Goal: Information Seeking & Learning: Learn about a topic

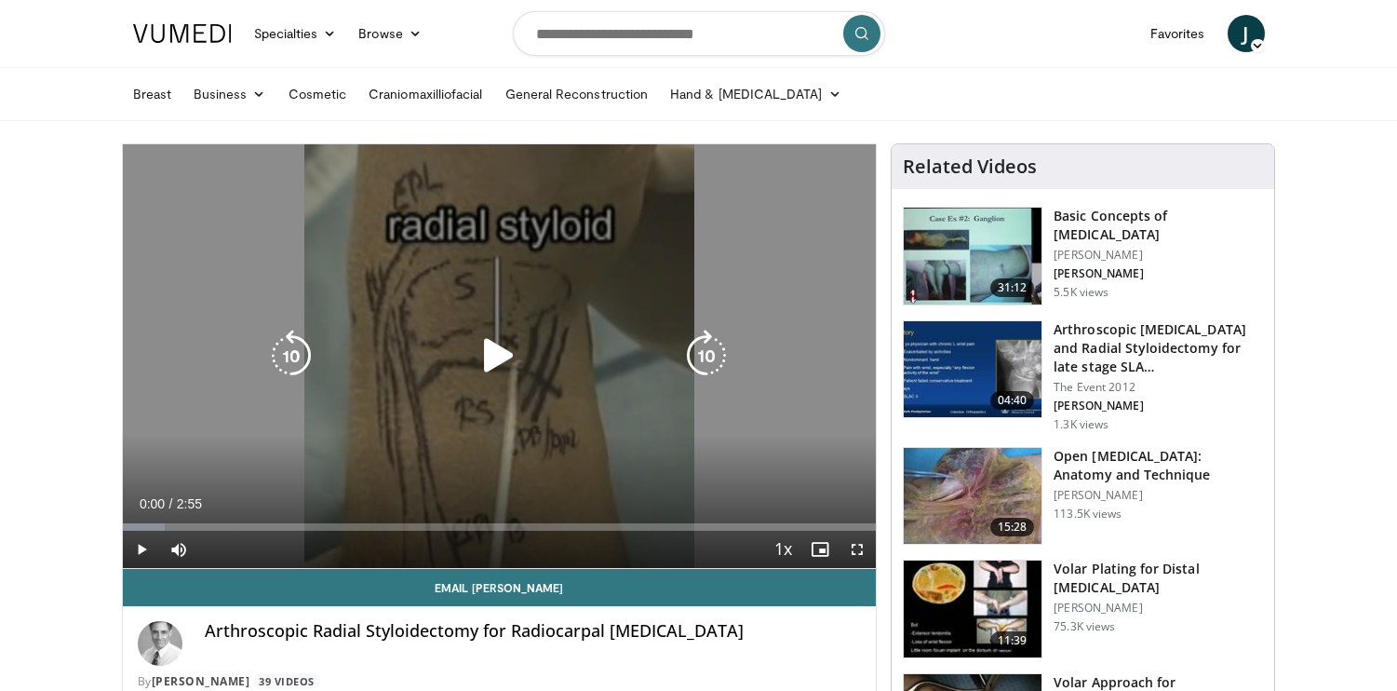
click at [506, 358] on icon "Video Player" at bounding box center [499, 356] width 52 height 52
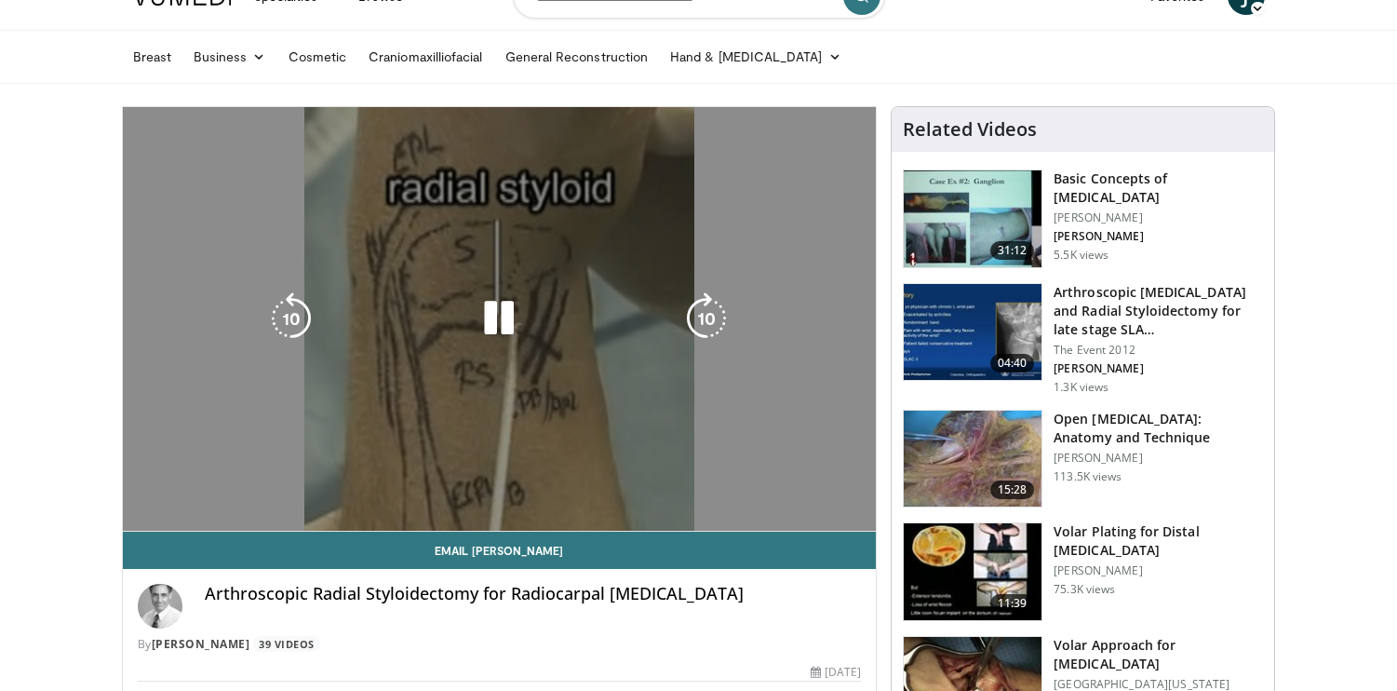
scroll to position [17, 0]
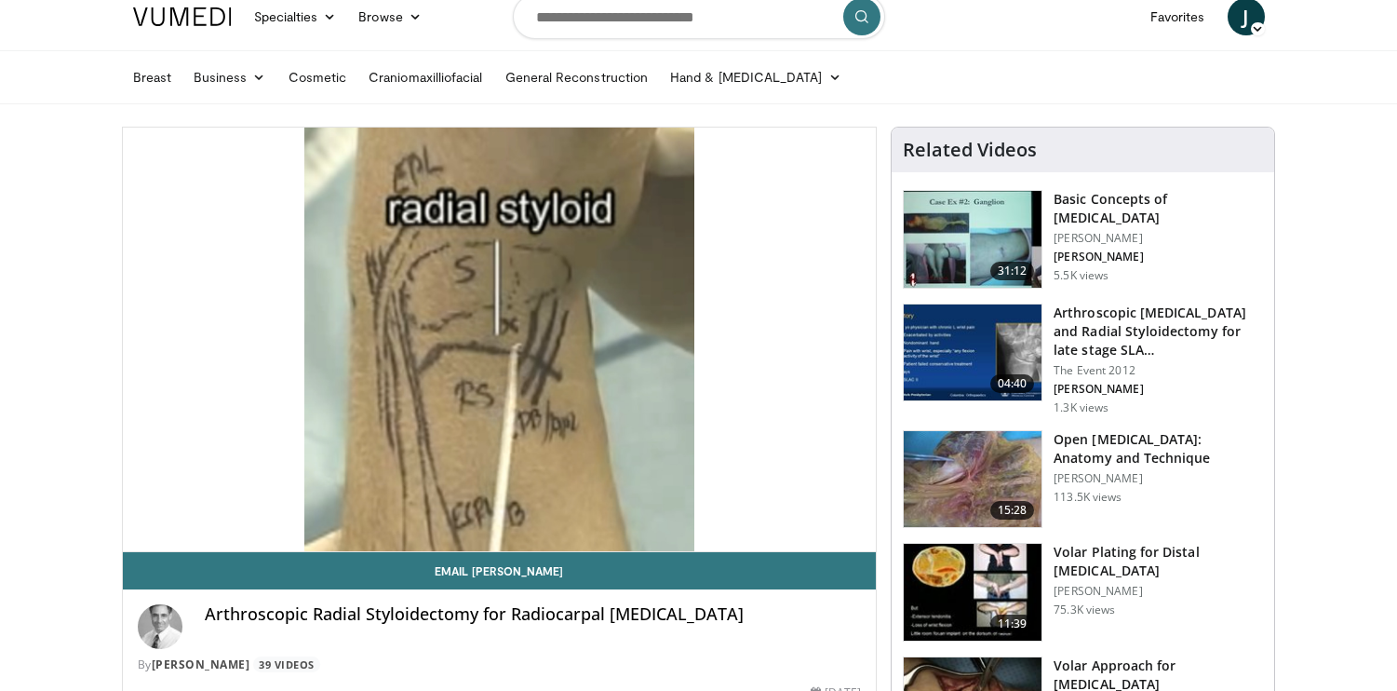
click at [977, 348] on img at bounding box center [973, 352] width 138 height 97
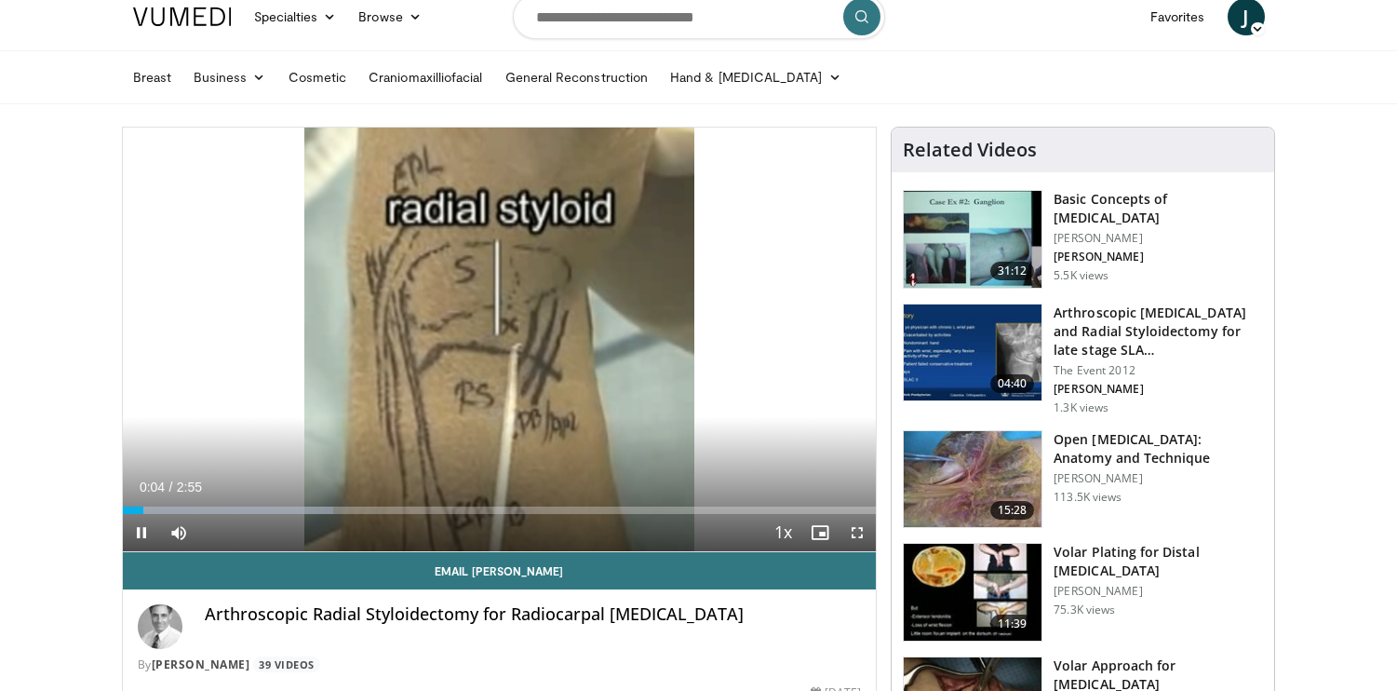
click at [855, 531] on span "Video Player" at bounding box center [857, 532] width 37 height 37
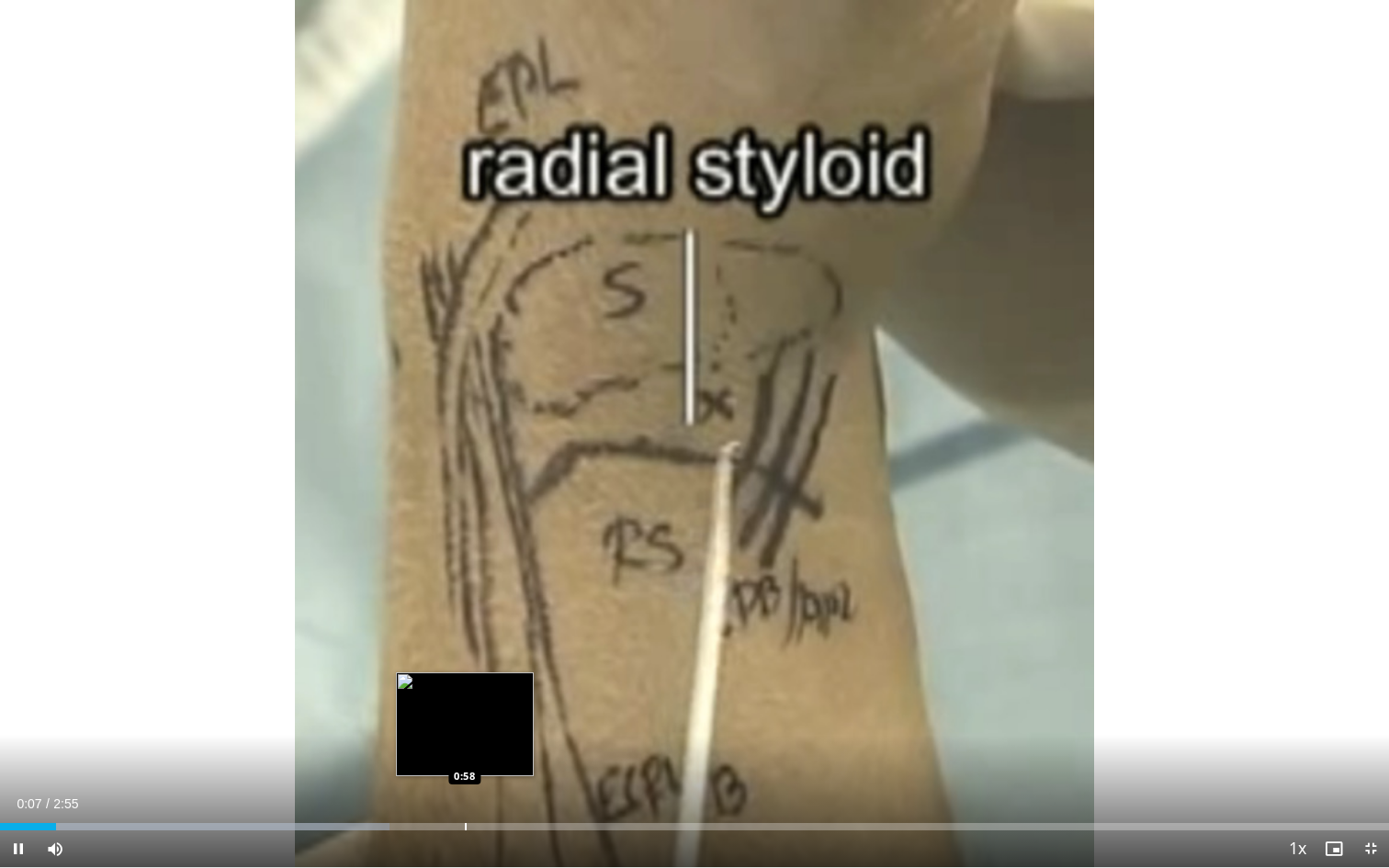
click at [465, 681] on div "Loaded : 28.02% 0:07 0:58" at bounding box center [694, 822] width 1389 height 18
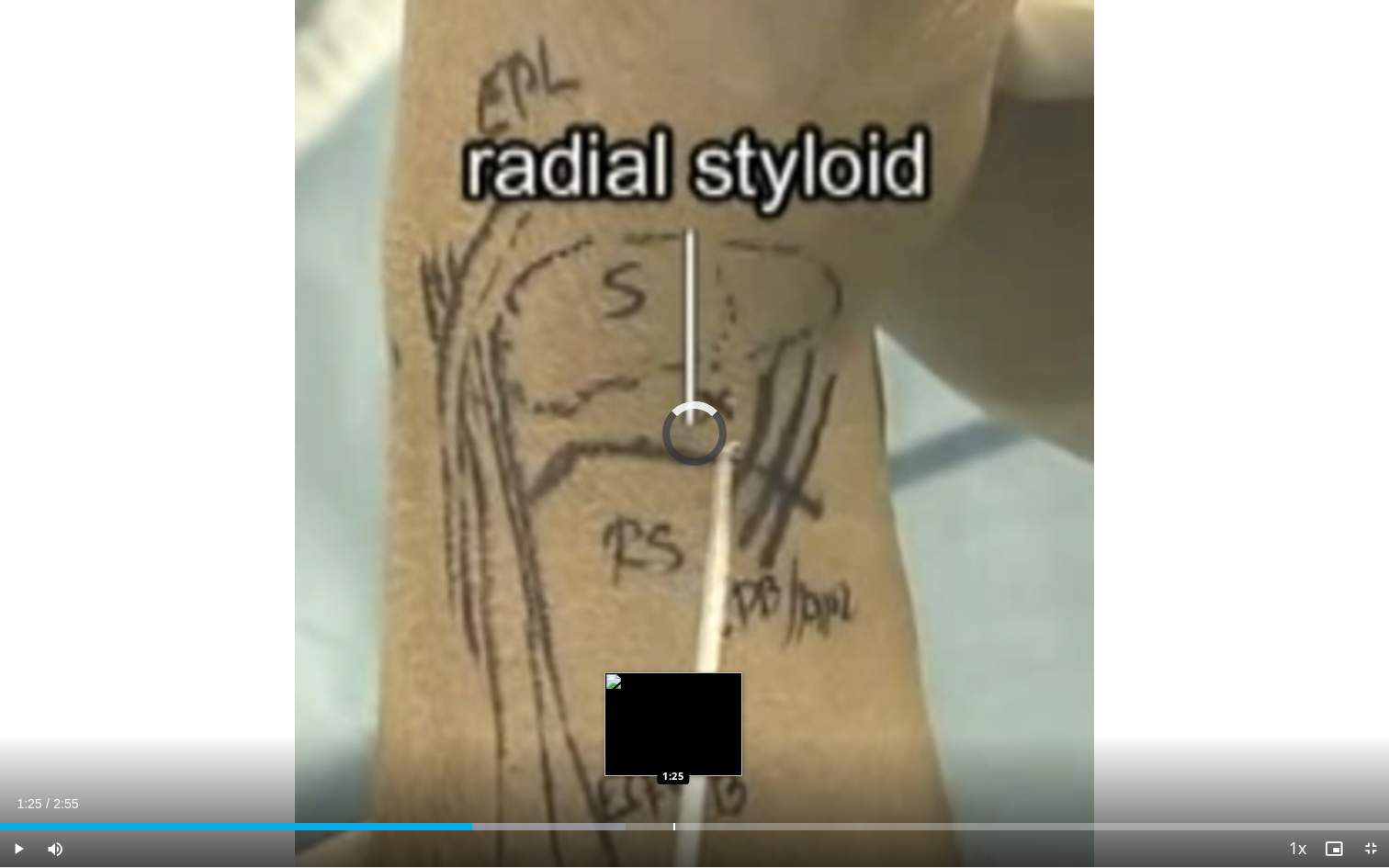
click at [673, 681] on div "Progress Bar" at bounding box center [674, 826] width 2 height 7
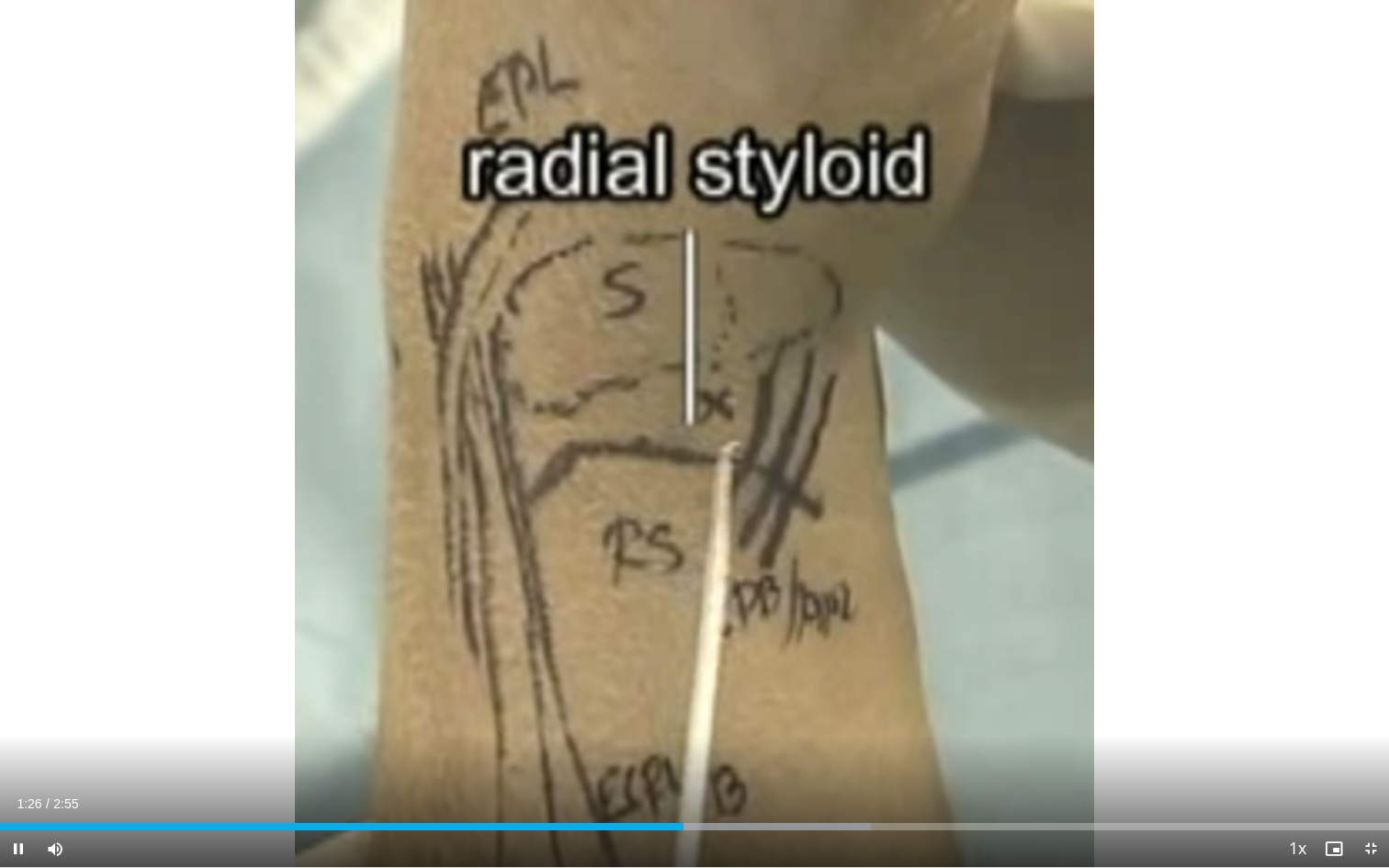
click at [748, 681] on div "Current Time 1:26 / Duration 2:55 Pause Skip Backward Skip Forward Mute Loaded …" at bounding box center [694, 848] width 1389 height 36
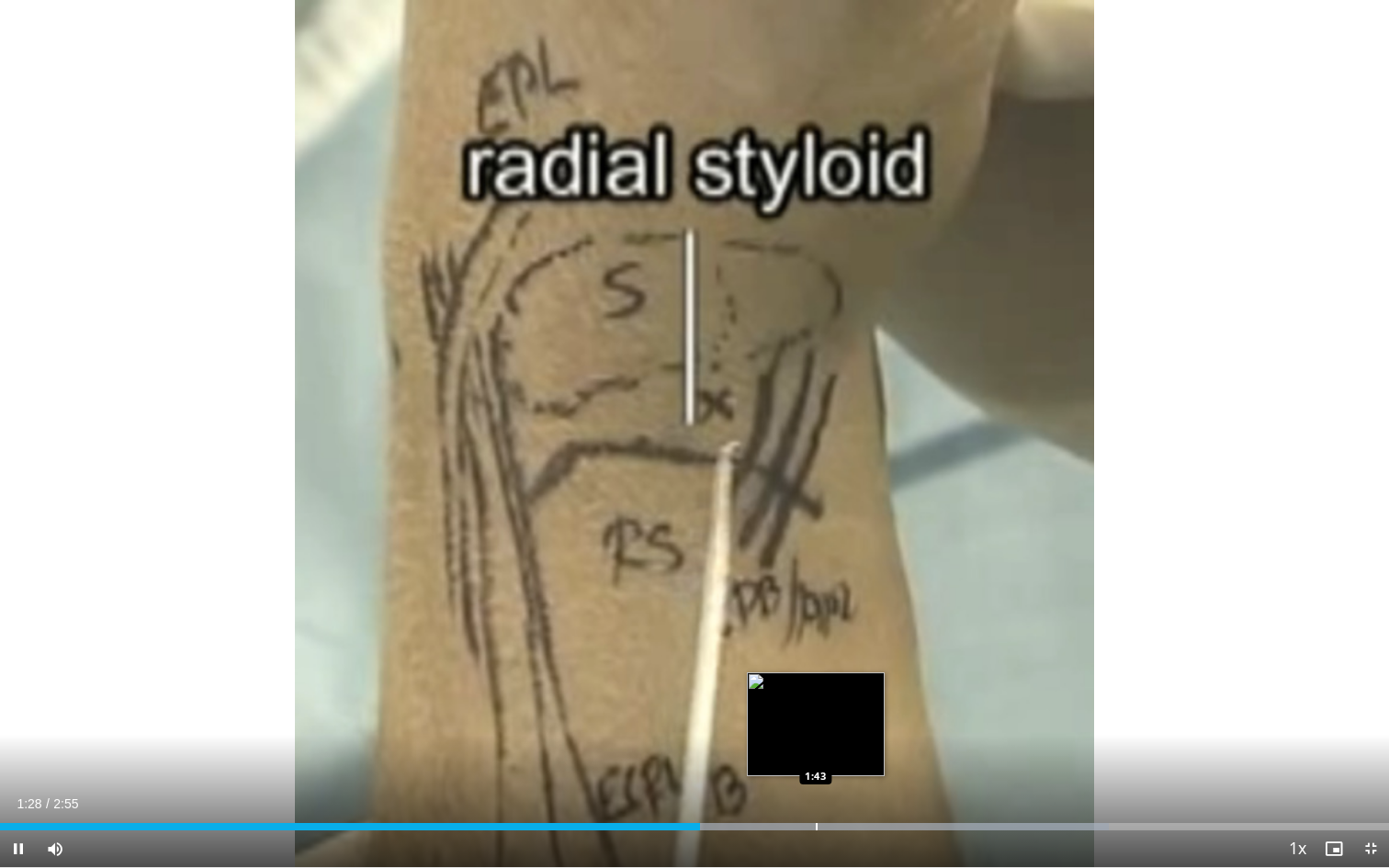
click at [816, 681] on div "Loaded : 79.81% 1:28 1:43" at bounding box center [694, 822] width 1389 height 18
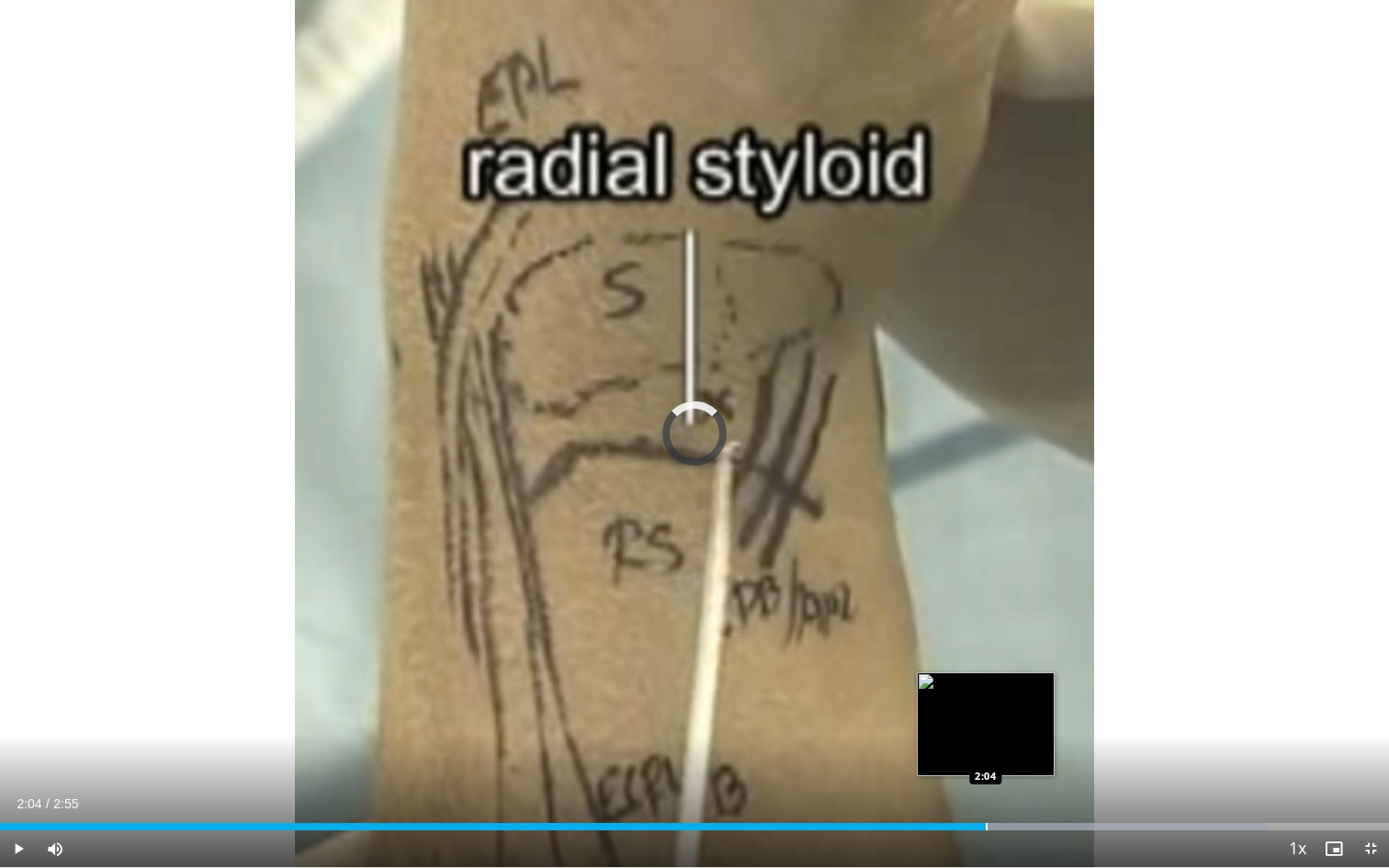
click at [986, 681] on div "Progress Bar" at bounding box center [987, 826] width 2 height 7
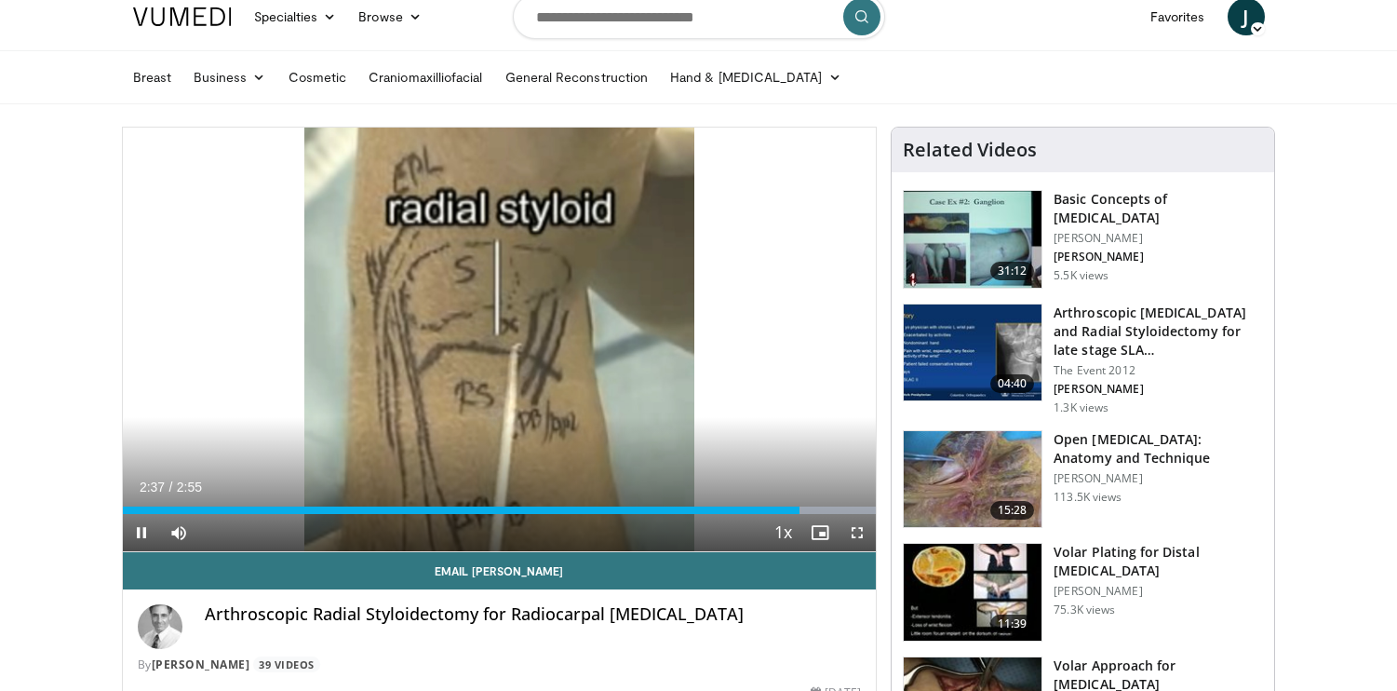
click at [857, 535] on span "Video Player" at bounding box center [857, 532] width 37 height 37
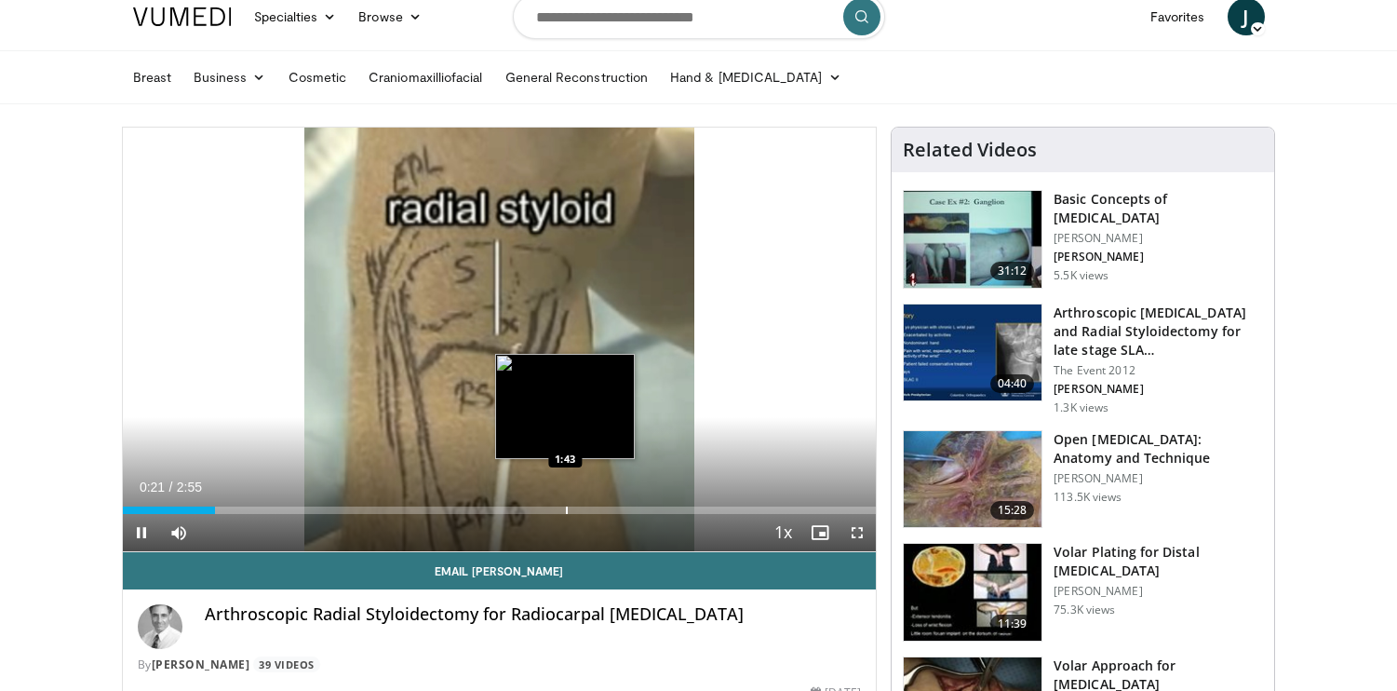
click at [561, 505] on div "Loaded : 5.67% 0:21 1:43" at bounding box center [500, 505] width 754 height 18
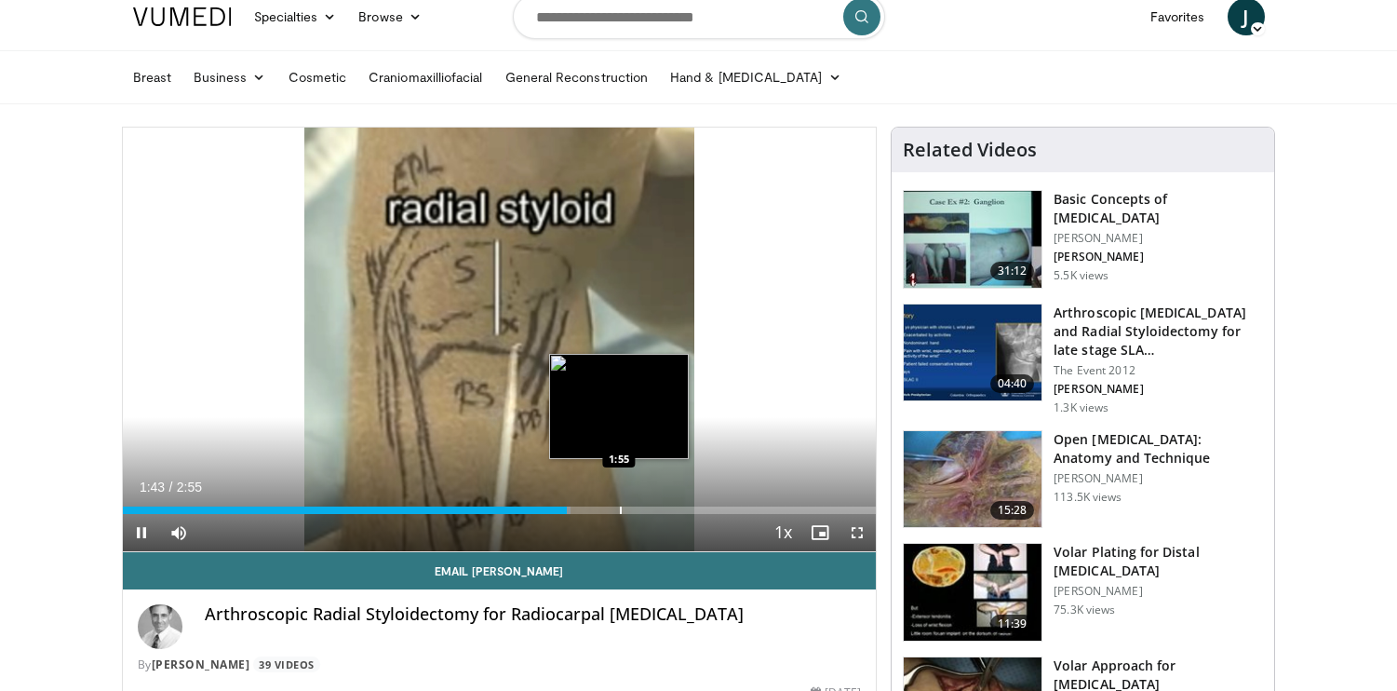
click at [620, 502] on div "Loaded : 59.51% 1:43 1:55" at bounding box center [500, 505] width 754 height 18
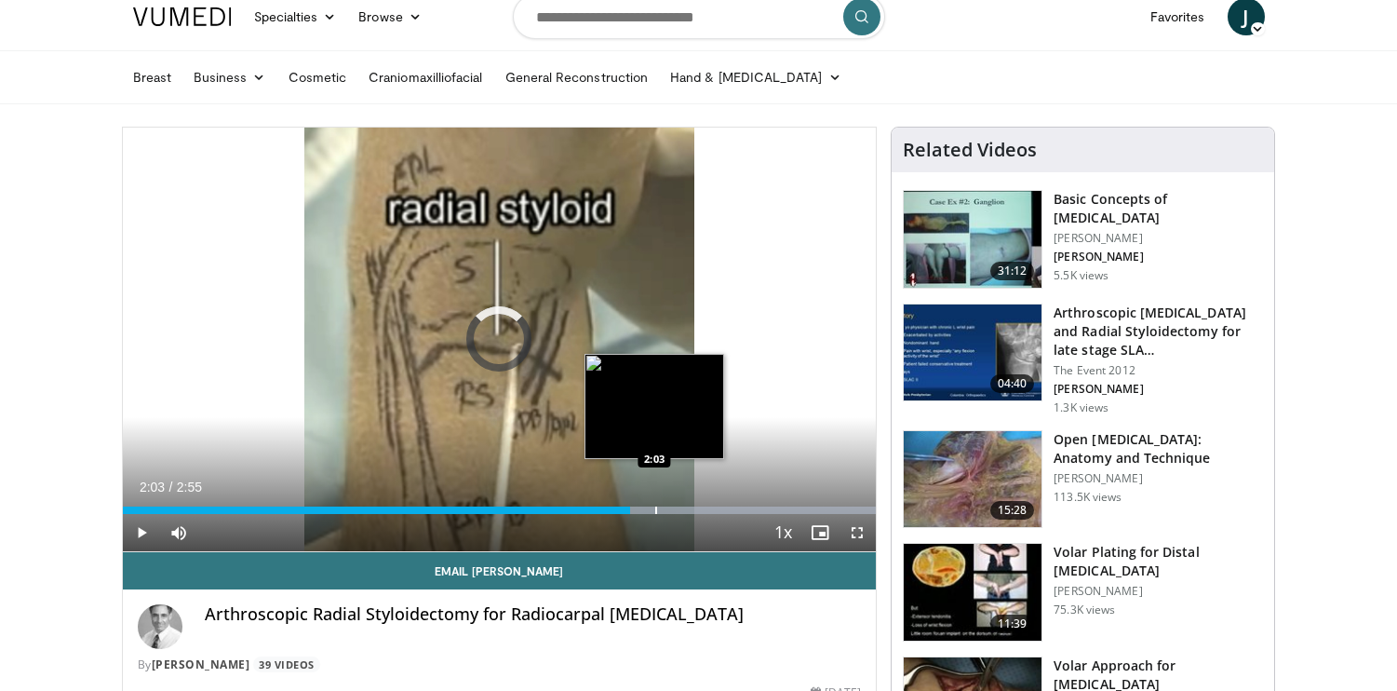
click at [655, 512] on div "Progress Bar" at bounding box center [656, 509] width 2 height 7
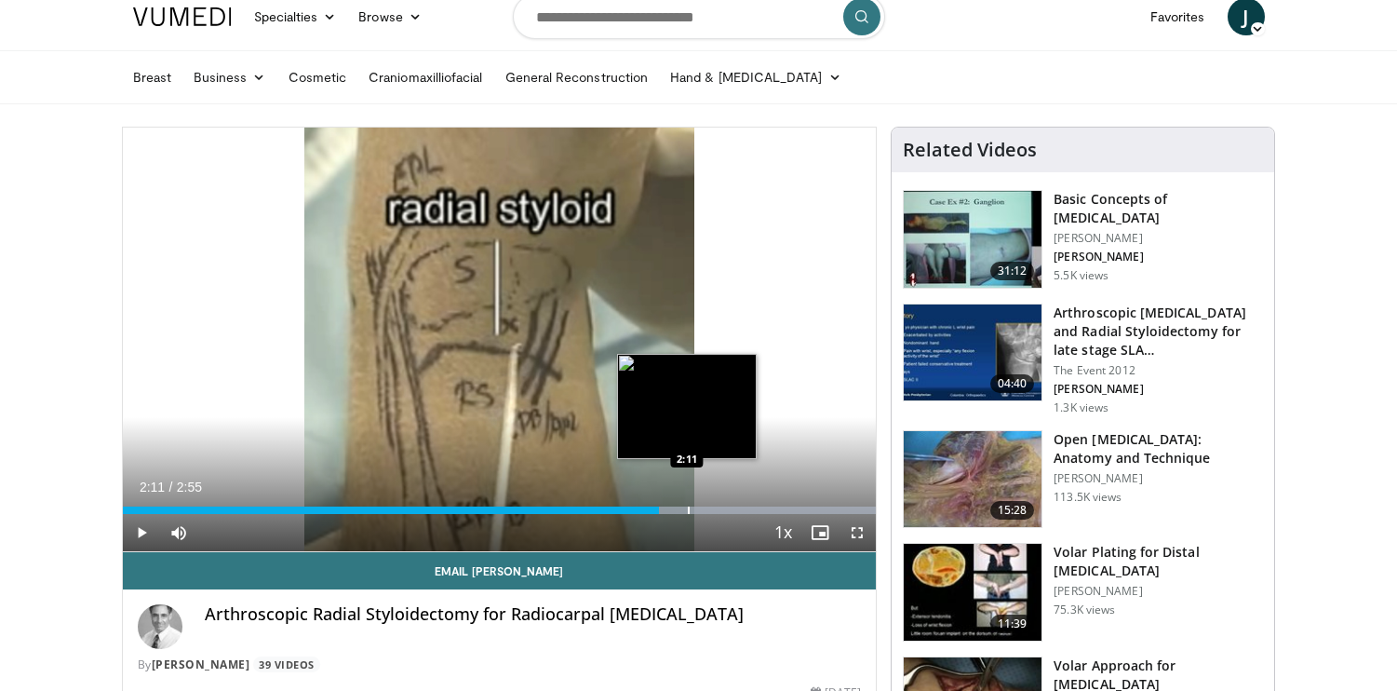
click at [688, 510] on div "Progress Bar" at bounding box center [689, 509] width 2 height 7
click at [668, 513] on div "Progress Bar" at bounding box center [669, 509] width 2 height 7
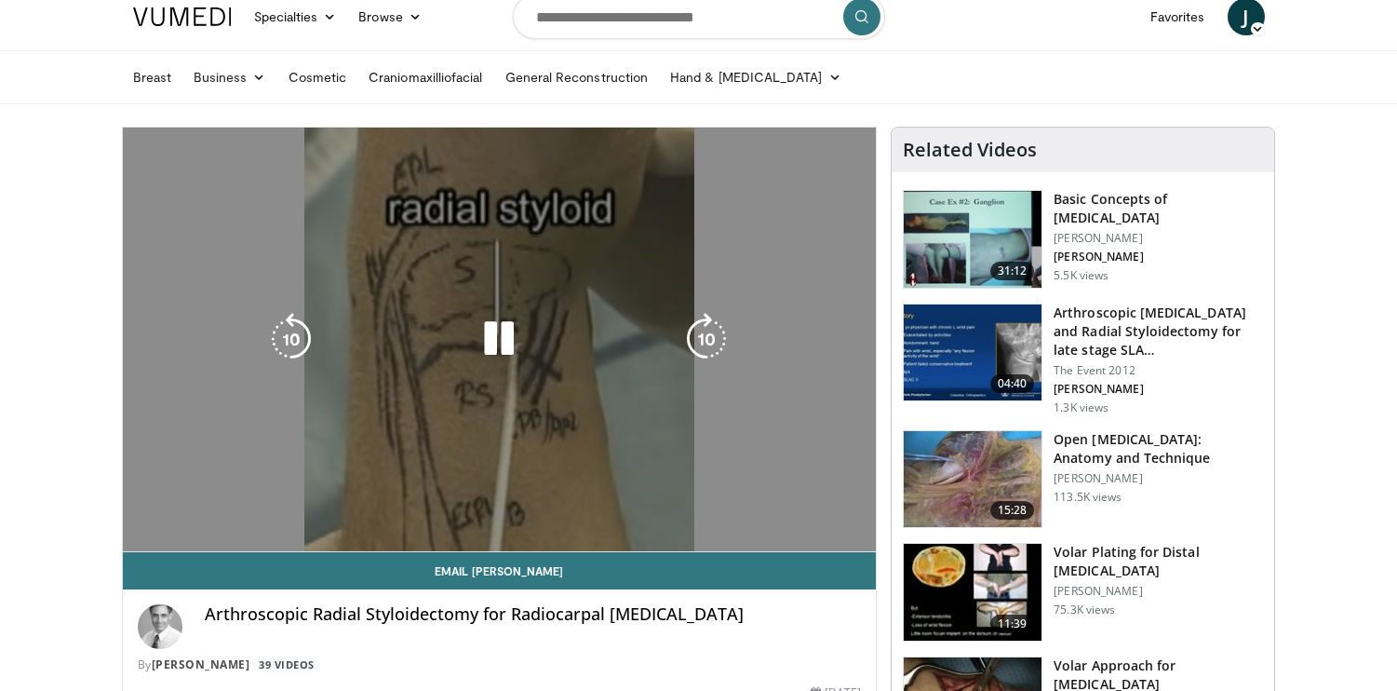
click at [689, 514] on video-js "**********" at bounding box center [500, 340] width 754 height 425
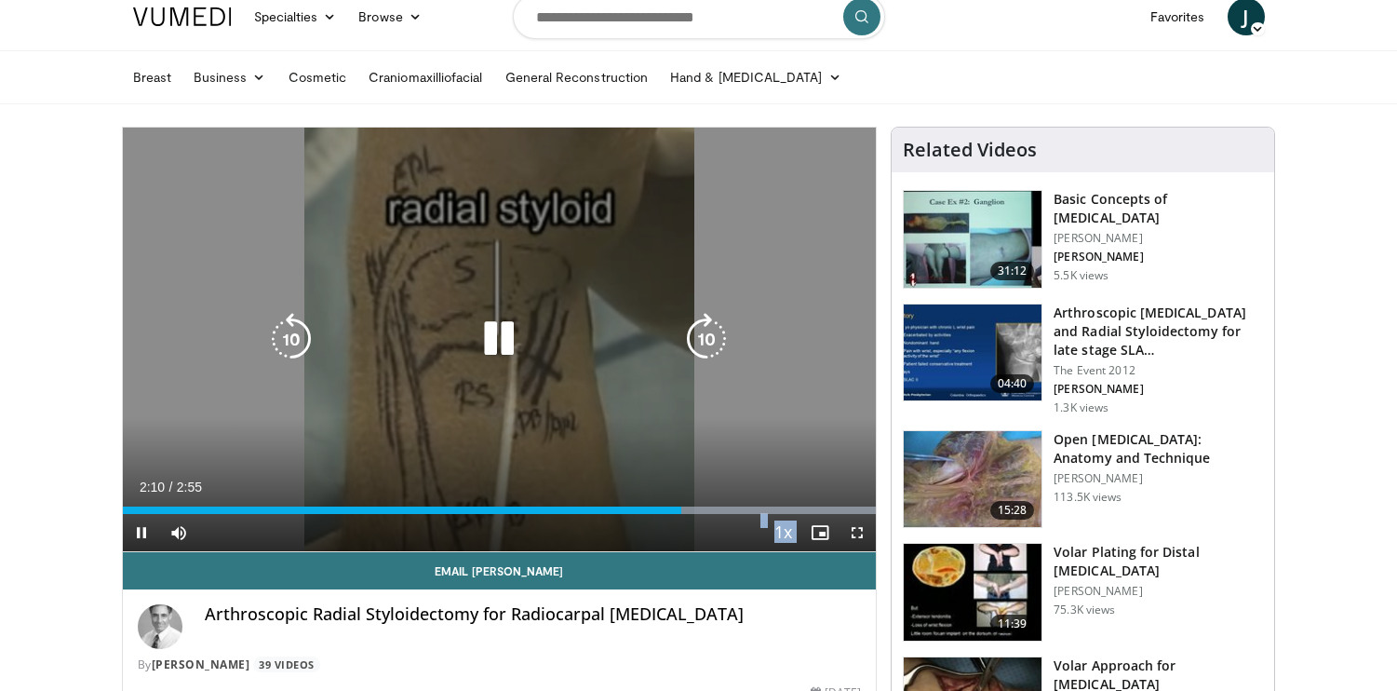
click at [512, 343] on icon "Video Player" at bounding box center [499, 339] width 52 height 52
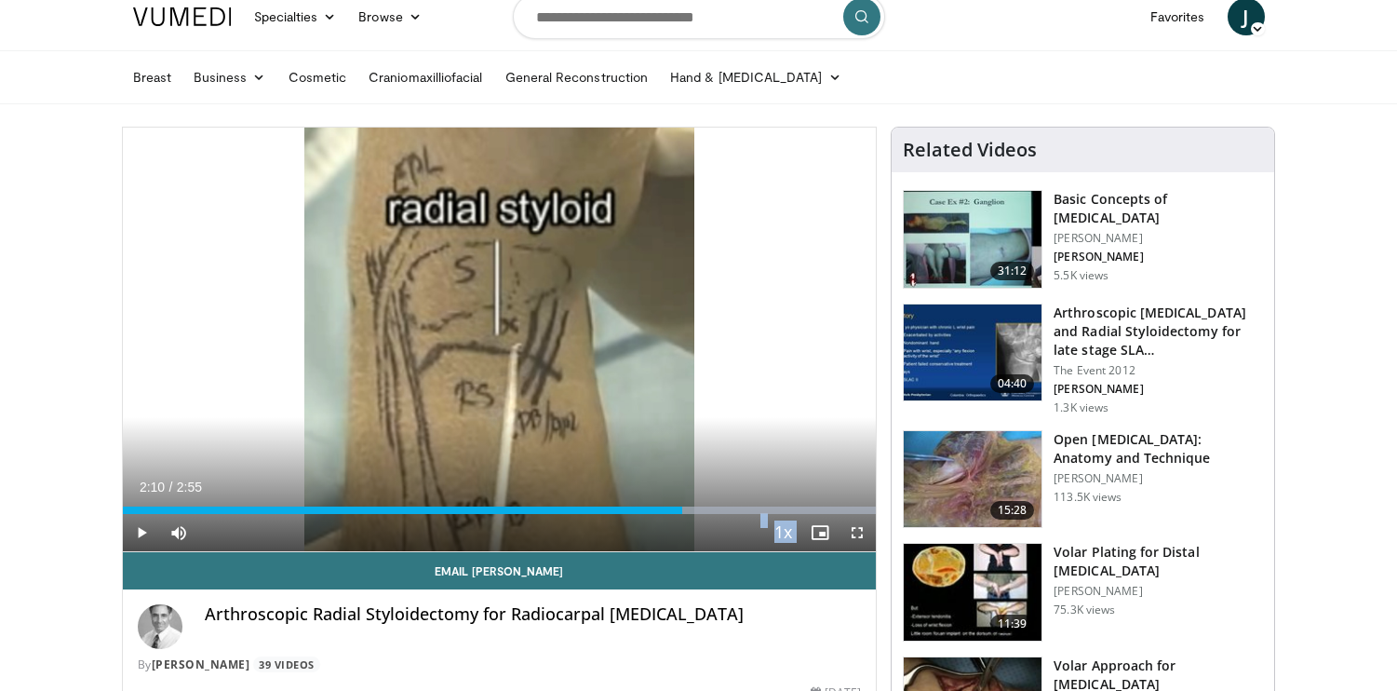
click at [856, 528] on span "Video Player" at bounding box center [857, 532] width 37 height 37
click at [853, 528] on span "Video Player" at bounding box center [857, 532] width 37 height 37
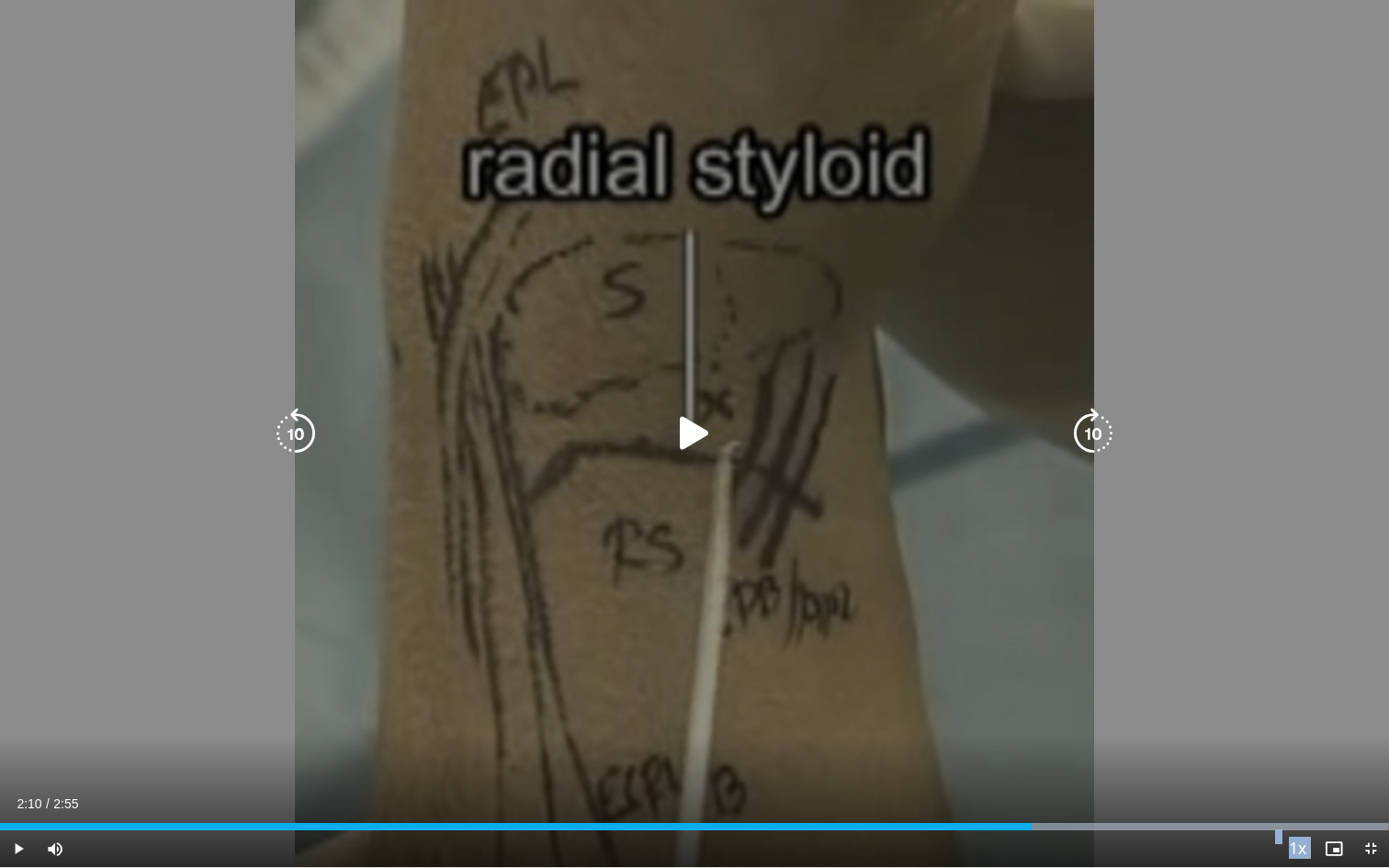
click at [684, 433] on icon "Video Player" at bounding box center [694, 433] width 51 height 51
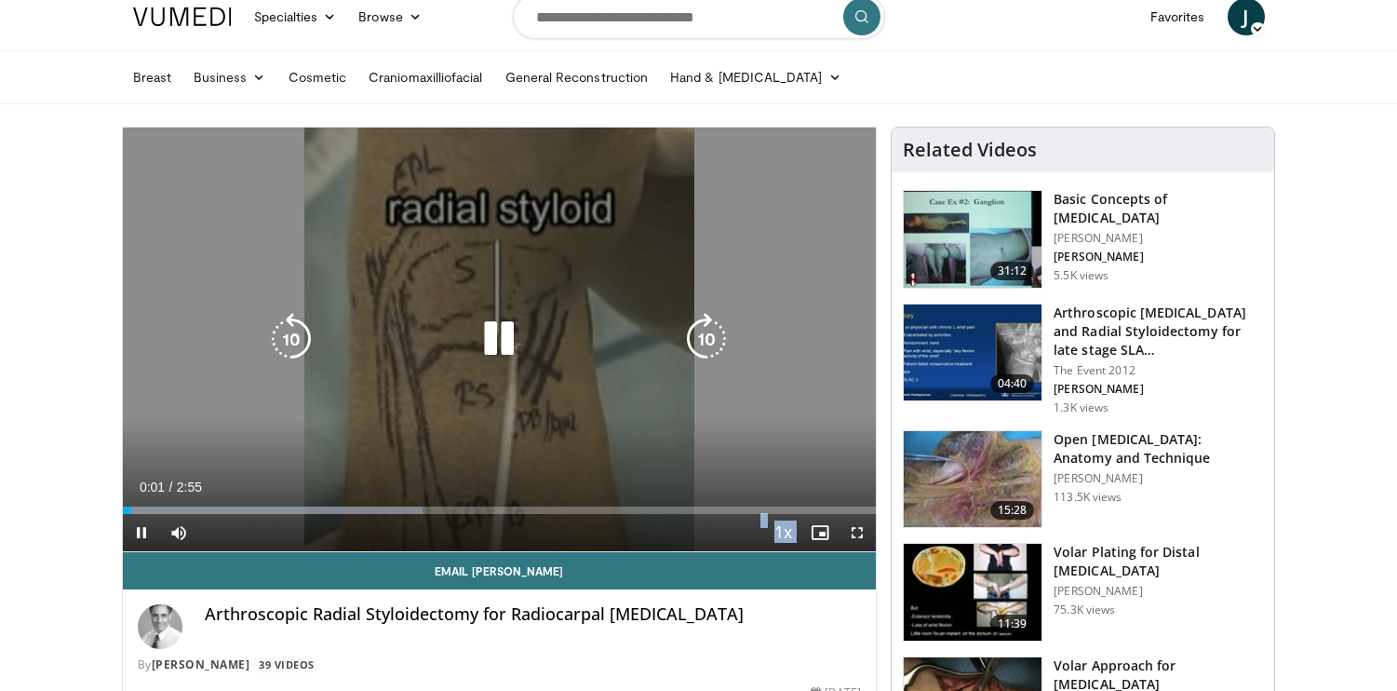
click at [508, 351] on icon "Video Player" at bounding box center [499, 339] width 52 height 52
click at [488, 339] on icon "Video Player" at bounding box center [499, 339] width 52 height 52
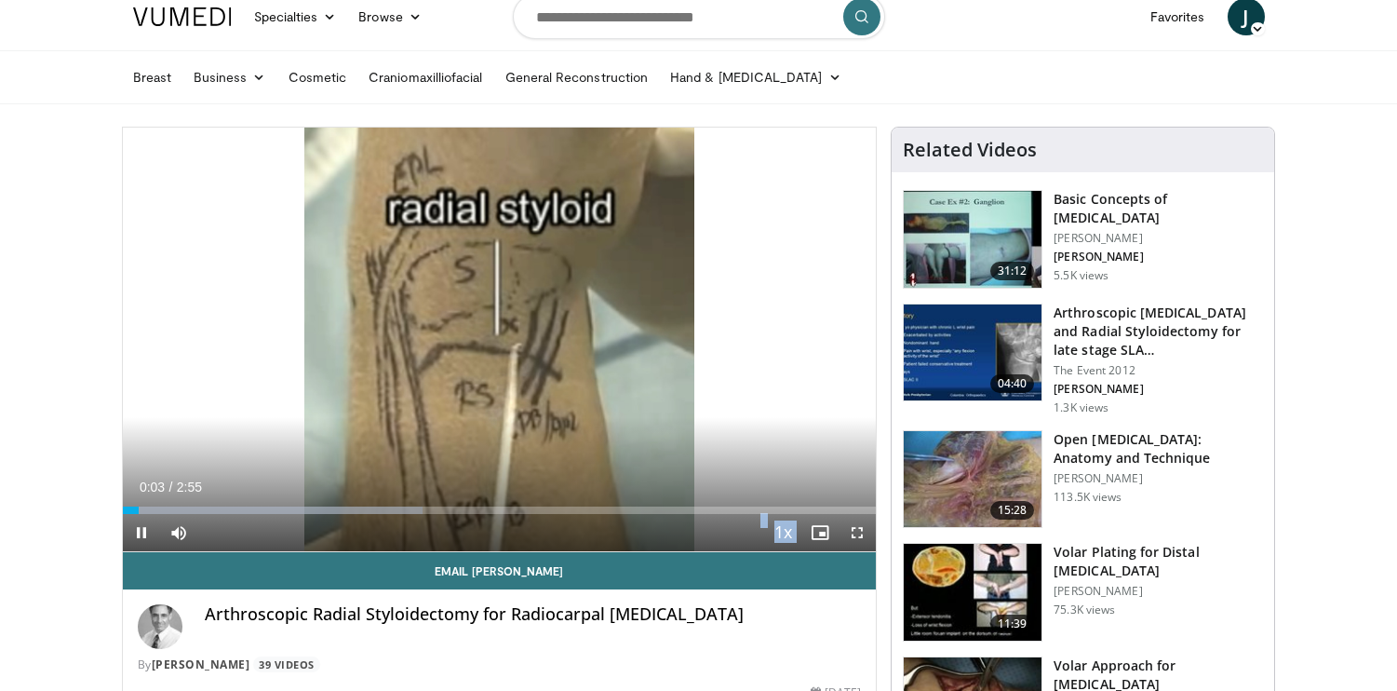
click at [856, 526] on span "Video Player" at bounding box center [857, 532] width 37 height 37
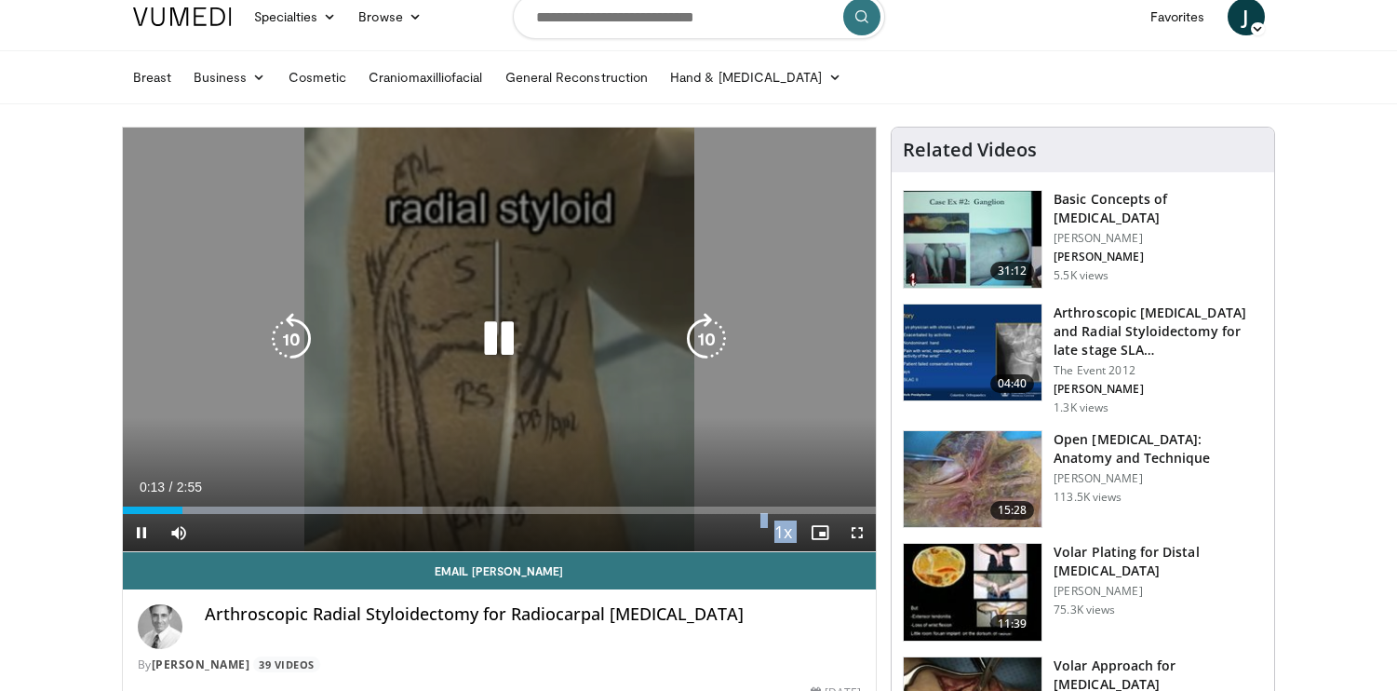
click at [299, 329] on icon "Video Player" at bounding box center [291, 339] width 52 height 52
click at [298, 331] on icon "Video Player" at bounding box center [291, 339] width 52 height 52
click at [503, 346] on icon "Video Player" at bounding box center [499, 339] width 52 height 52
click at [482, 342] on icon "Video Player" at bounding box center [499, 339] width 52 height 52
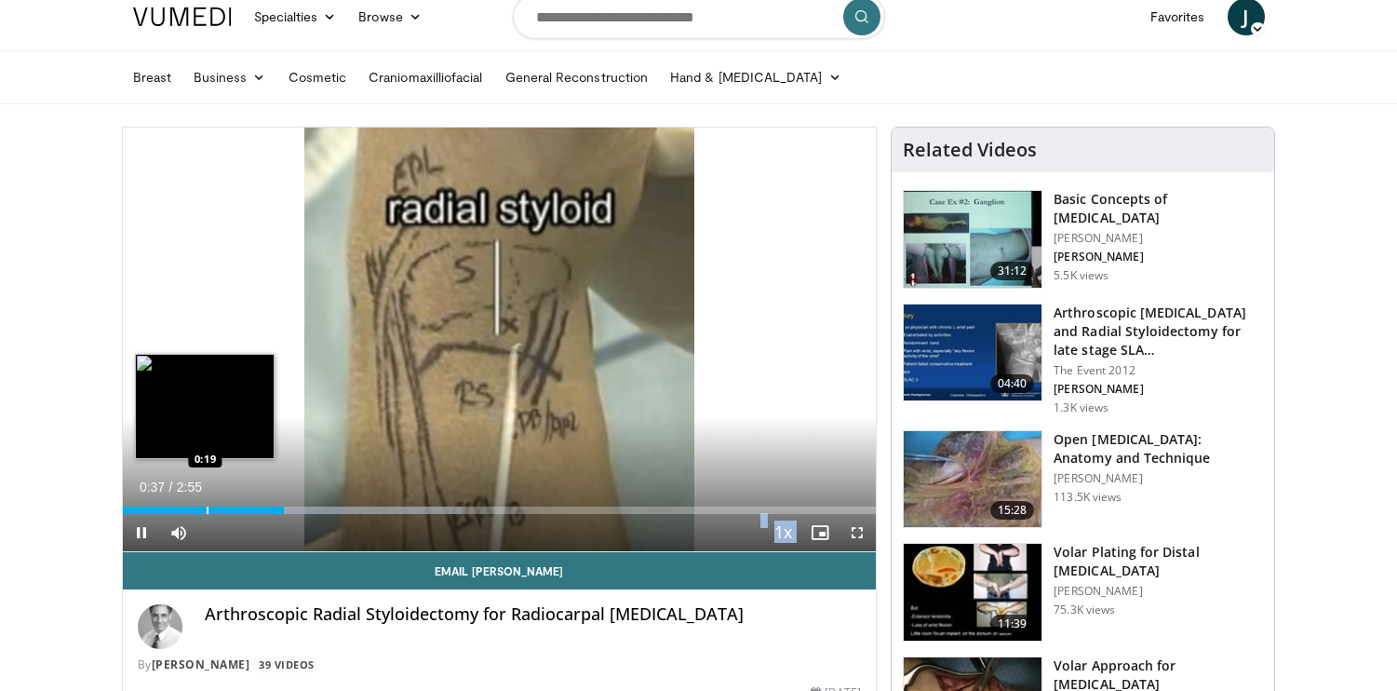
click at [207, 506] on div "Progress Bar" at bounding box center [208, 509] width 2 height 7
click at [171, 503] on div "Loaded : 62.06% 0:53 0:11" at bounding box center [500, 505] width 754 height 18
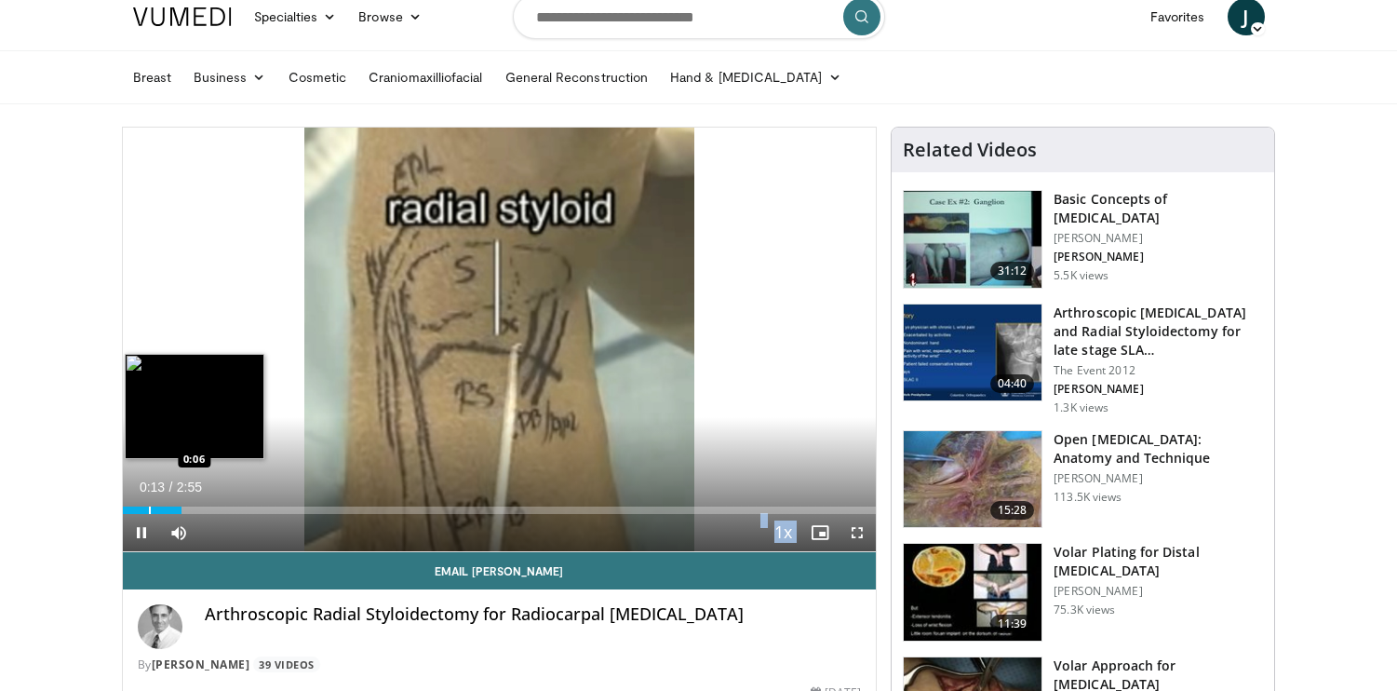
click at [149, 511] on div "Progress Bar" at bounding box center [150, 509] width 2 height 7
click at [136, 509] on div "Progress Bar" at bounding box center [137, 509] width 2 height 7
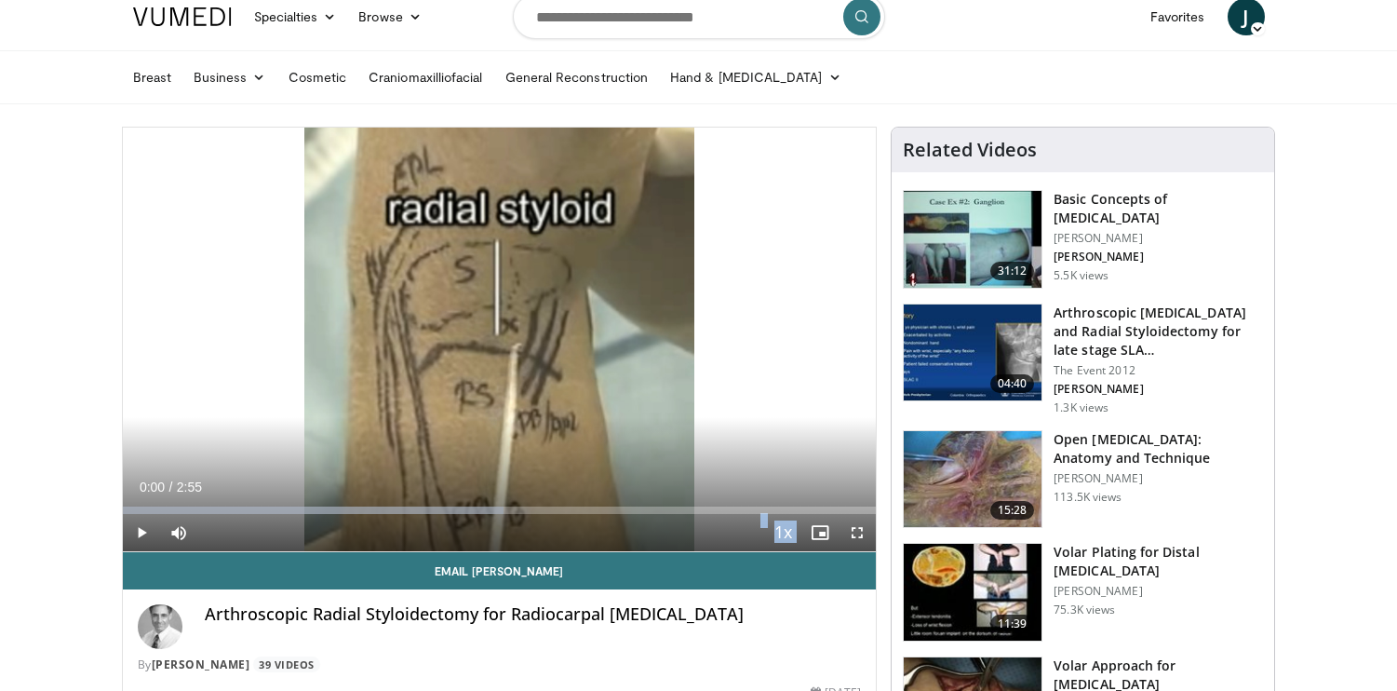
drag, startPoint x: 142, startPoint y: 510, endPoint x: 120, endPoint y: 510, distance: 22.3
drag, startPoint x: 203, startPoint y: 509, endPoint x: 99, endPoint y: 508, distance: 104.3
drag, startPoint x: 182, startPoint y: 512, endPoint x: 119, endPoint y: 507, distance: 63.5
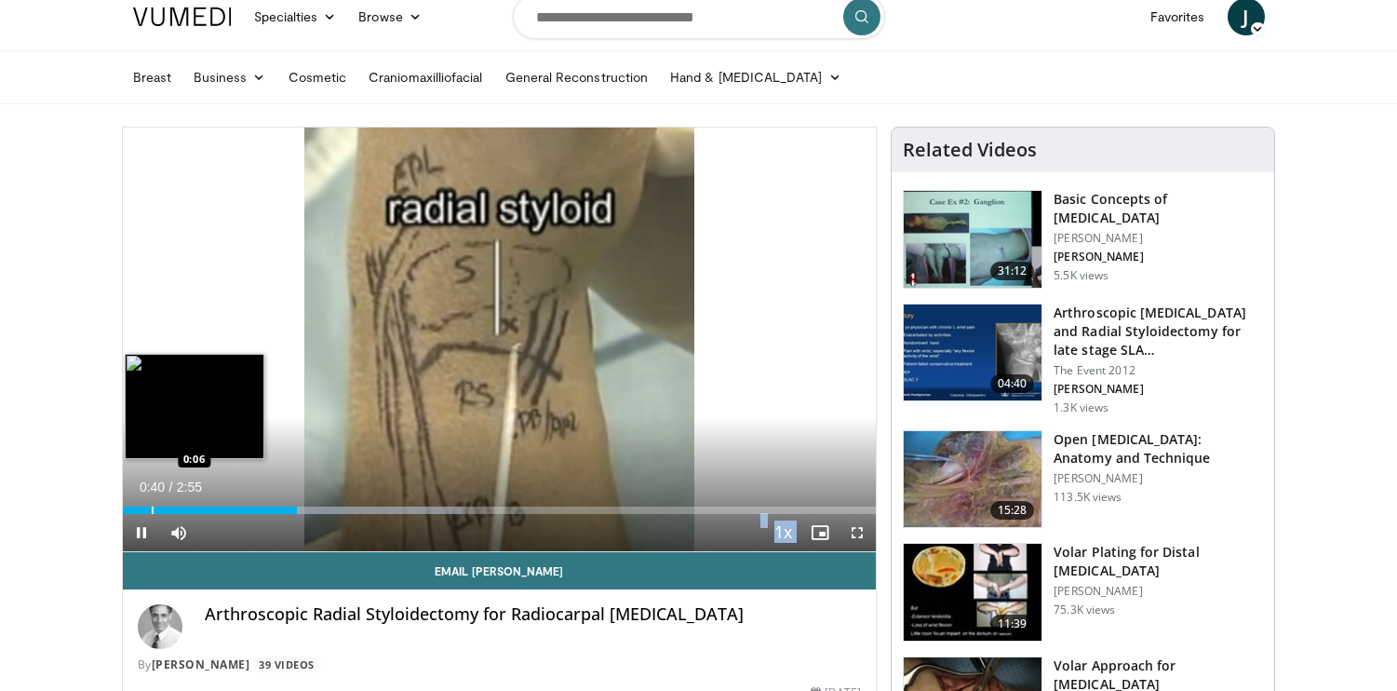
click at [152, 513] on div "Progress Bar" at bounding box center [153, 509] width 2 height 7
click at [143, 511] on div "Progress Bar" at bounding box center [144, 509] width 2 height 7
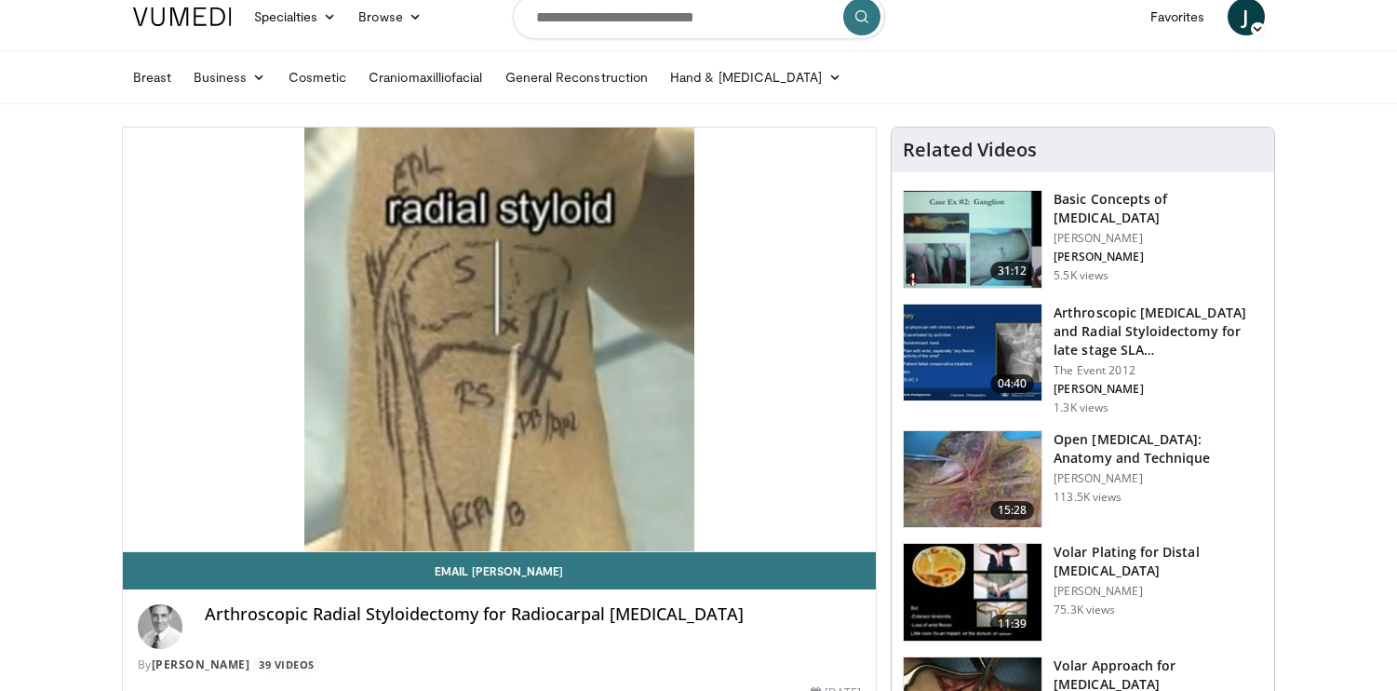
drag, startPoint x: 142, startPoint y: 514, endPoint x: 117, endPoint y: 514, distance: 24.2
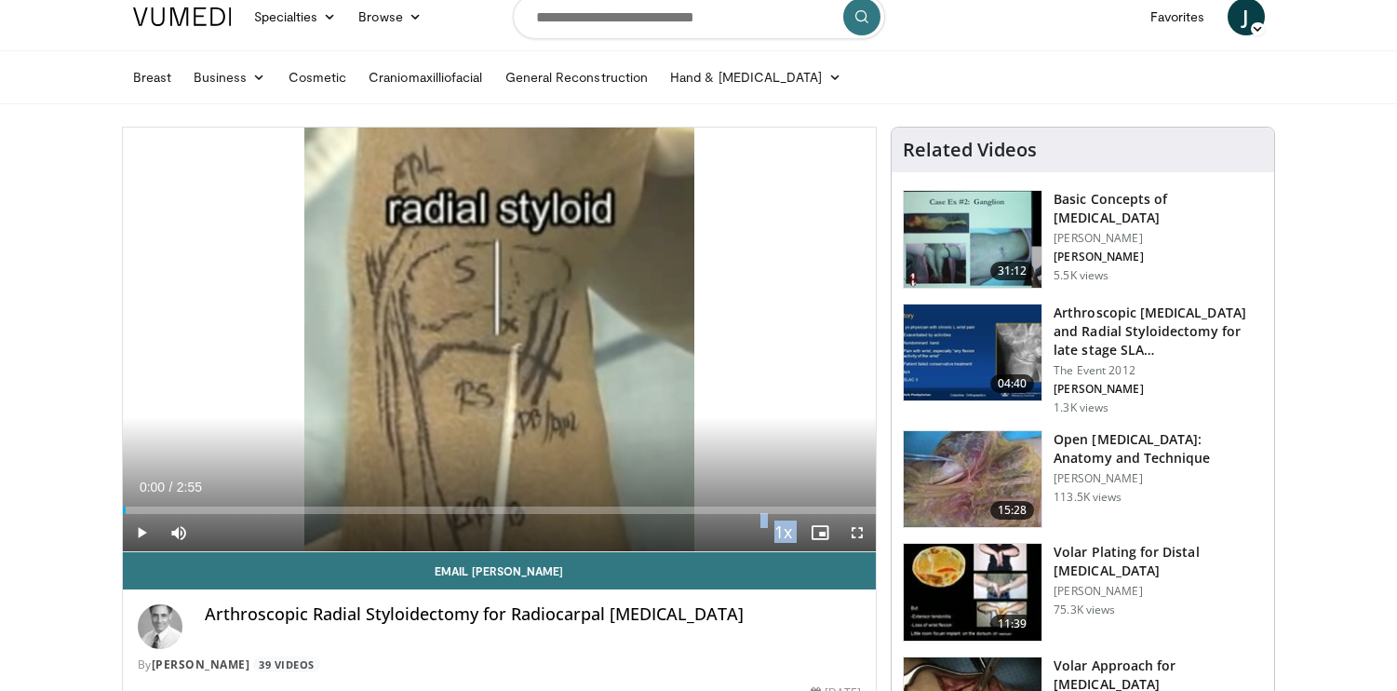
drag, startPoint x: 153, startPoint y: 512, endPoint x: 121, endPoint y: 515, distance: 31.8
click at [122, 515] on div "**********" at bounding box center [500, 445] width 756 height 636
click at [144, 539] on span "Video Player" at bounding box center [141, 532] width 37 height 37
click at [143, 543] on span "Video Player" at bounding box center [141, 532] width 37 height 37
click at [140, 540] on span "Video Player" at bounding box center [141, 532] width 37 height 37
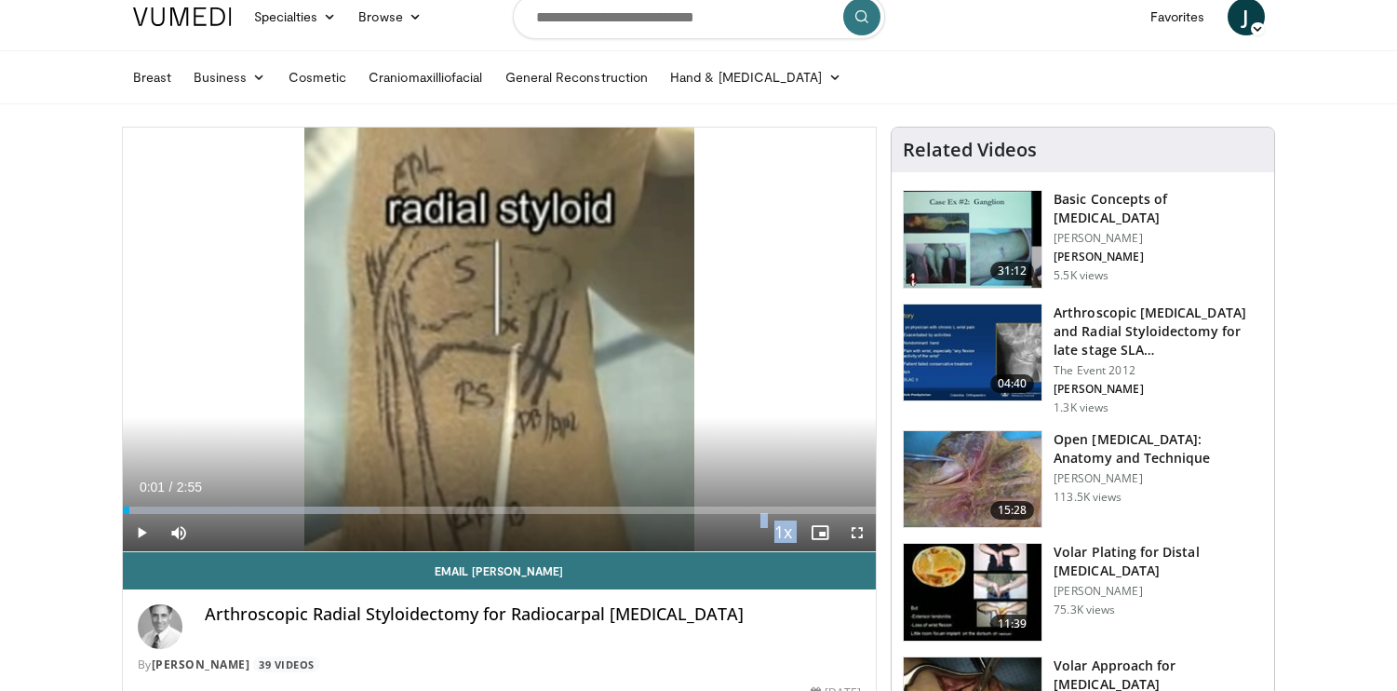
click at [142, 533] on span "Video Player" at bounding box center [141, 532] width 37 height 37
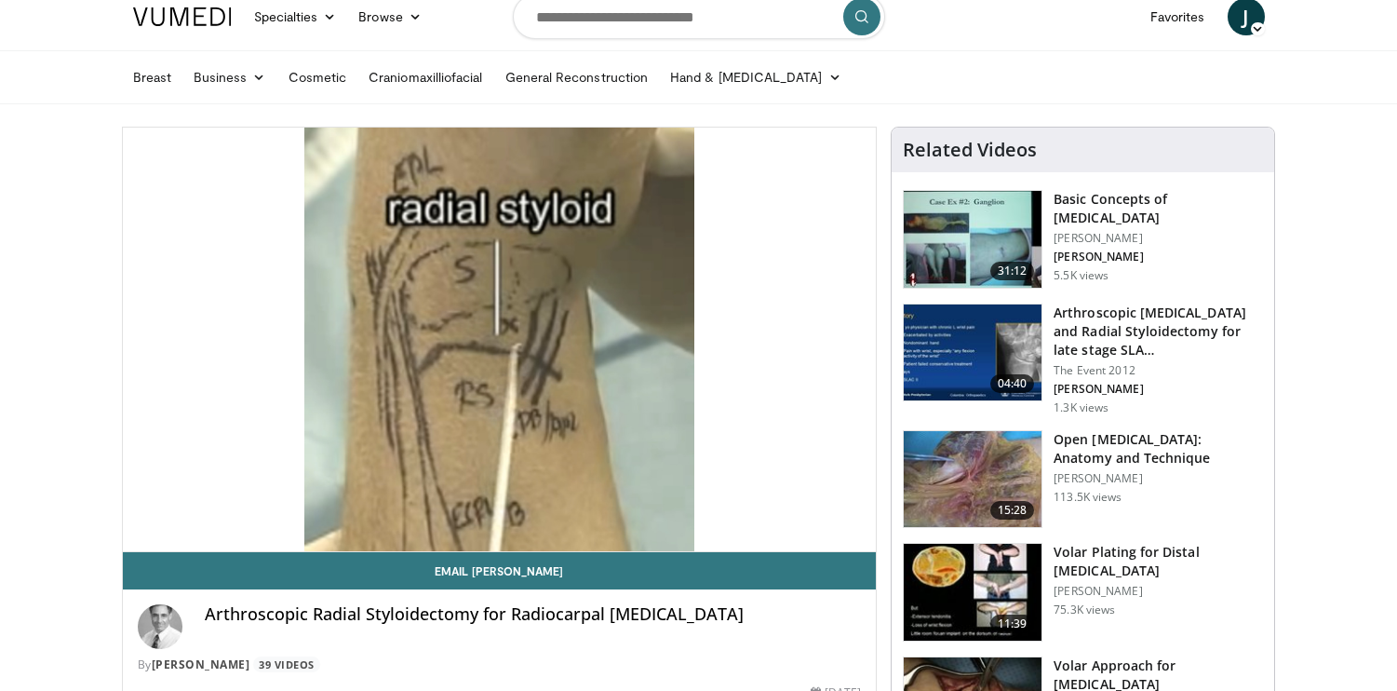
click at [138, 507] on video-js "**********" at bounding box center [500, 340] width 754 height 425
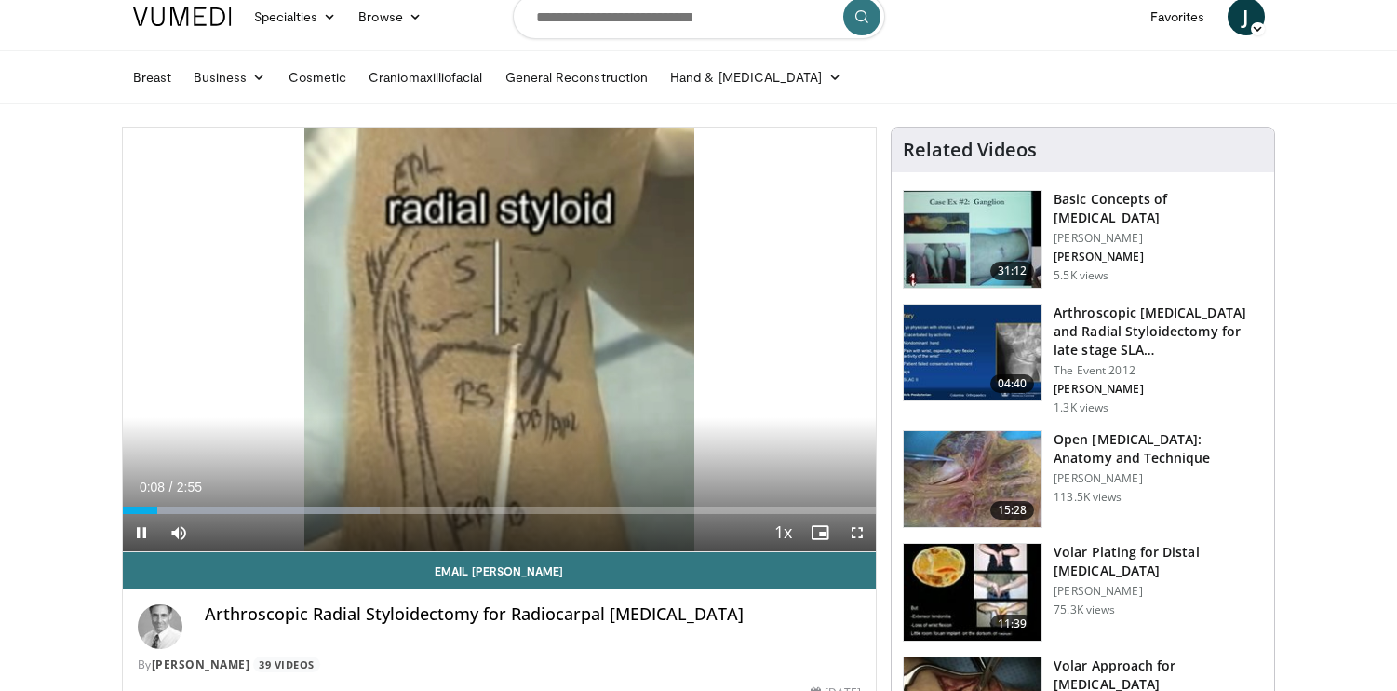
click at [139, 518] on span "Video Player" at bounding box center [141, 532] width 37 height 37
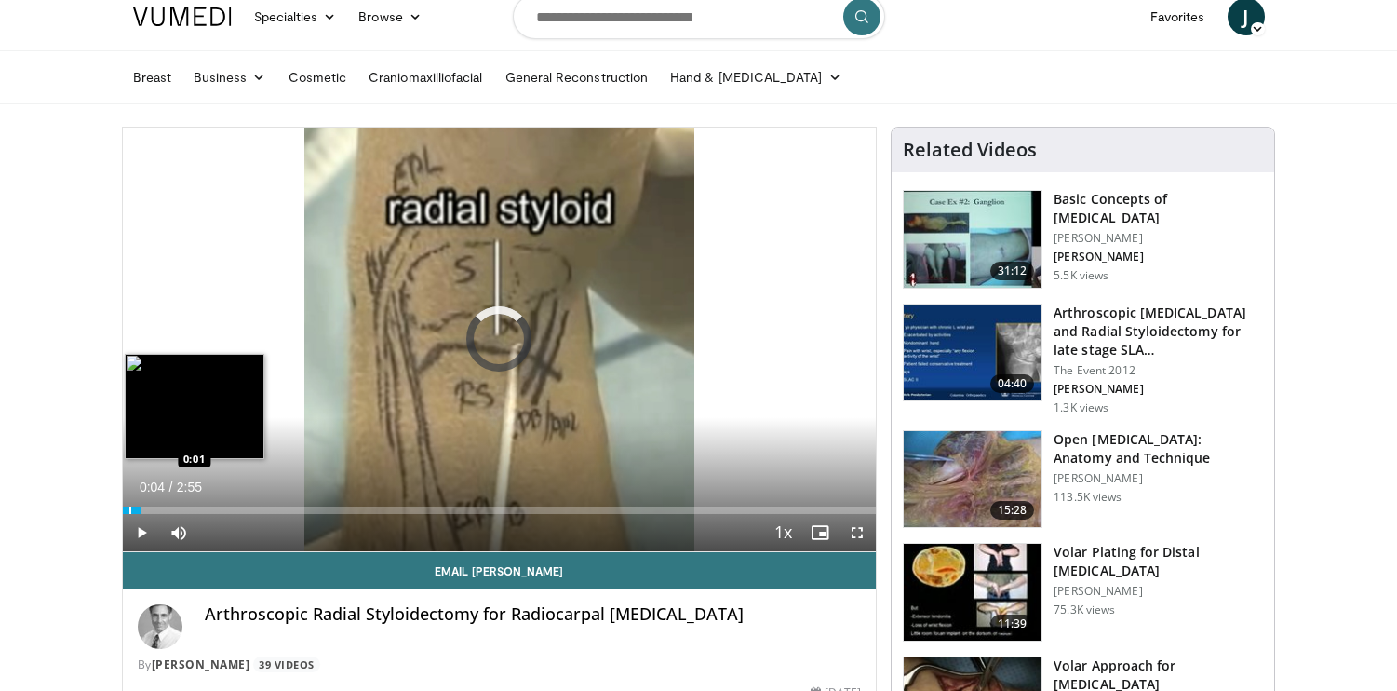
drag, startPoint x: 157, startPoint y: 509, endPoint x: 123, endPoint y: 510, distance: 34.5
click at [123, 510] on div "Loaded : 0.00% 0:01 0:01" at bounding box center [500, 509] width 754 height 7
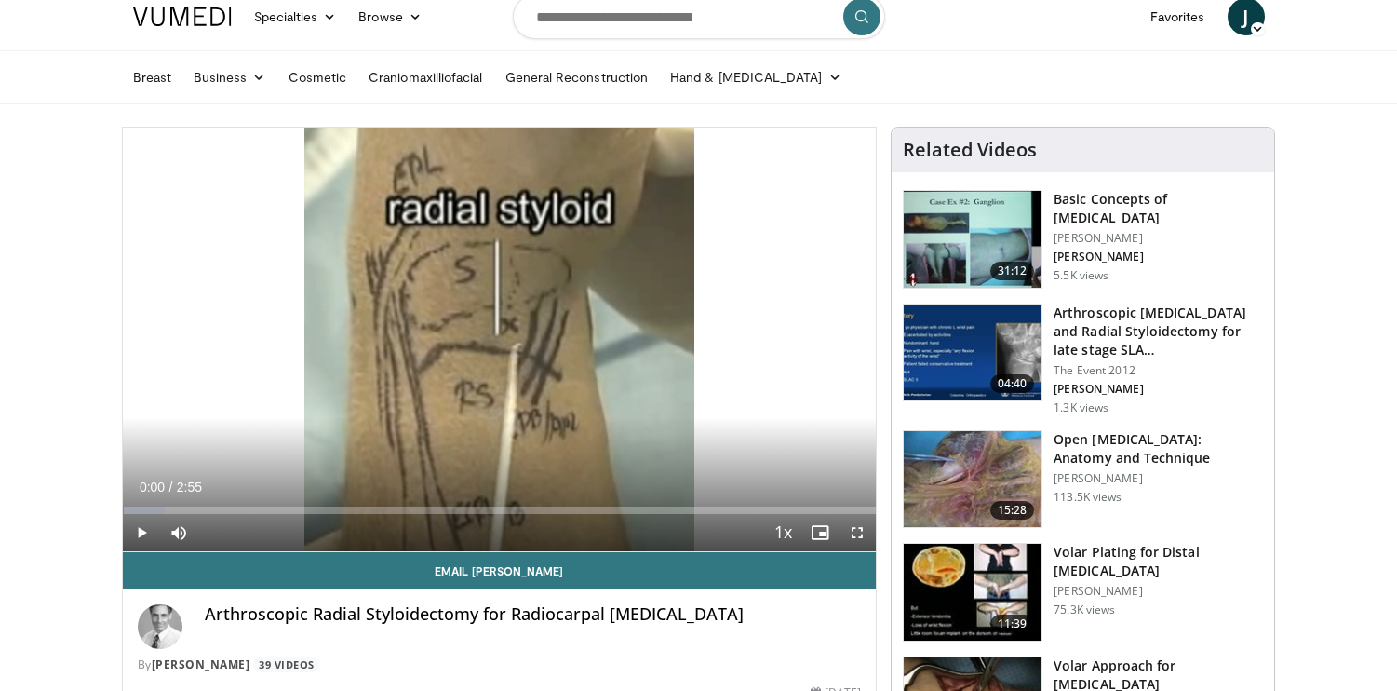
click at [140, 531] on span "Video Player" at bounding box center [141, 532] width 37 height 37
click at [145, 536] on span "Video Player" at bounding box center [141, 532] width 37 height 37
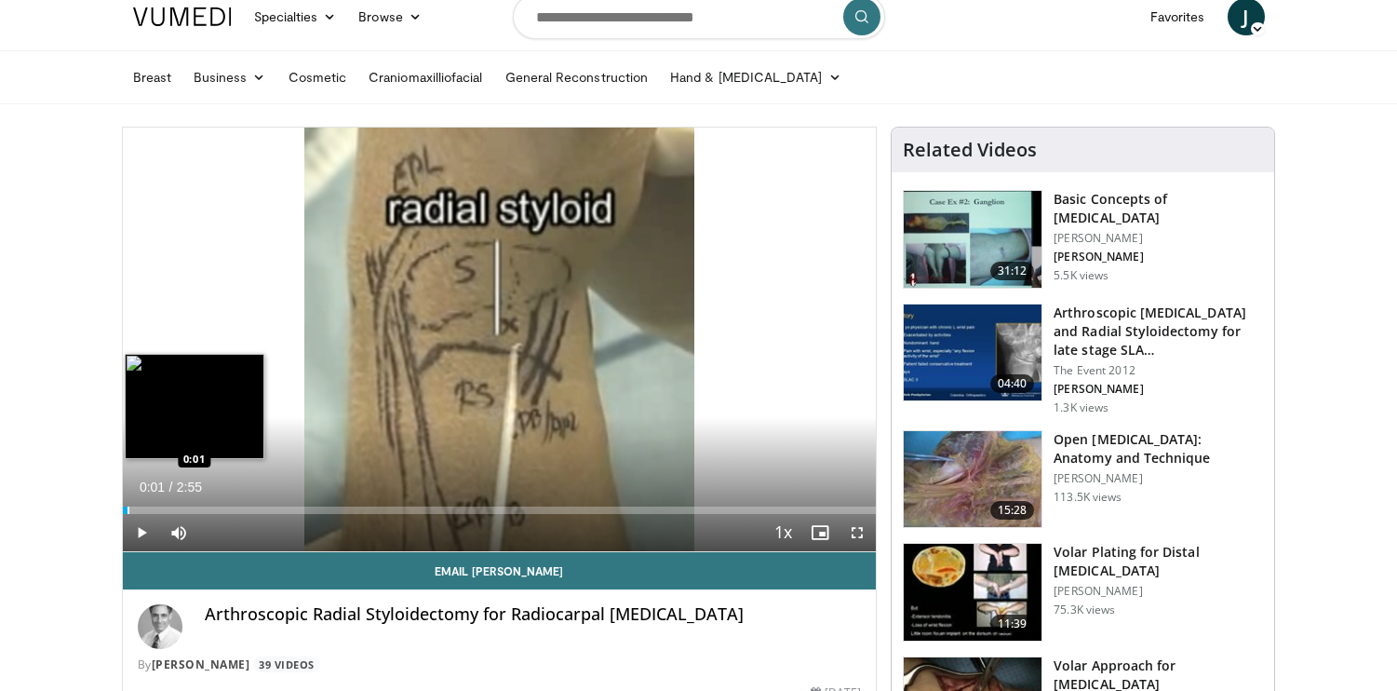
drag, startPoint x: 186, startPoint y: 509, endPoint x: 127, endPoint y: 505, distance: 59.8
click at [127, 505] on div "Loaded : 0.00% 0:01 0:01" at bounding box center [500, 505] width 754 height 18
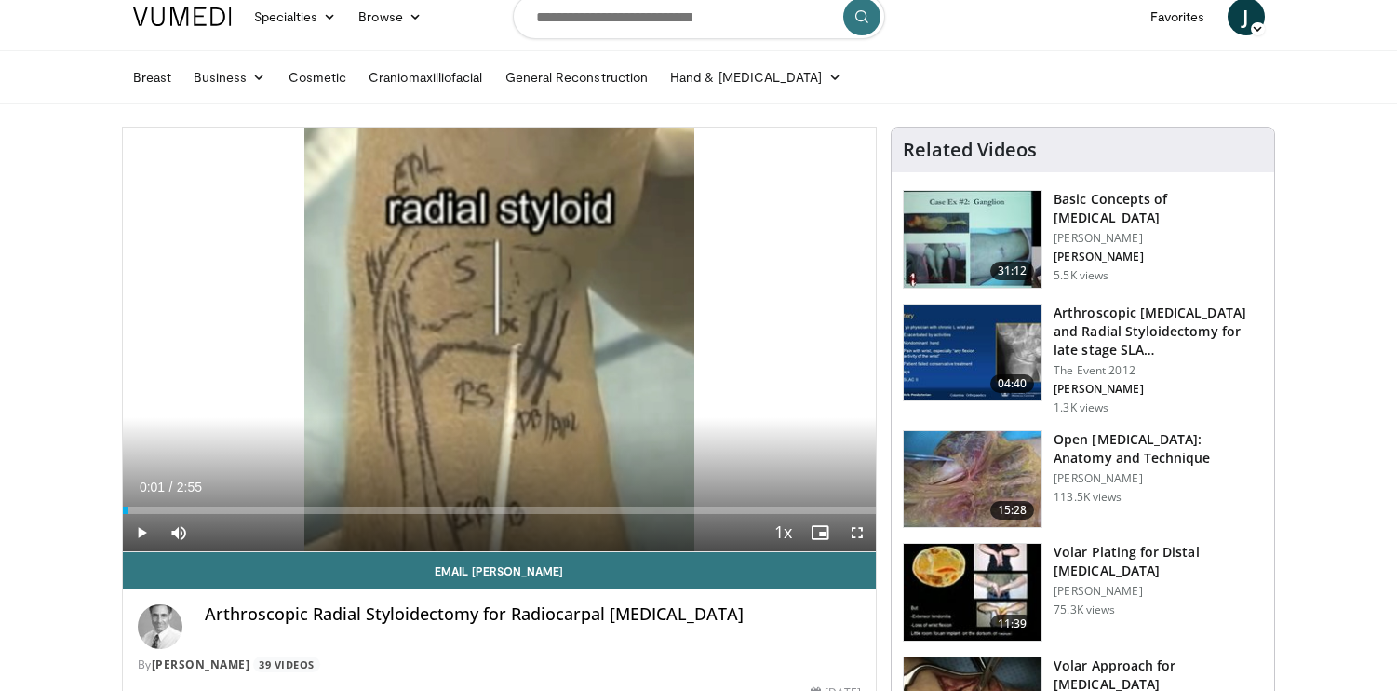
click at [143, 536] on span "Video Player" at bounding box center [141, 532] width 37 height 37
click at [632, 483] on div "Current Time 0:12 / Duration 2:55" at bounding box center [500, 487] width 754 height 17
click at [863, 535] on span "Video Player" at bounding box center [857, 532] width 37 height 37
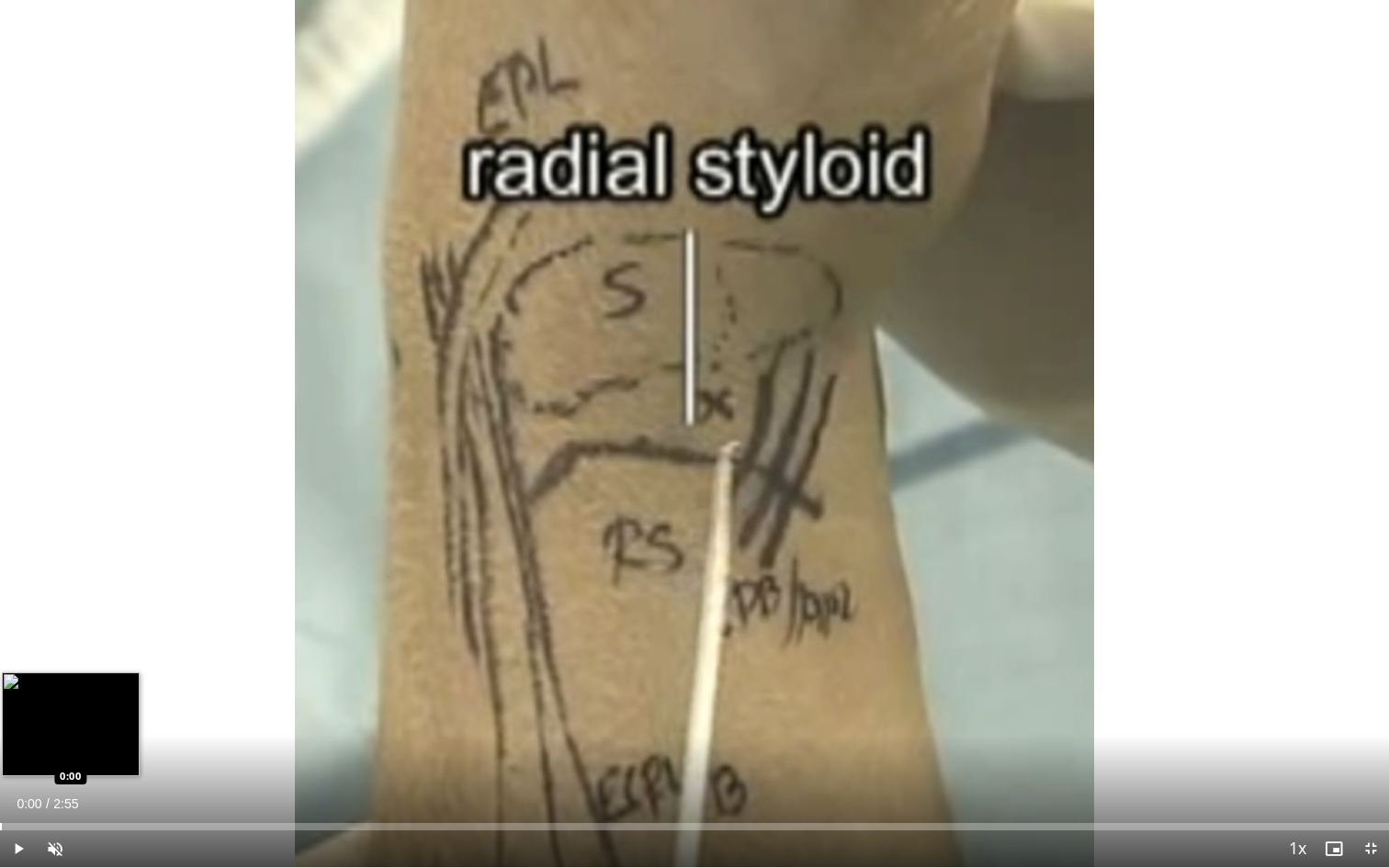
drag, startPoint x: 414, startPoint y: 827, endPoint x: 0, endPoint y: 830, distance: 414.0
click at [0, 681] on div "Progress Bar" at bounding box center [1, 826] width 2 height 7
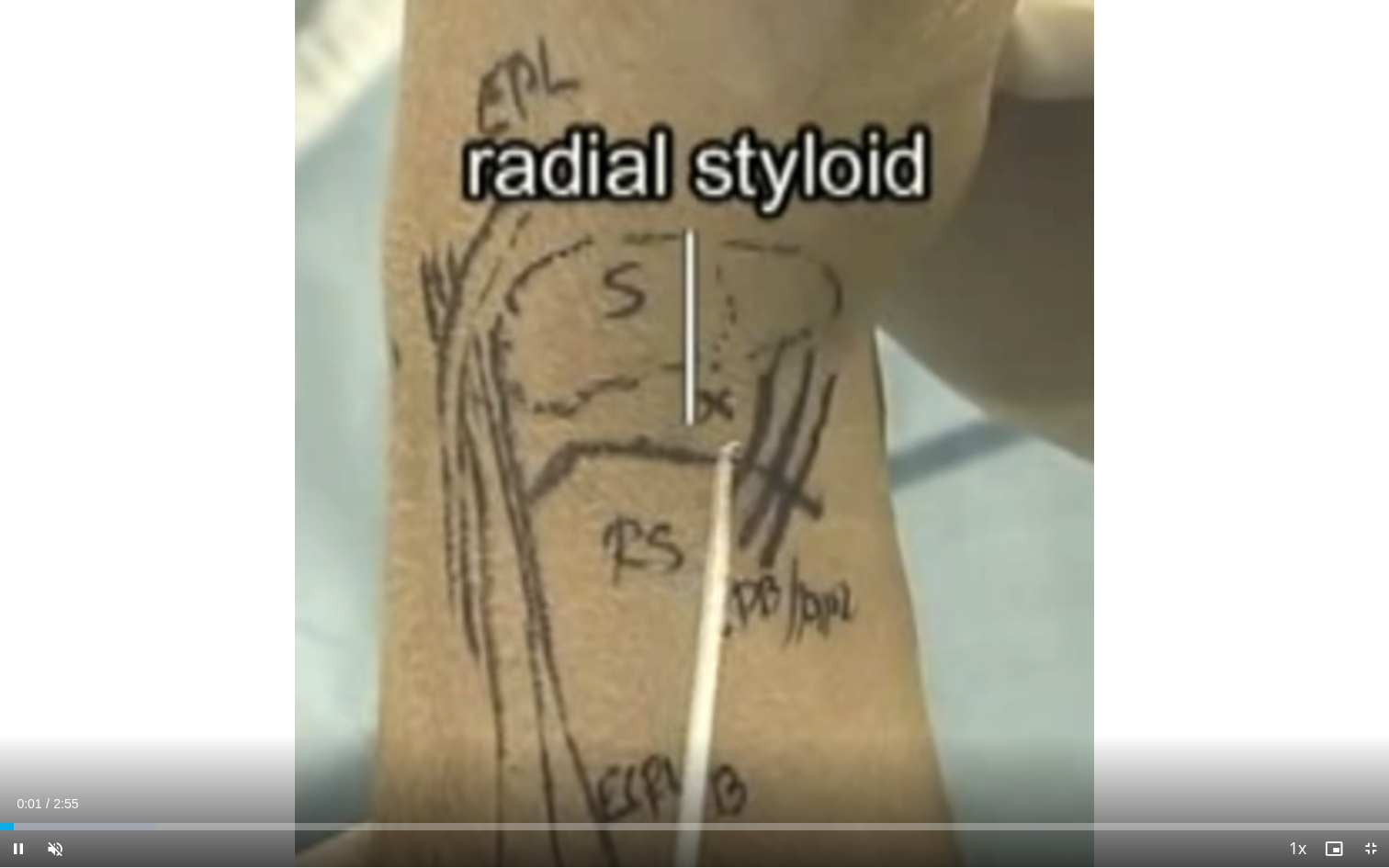
click at [21, 681] on span "Video Player" at bounding box center [18, 848] width 37 height 36
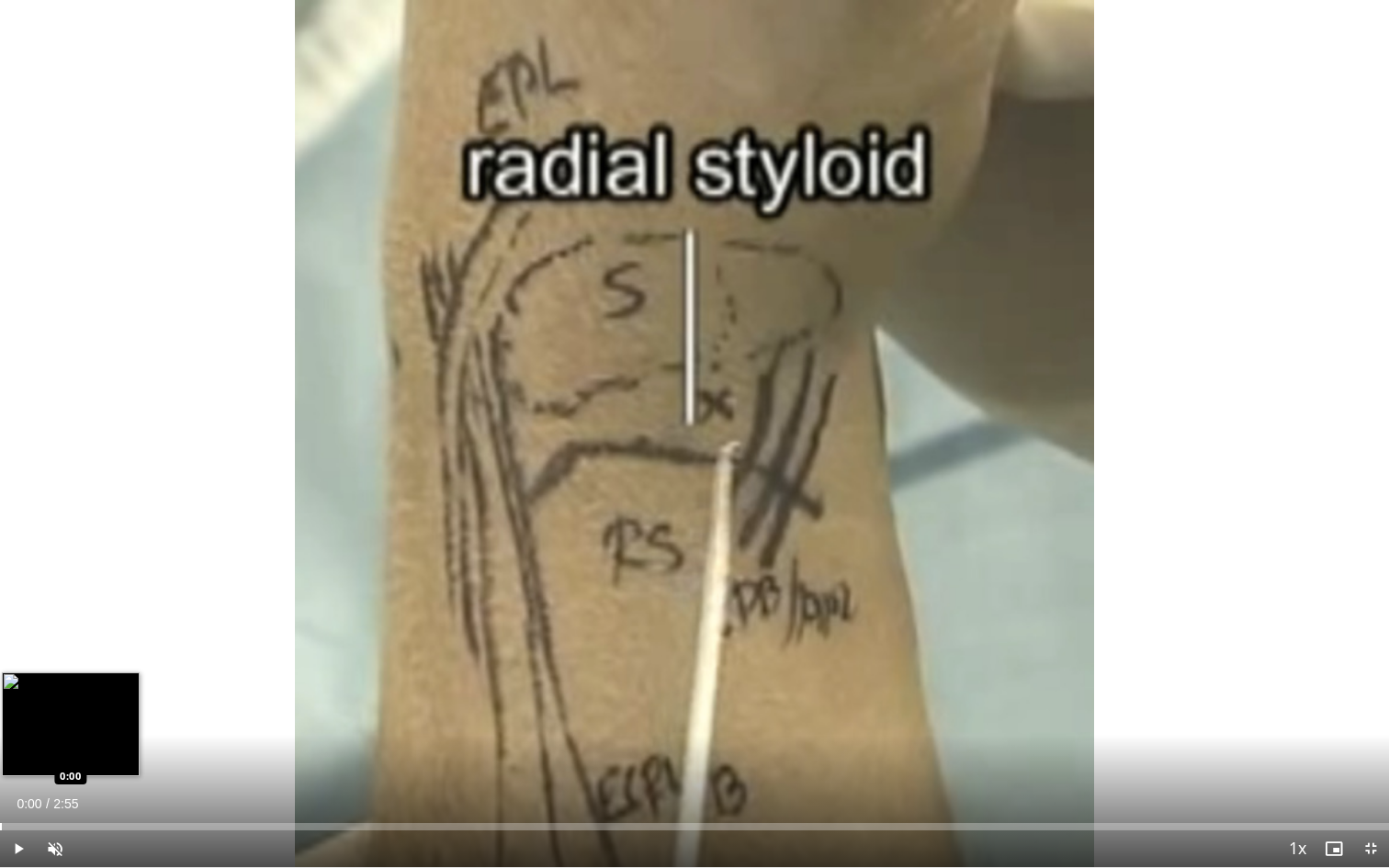
drag, startPoint x: 158, startPoint y: 822, endPoint x: 0, endPoint y: 821, distance: 158.0
click at [0, 681] on div "Loaded : 0.00% 0:00 0:00" at bounding box center [694, 822] width 1389 height 18
drag, startPoint x: 48, startPoint y: 827, endPoint x: 0, endPoint y: 824, distance: 48.1
click at [0, 681] on div "Progress Bar" at bounding box center [1, 826] width 2 height 7
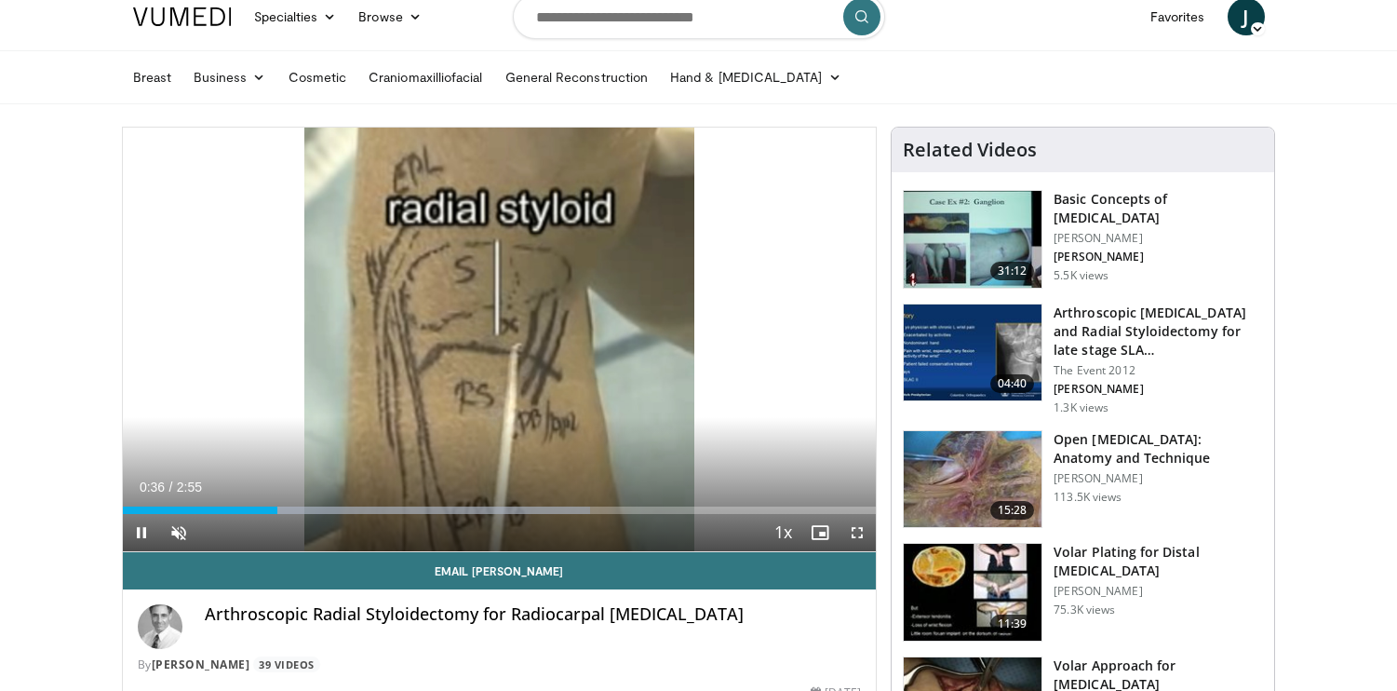
click at [858, 533] on span "Video Player" at bounding box center [857, 532] width 37 height 37
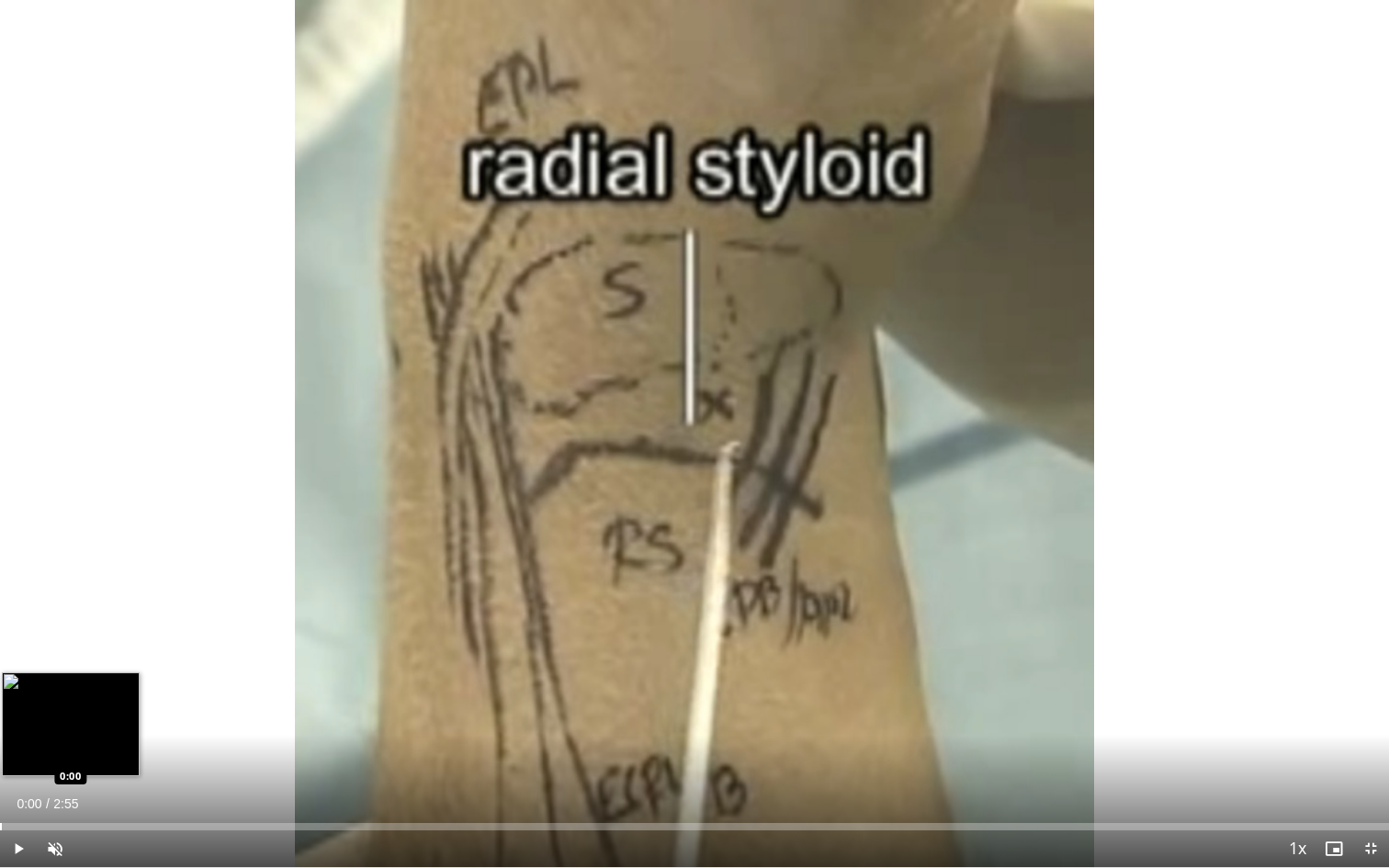
drag, startPoint x: 308, startPoint y: 828, endPoint x: 0, endPoint y: 824, distance: 308.0
click at [0, 681] on div "Loaded : 0.00% 0:00 0:00" at bounding box center [694, 826] width 1389 height 7
drag, startPoint x: 37, startPoint y: 823, endPoint x: 0, endPoint y: 826, distance: 37.1
click at [0, 681] on div "Loaded : 0.00% 0:00 0:00" at bounding box center [694, 826] width 1389 height 7
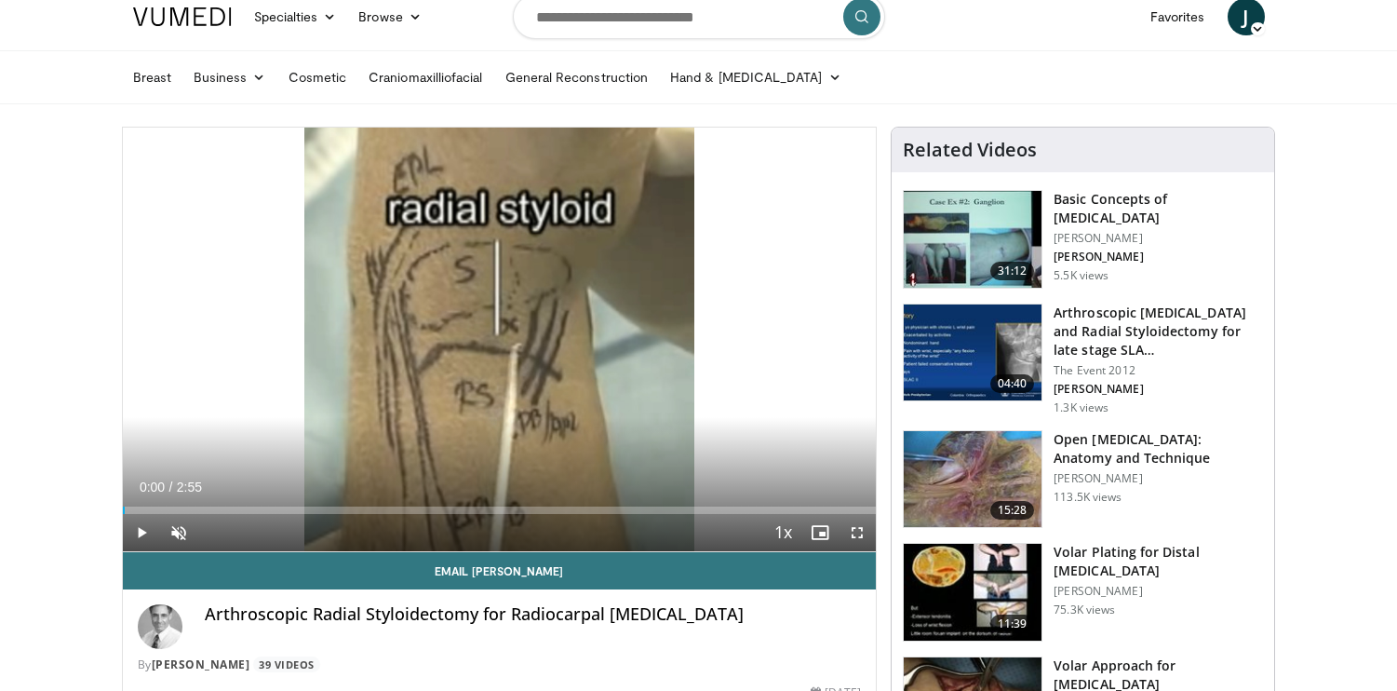
drag, startPoint x: 308, startPoint y: 511, endPoint x: 124, endPoint y: 507, distance: 184.4
click at [124, 507] on div "Loaded : 0.00% 0:02 0:00" at bounding box center [500, 509] width 754 height 7
click at [862, 534] on span "Video Player" at bounding box center [857, 532] width 37 height 37
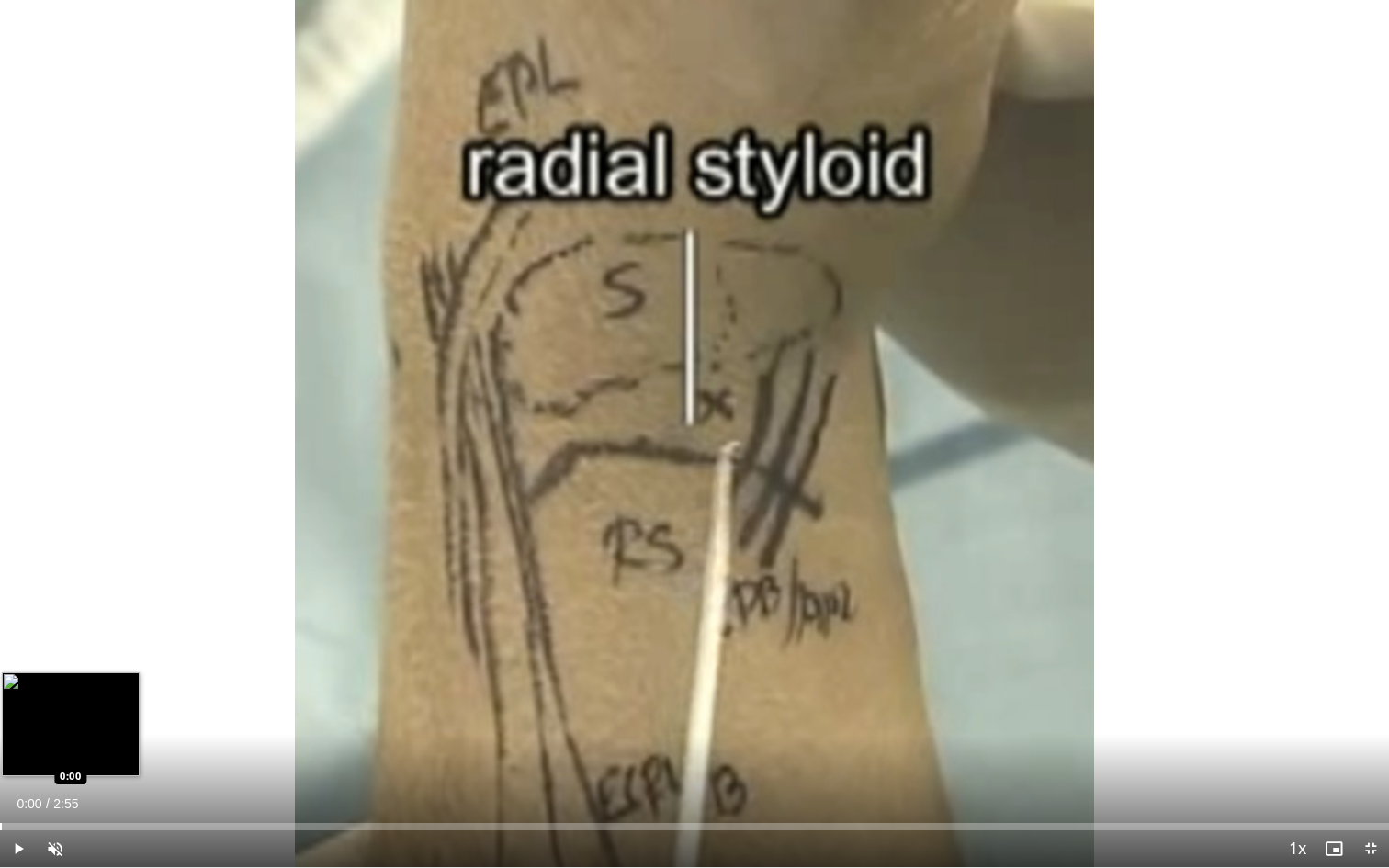
drag, startPoint x: 45, startPoint y: 826, endPoint x: 0, endPoint y: 821, distance: 45.3
click at [0, 681] on div "Loaded : 0.00% 0:00 0:00" at bounding box center [694, 822] width 1389 height 18
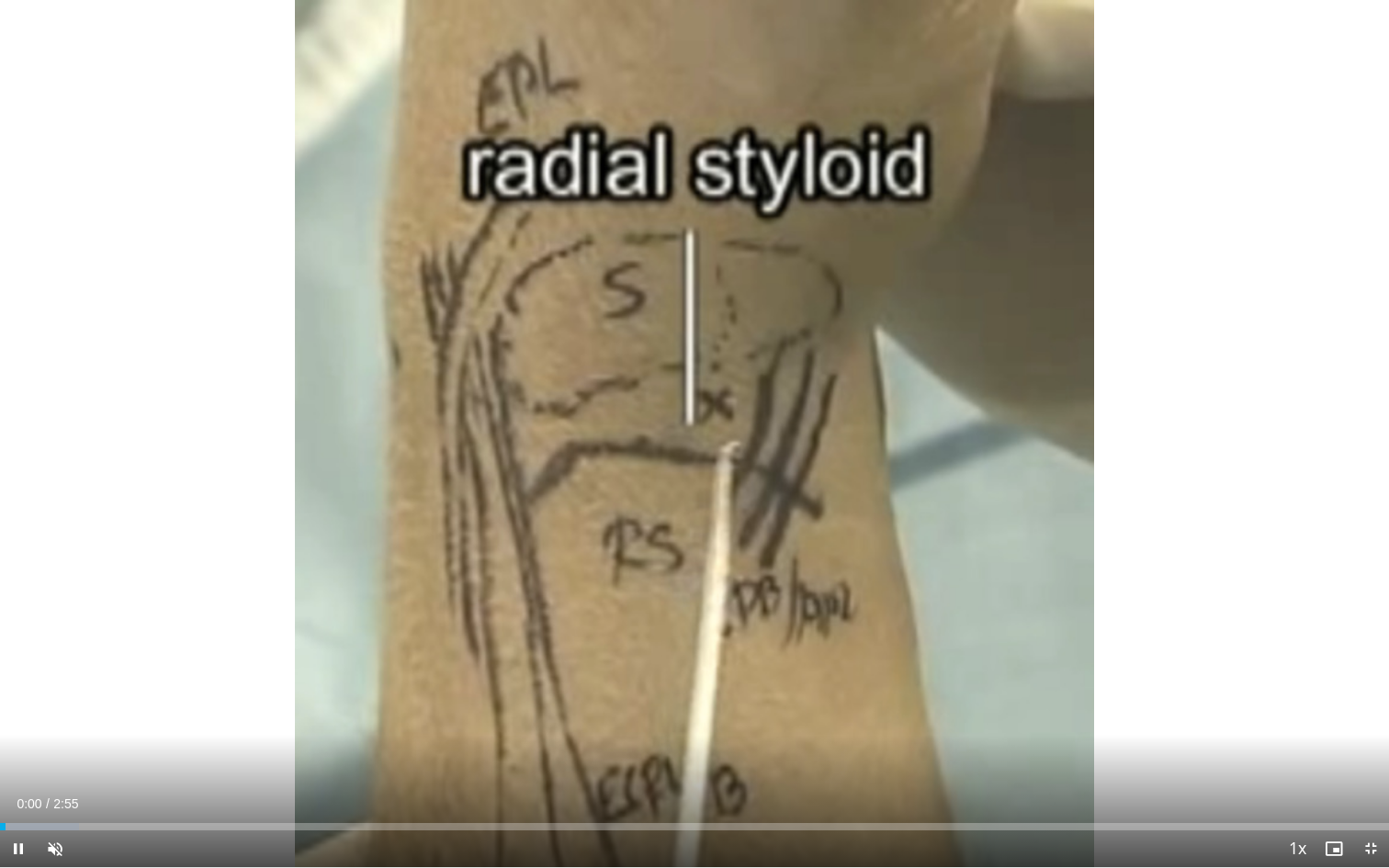
click at [15, 681] on span "Video Player" at bounding box center [18, 848] width 37 height 36
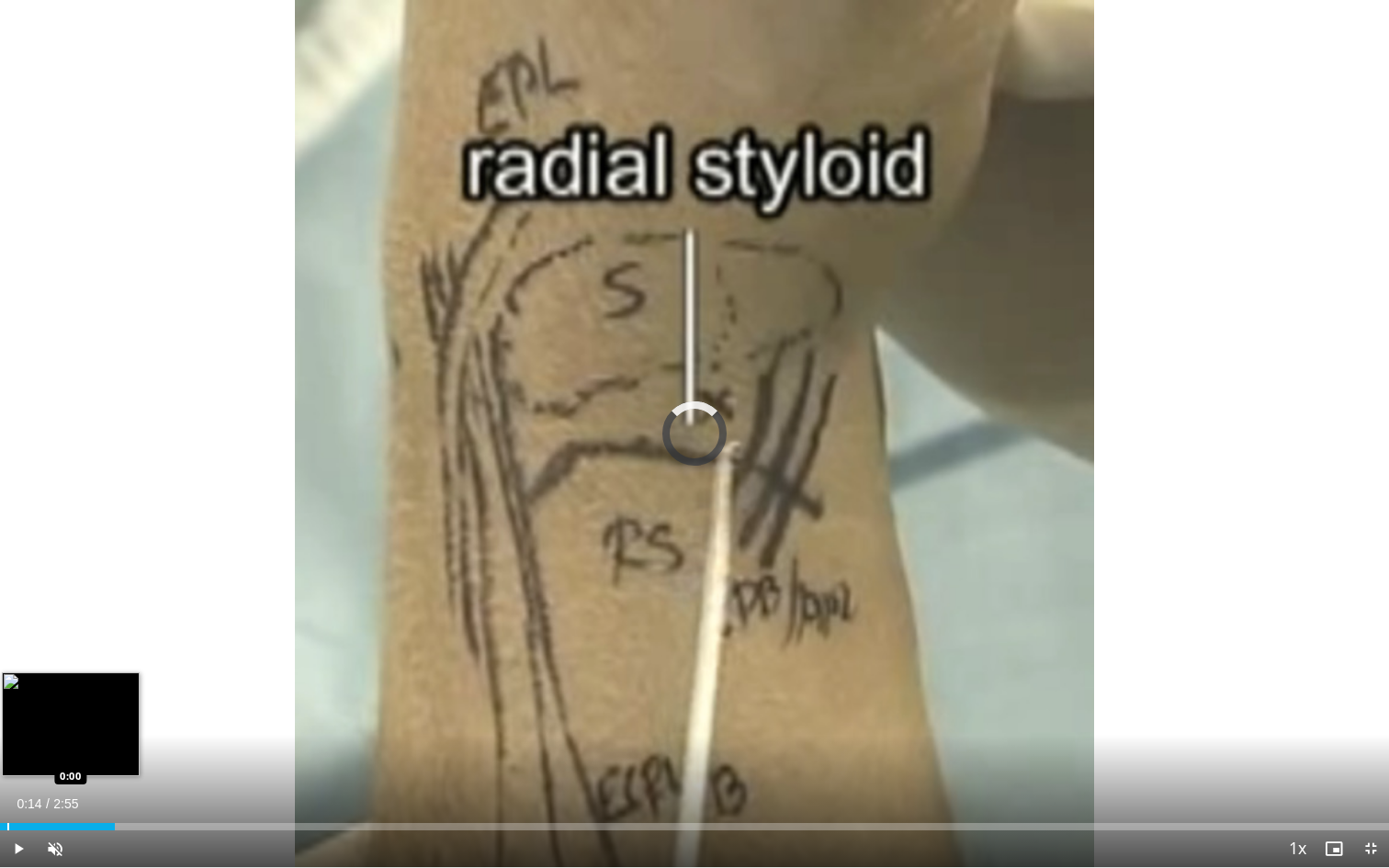
drag, startPoint x: 110, startPoint y: 827, endPoint x: 3, endPoint y: 821, distance: 107.2
click at [3, 681] on div "Loaded : 0.00% 0:01 0:00" at bounding box center [694, 822] width 1389 height 18
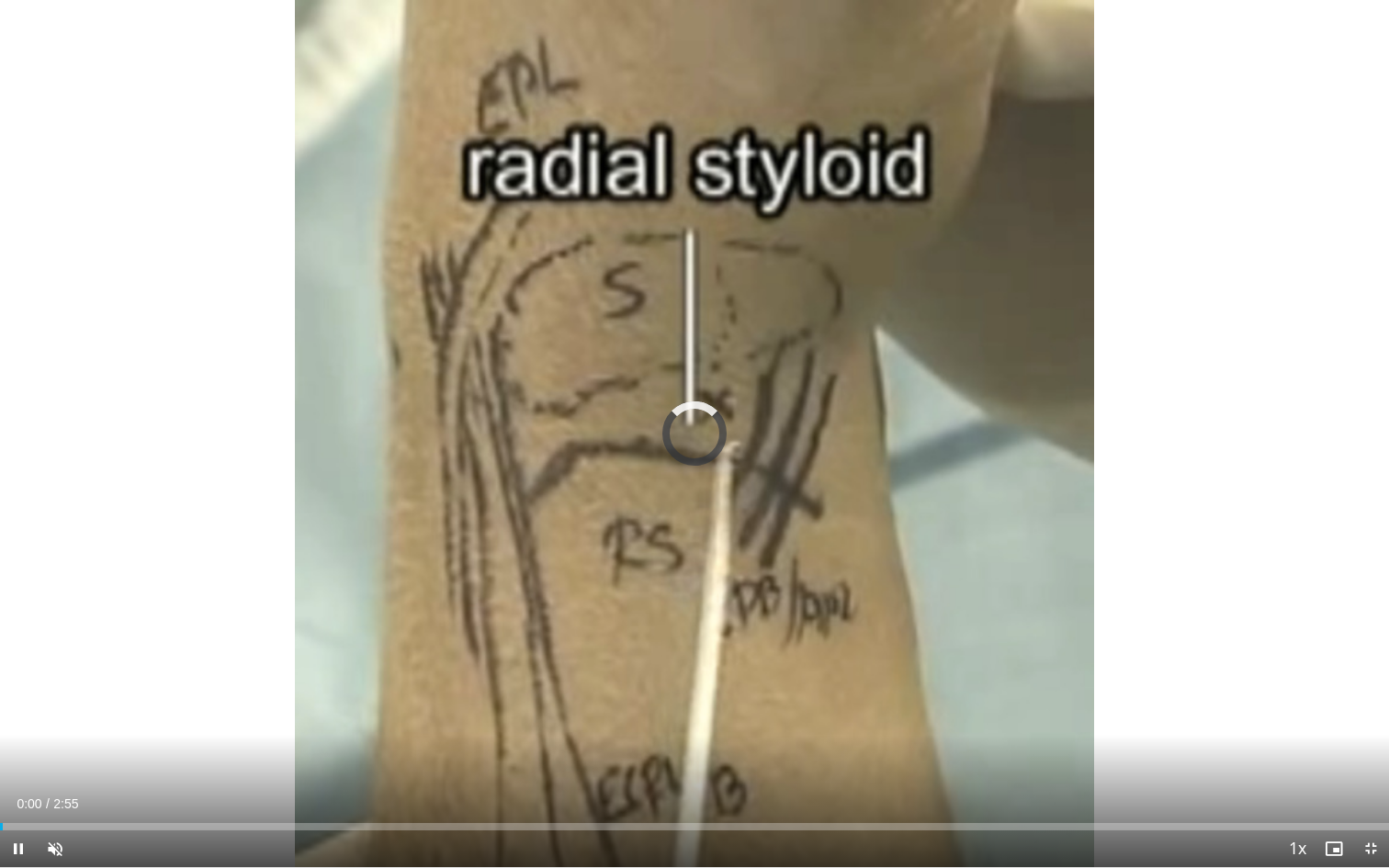
click at [20, 681] on span "Video Player" at bounding box center [18, 848] width 37 height 36
click at [19, 681] on span "Video Player" at bounding box center [18, 848] width 37 height 36
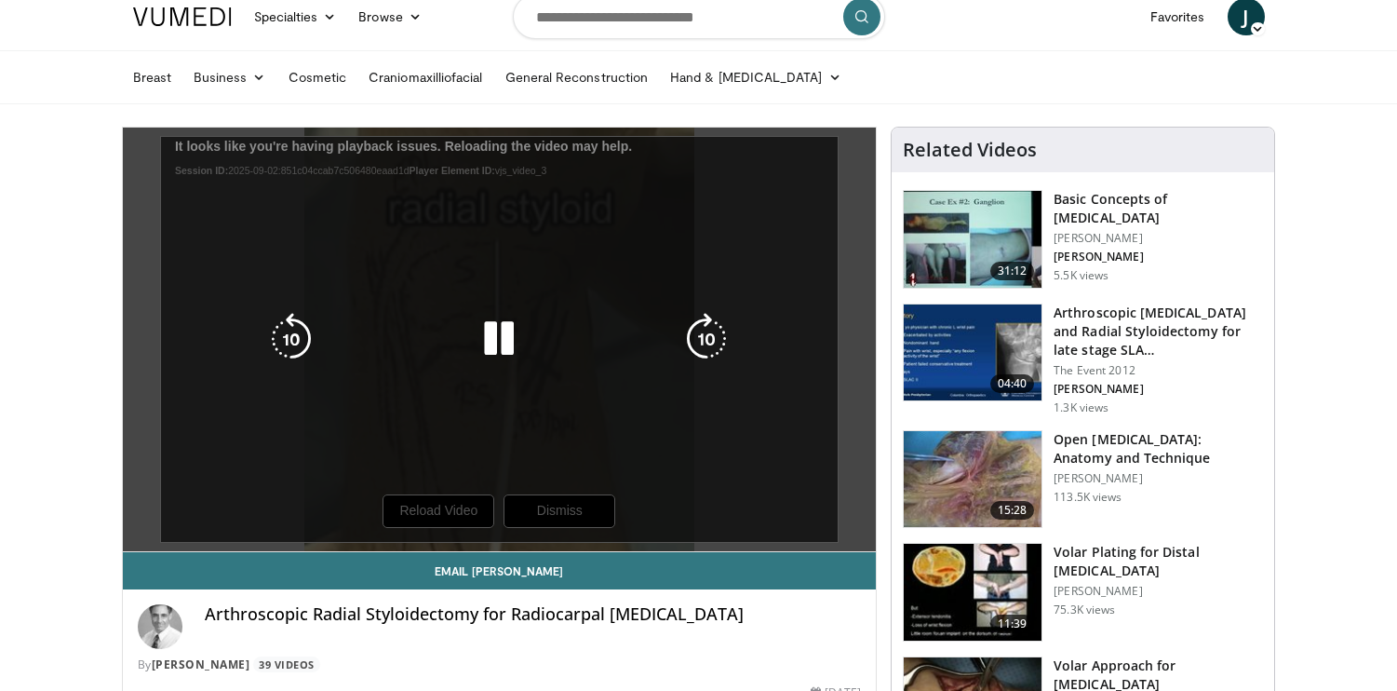
click at [304, 419] on div "10 seconds Tap to unmute" at bounding box center [500, 340] width 754 height 424
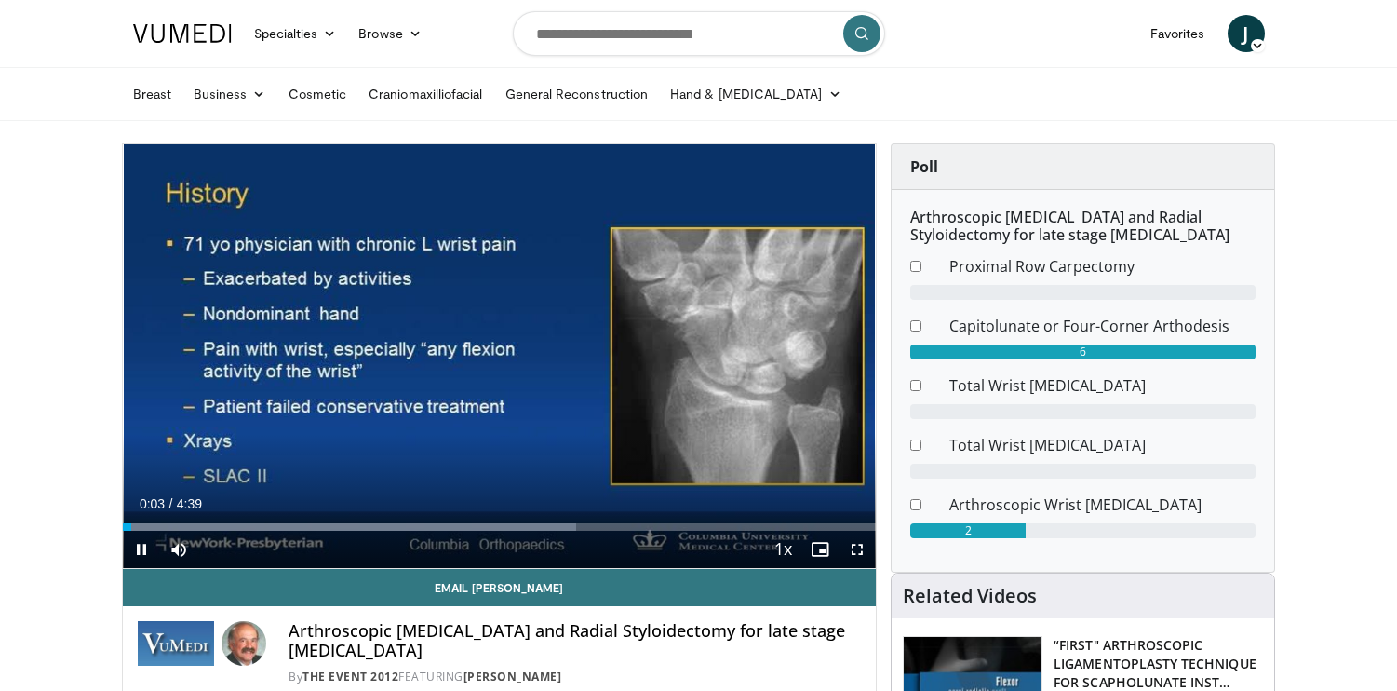
click at [854, 543] on span "Video Player" at bounding box center [857, 549] width 37 height 37
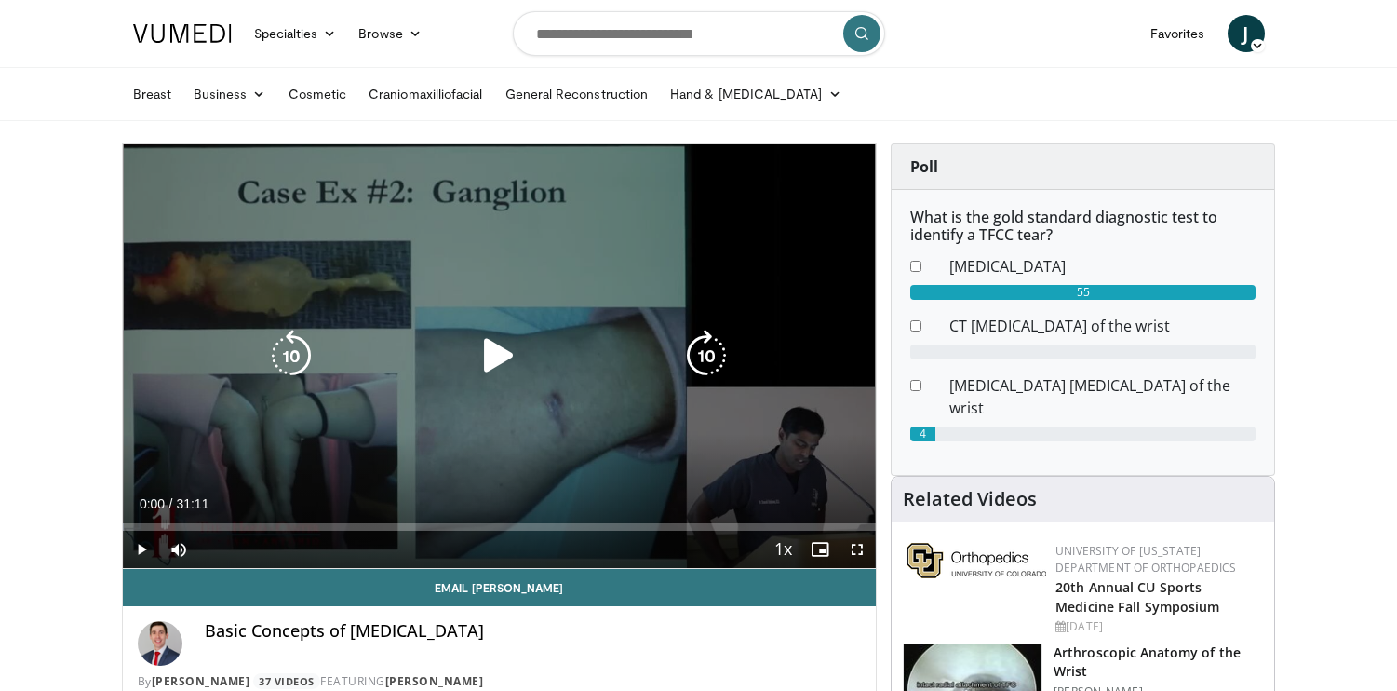
click at [492, 358] on icon "Video Player" at bounding box center [499, 356] width 52 height 52
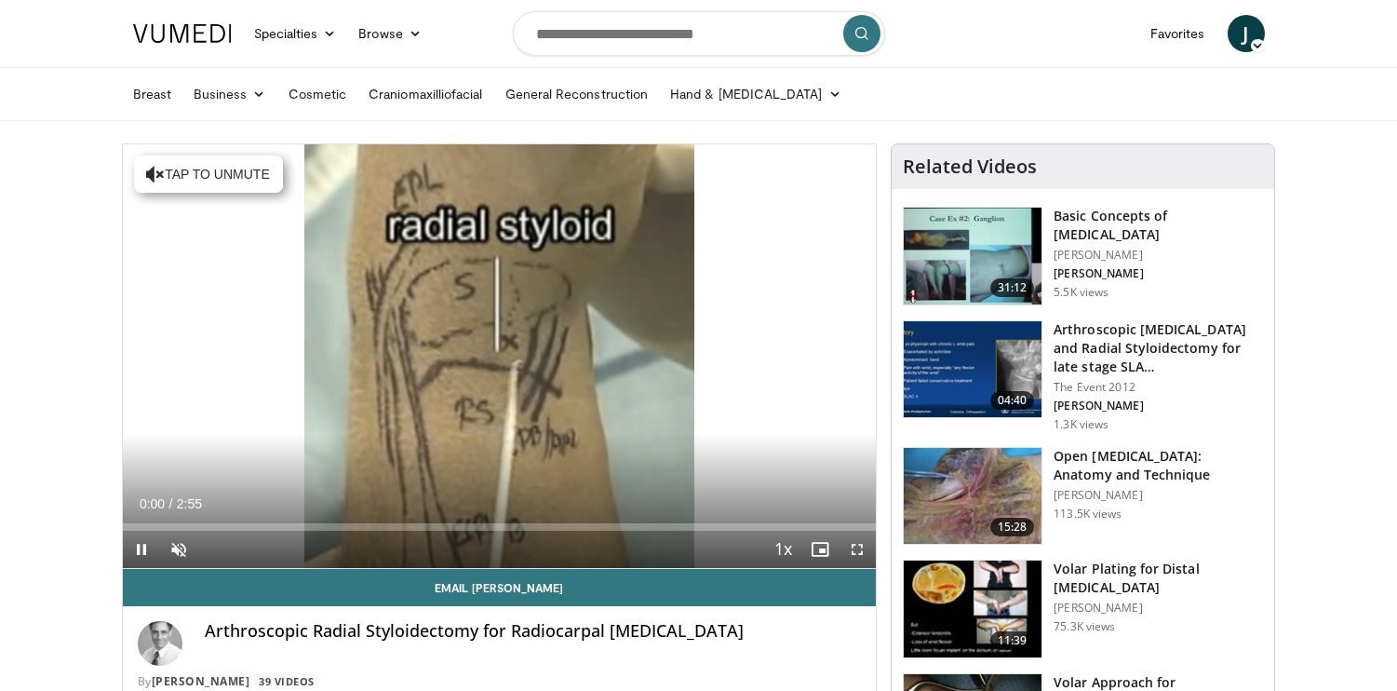
click at [140, 549] on span "Video Player" at bounding box center [141, 549] width 37 height 37
click at [856, 552] on span "Video Player" at bounding box center [857, 549] width 37 height 37
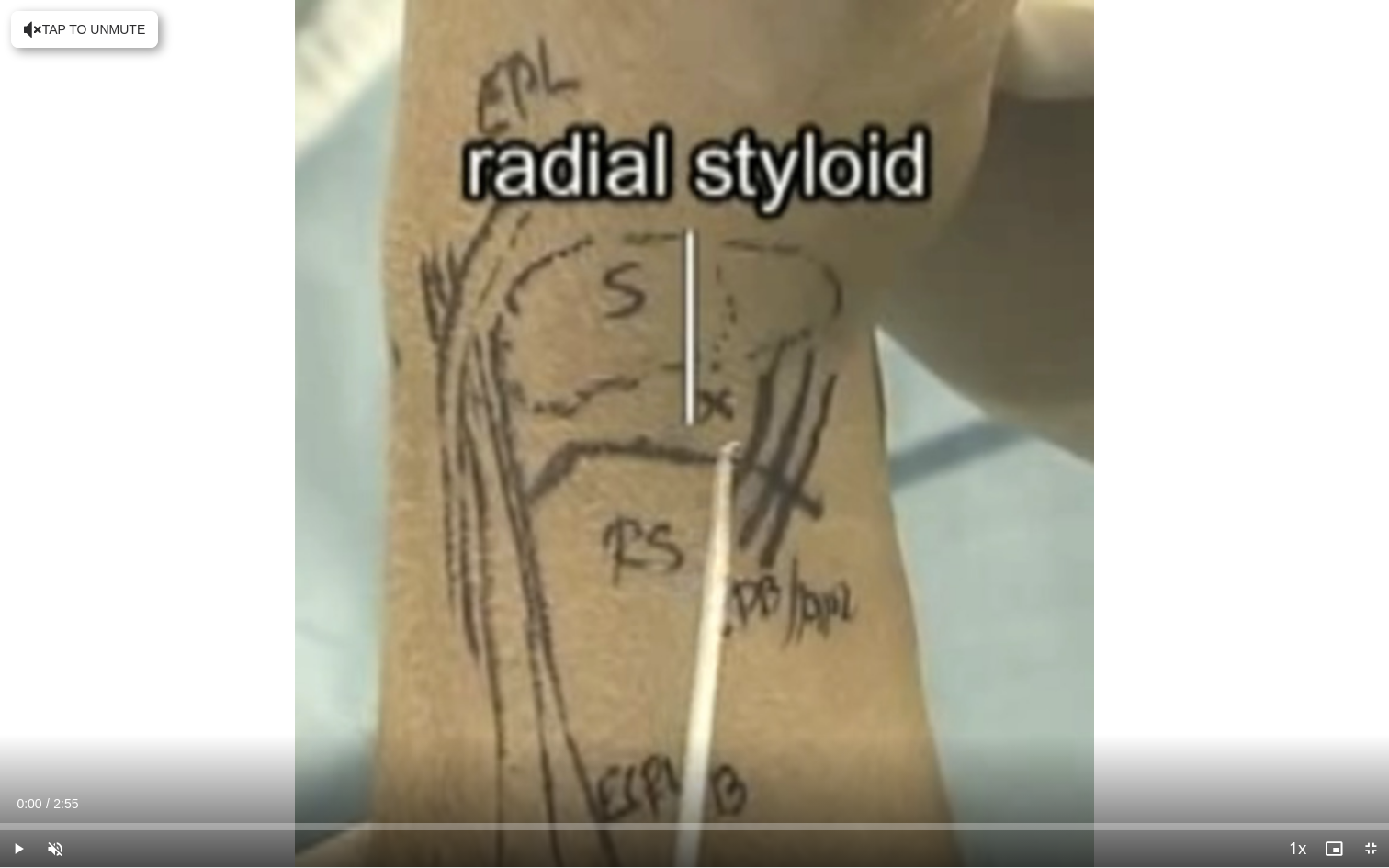
click at [22, 681] on span "Video Player" at bounding box center [18, 848] width 37 height 36
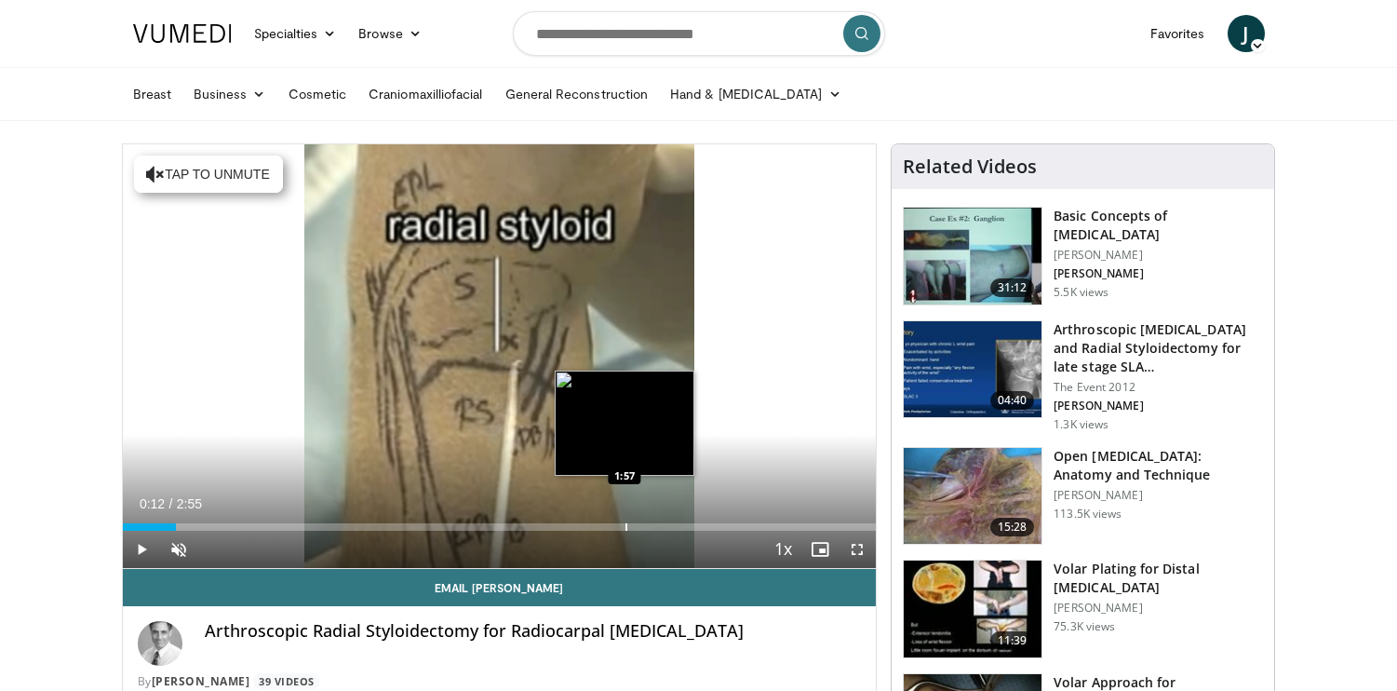
click at [626, 530] on div "Progress Bar" at bounding box center [627, 526] width 2 height 7
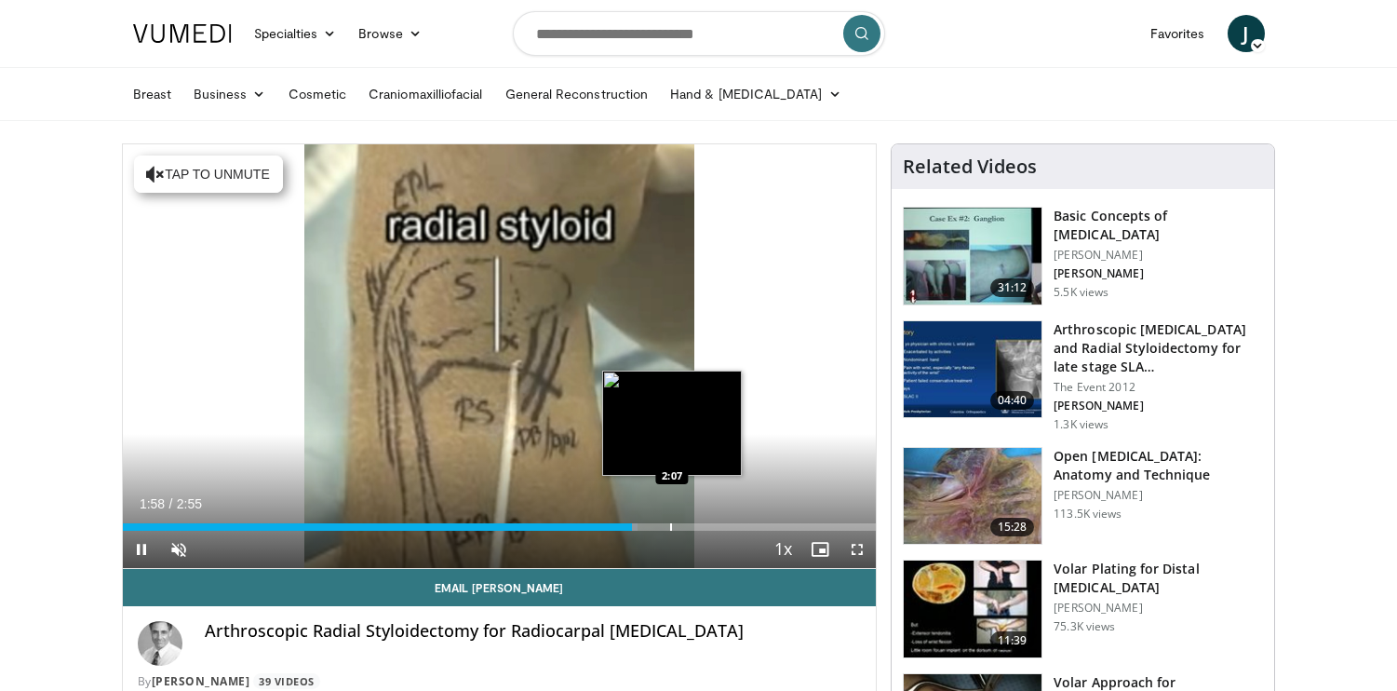
click at [672, 526] on div "Progress Bar" at bounding box center [671, 526] width 2 height 7
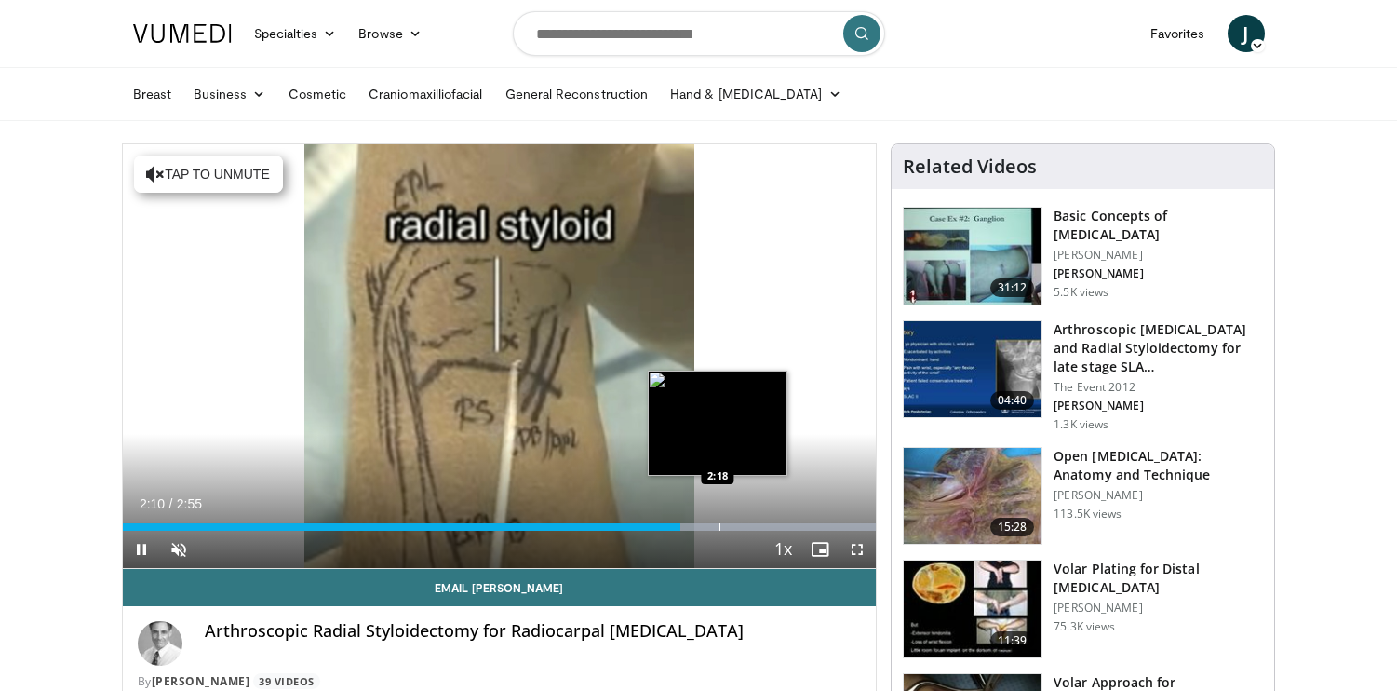
click at [719, 524] on div "Progress Bar" at bounding box center [720, 526] width 2 height 7
click at [709, 527] on div "Progress Bar" at bounding box center [710, 526] width 2 height 7
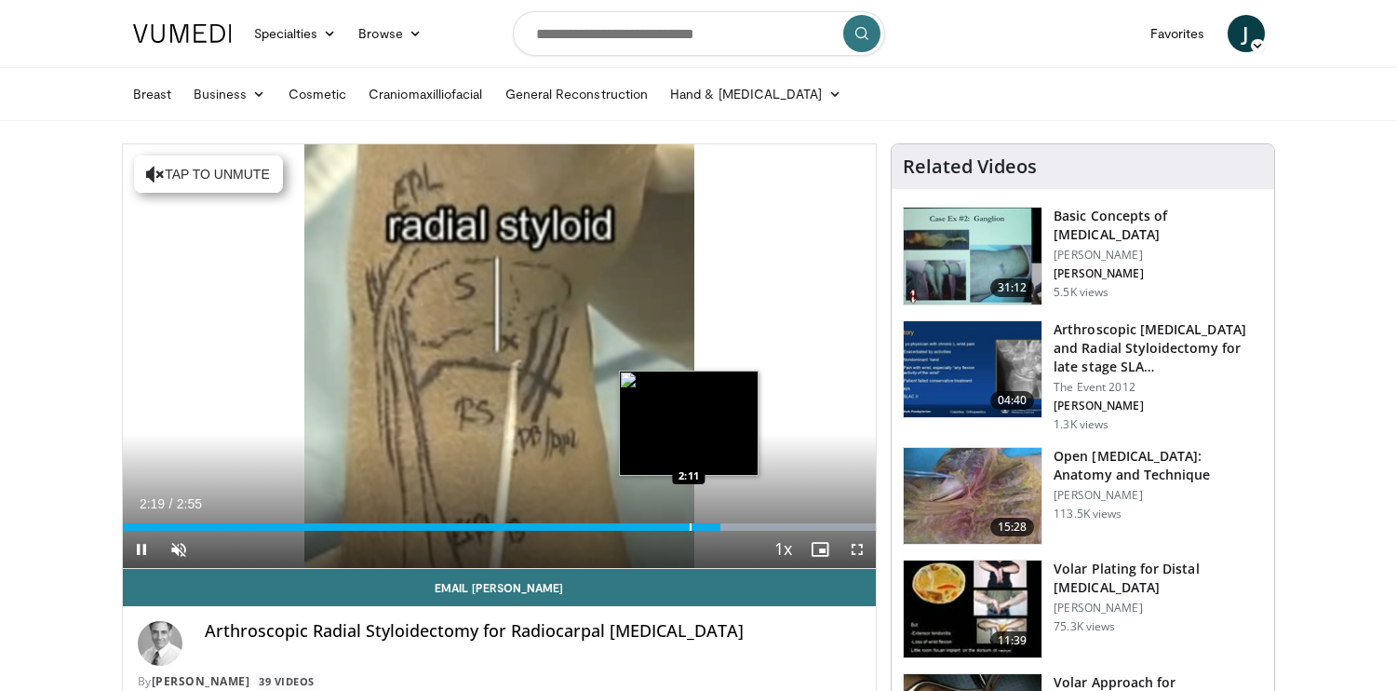
click at [690, 523] on div "Progress Bar" at bounding box center [691, 526] width 2 height 7
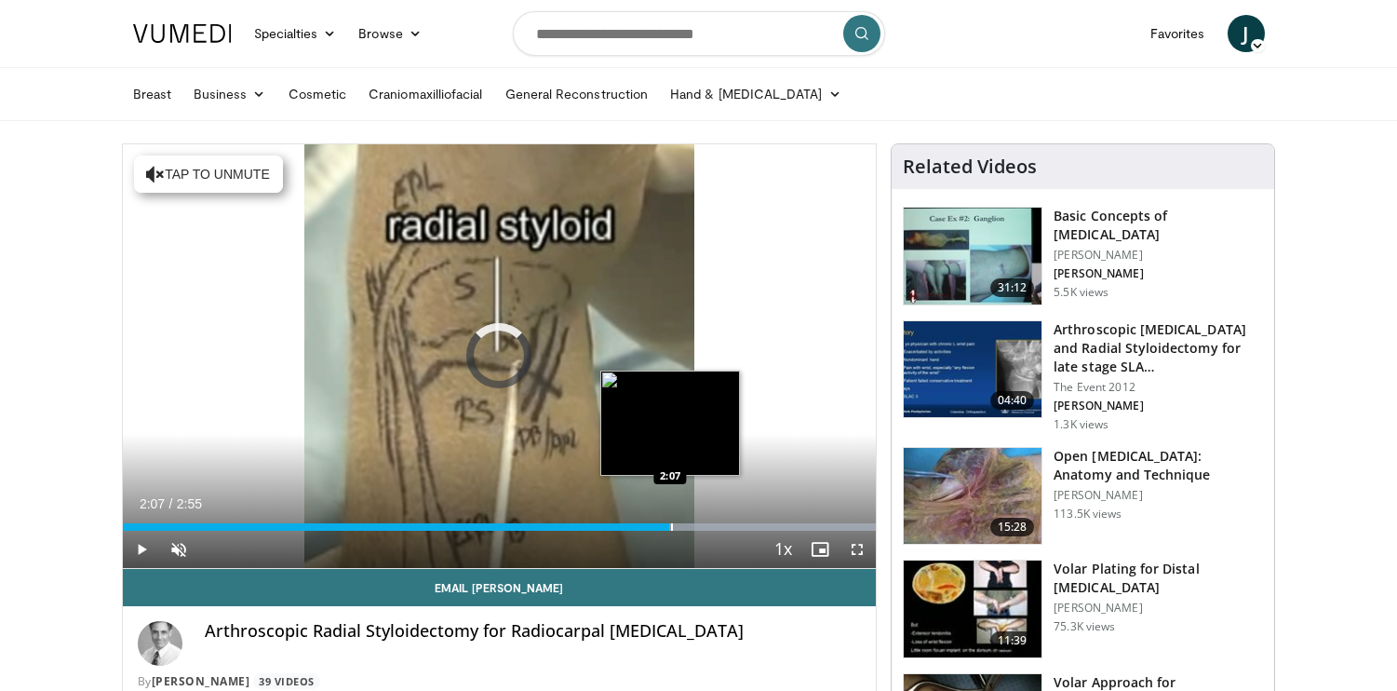
click at [669, 519] on div "Loaded : 99.96% 2:14 2:07" at bounding box center [500, 522] width 754 height 18
click at [682, 520] on div "Loaded : 99.96% 2:09 2:10" at bounding box center [500, 522] width 754 height 18
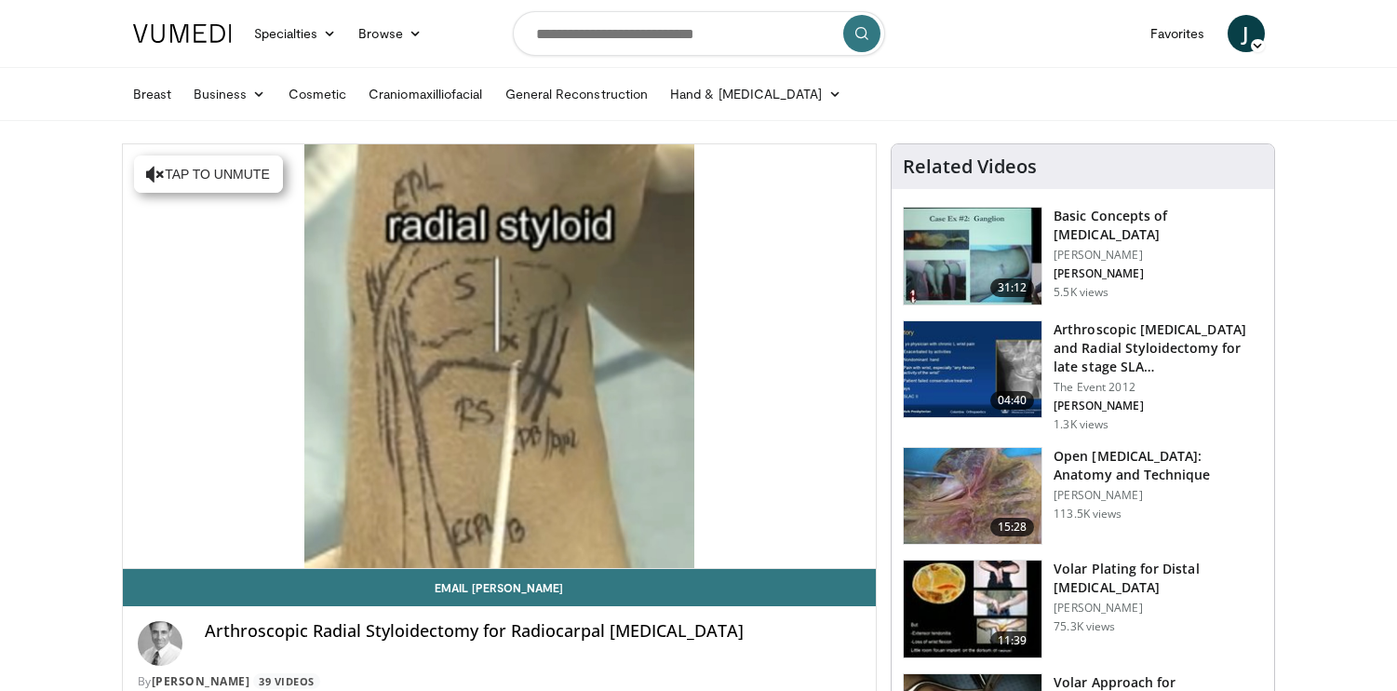
click at [682, 520] on div "10 seconds Tap to unmute" at bounding box center [500, 356] width 754 height 424
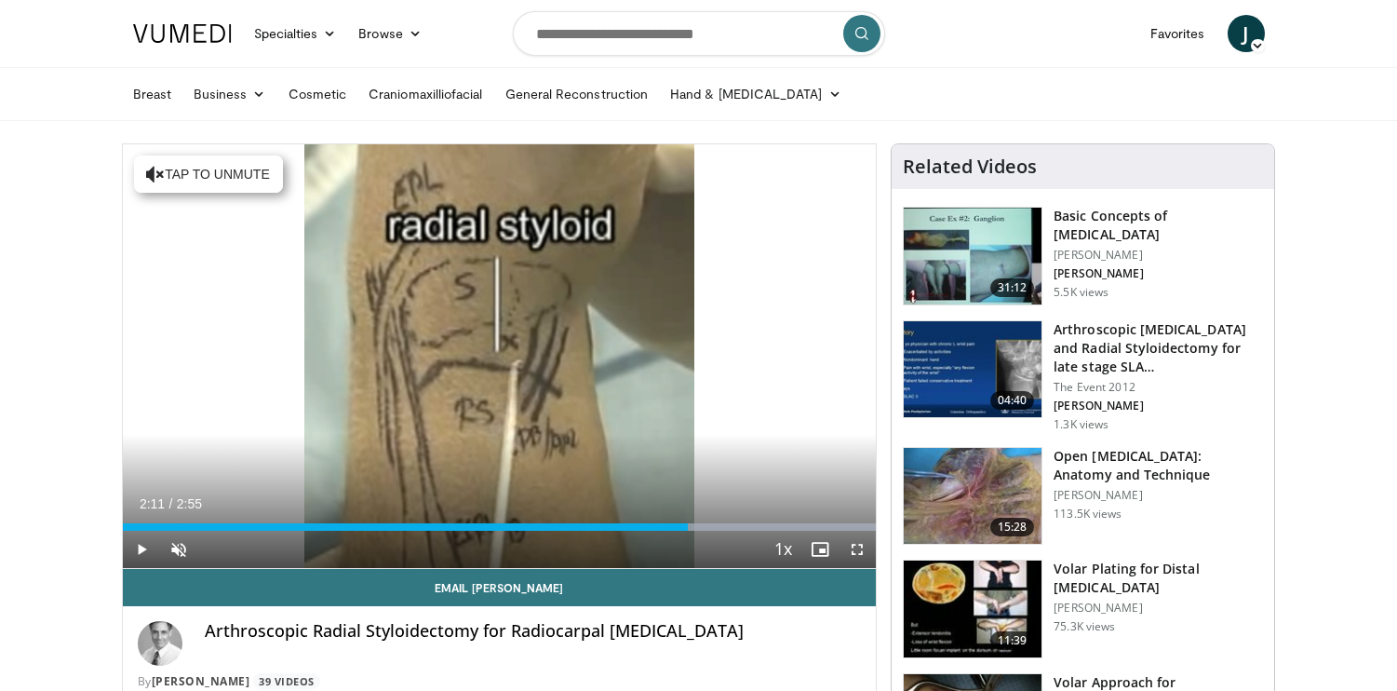
click at [851, 553] on span "Video Player" at bounding box center [857, 549] width 37 height 37
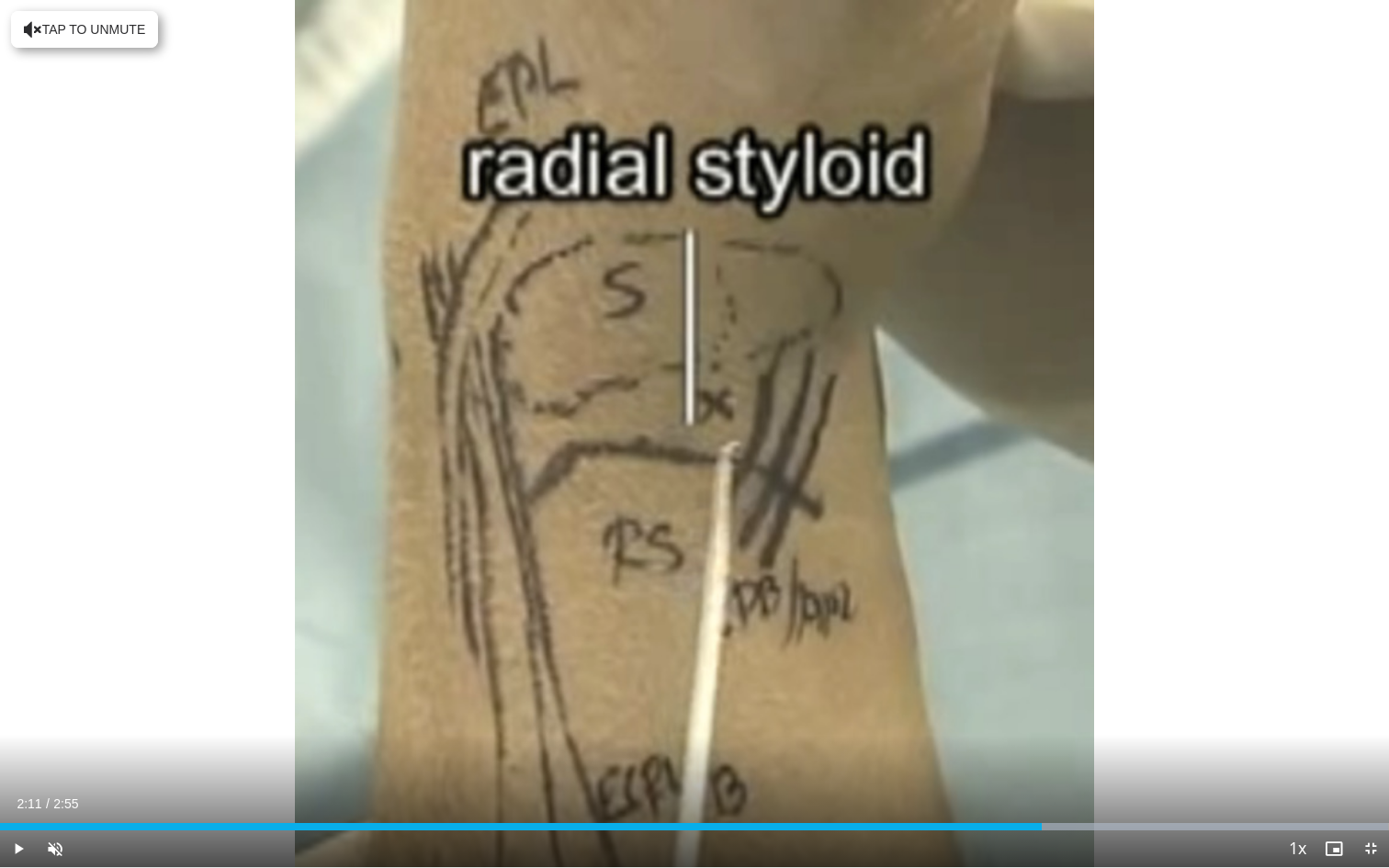
click at [20, 681] on span "Video Player" at bounding box center [18, 848] width 37 height 36
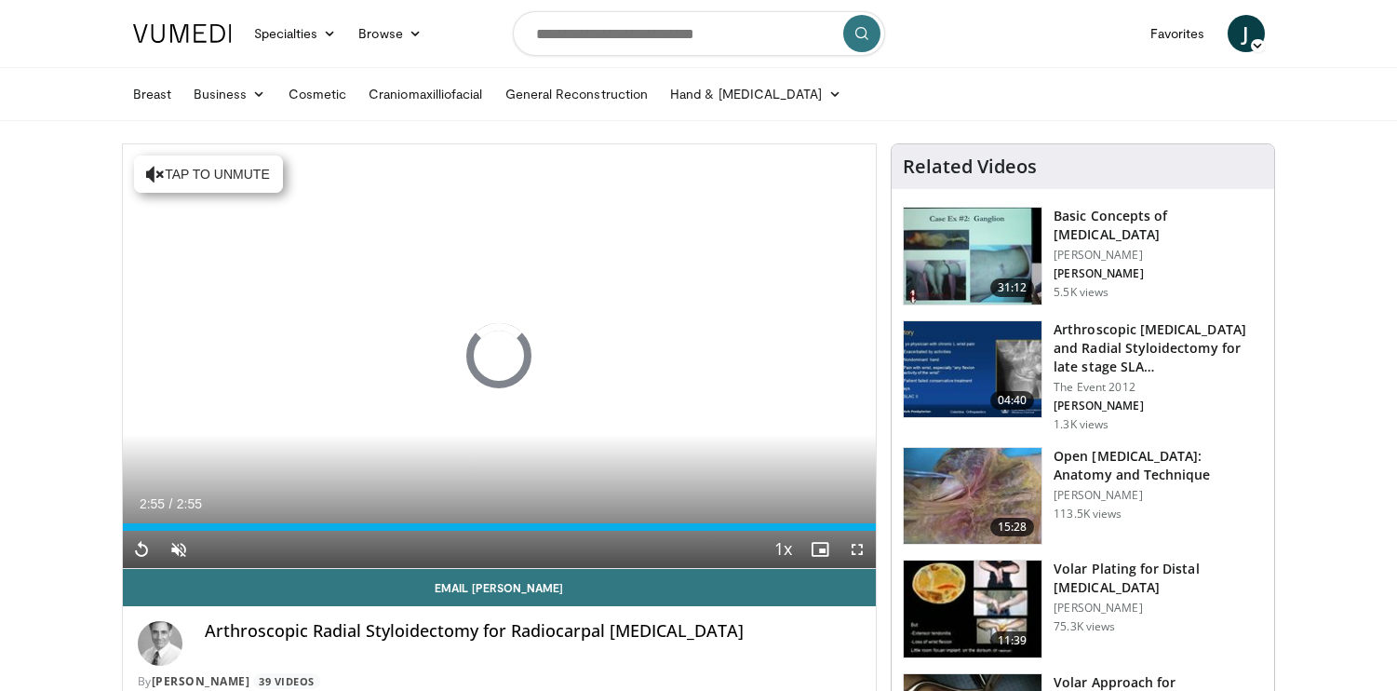
click at [857, 547] on span "Video Player" at bounding box center [857, 549] width 37 height 37
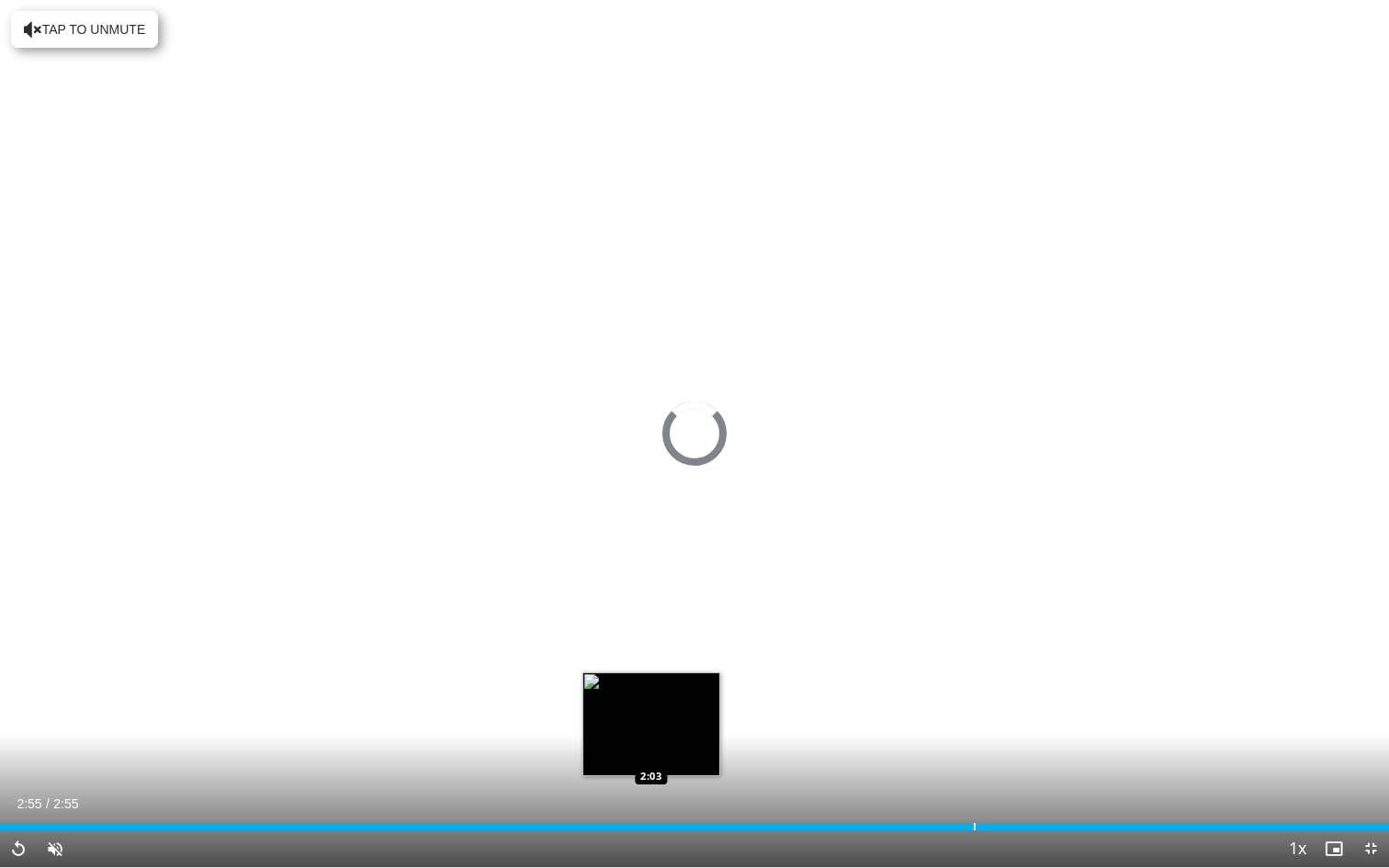
click at [973, 681] on div "Loaded : 99.96% 2:55 2:03" at bounding box center [694, 826] width 1389 height 7
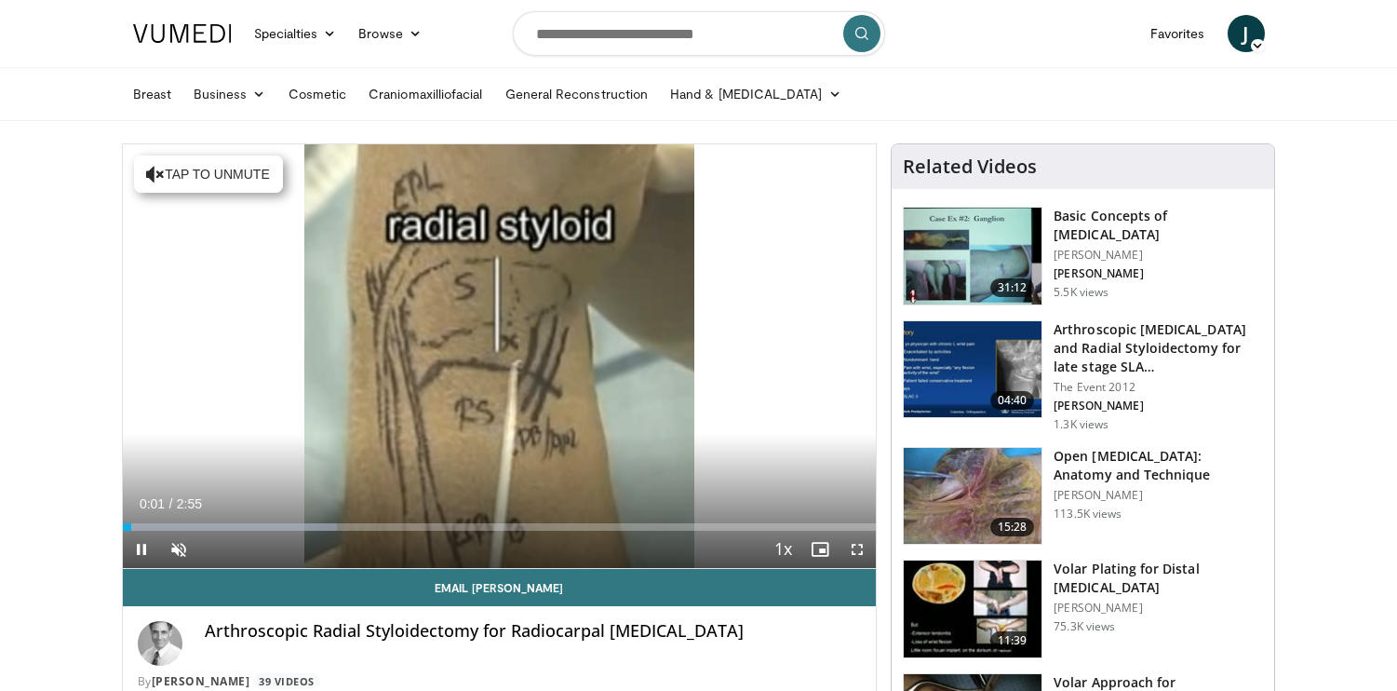
click at [860, 548] on span "Video Player" at bounding box center [857, 549] width 37 height 37
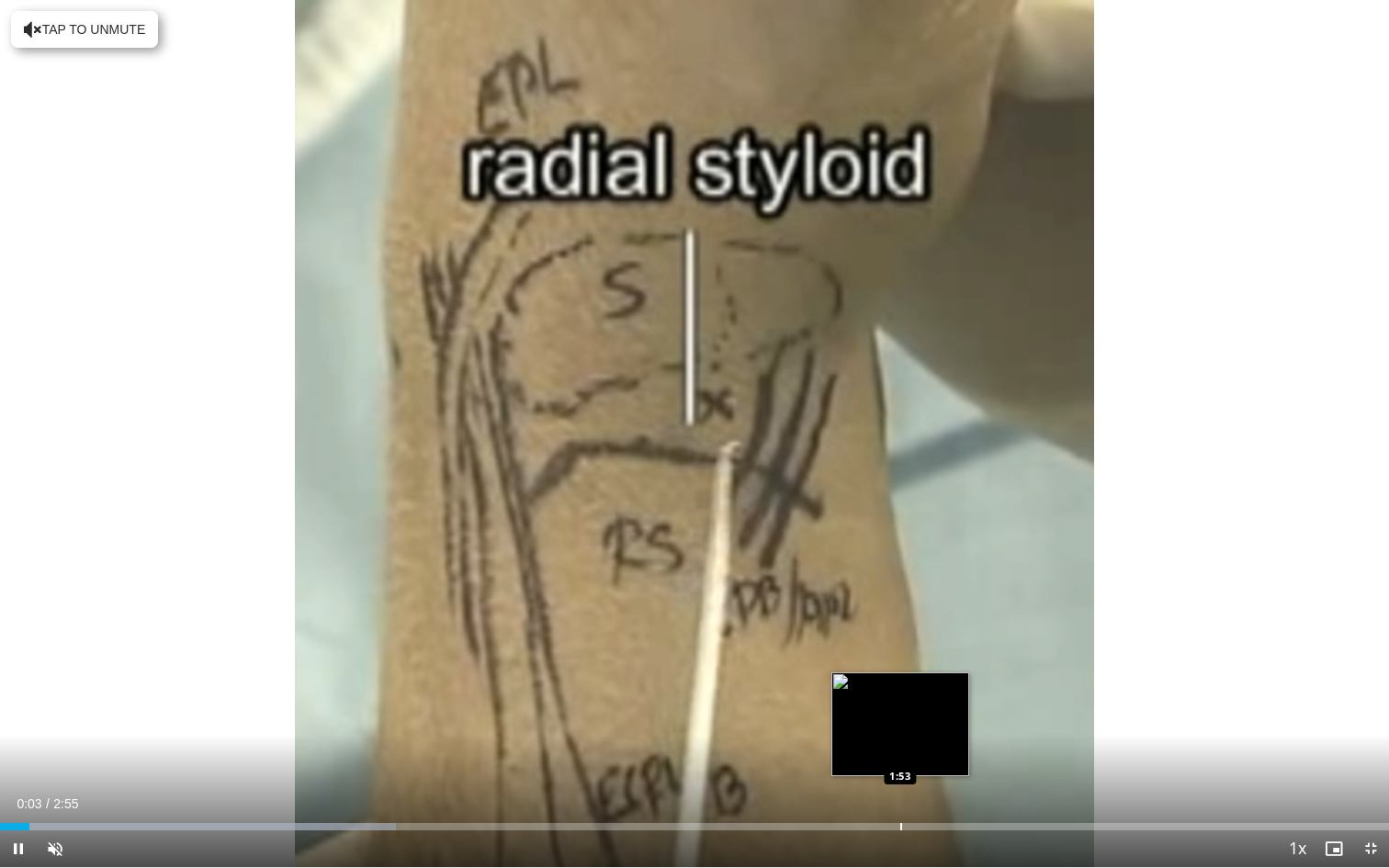
click at [900, 681] on div "Progress Bar" at bounding box center [901, 826] width 2 height 7
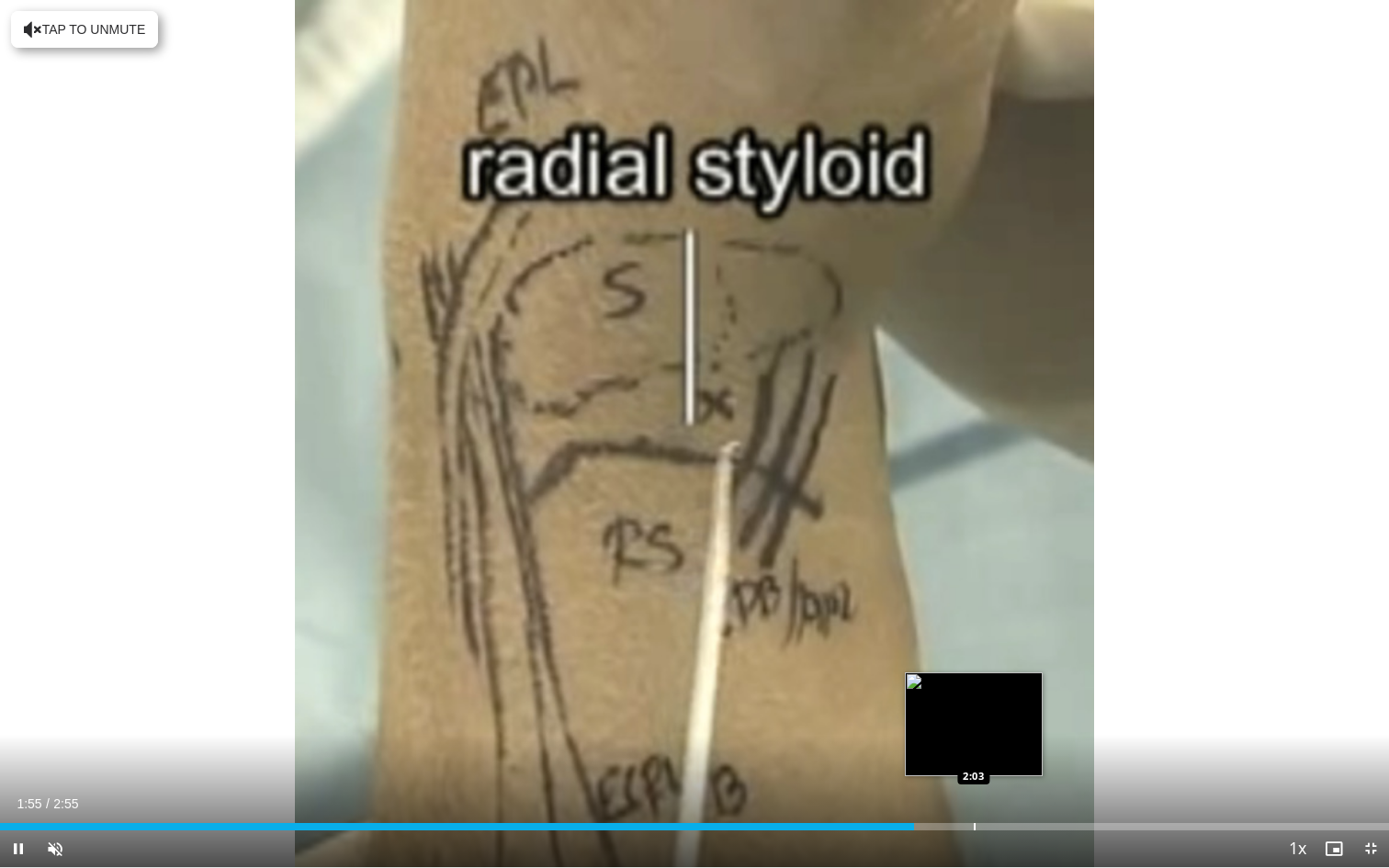
click at [975, 681] on div "Loaded : 0.00% 1:55 2:03" at bounding box center [694, 822] width 1389 height 18
click at [1001, 681] on div "Progress Bar" at bounding box center [1002, 826] width 2 height 7
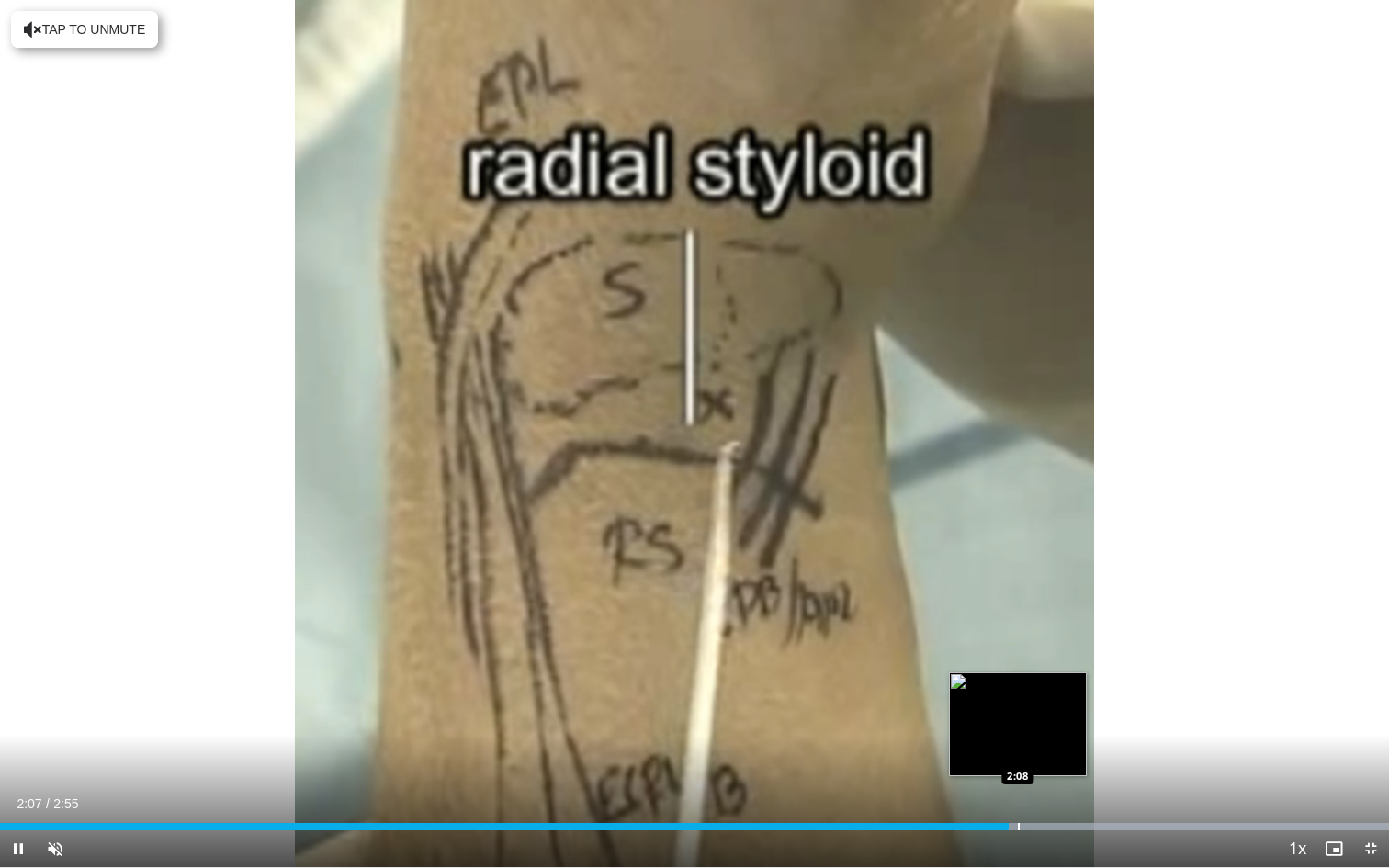
click at [1018, 681] on div "Progress Bar" at bounding box center [1019, 826] width 2 height 7
click at [1030, 681] on div "Progress Bar" at bounding box center [1031, 826] width 2 height 7
click at [1018, 681] on div "Progress Bar" at bounding box center [1019, 826] width 2 height 7
click at [1020, 681] on div "Progress Bar" at bounding box center [1019, 826] width 2 height 7
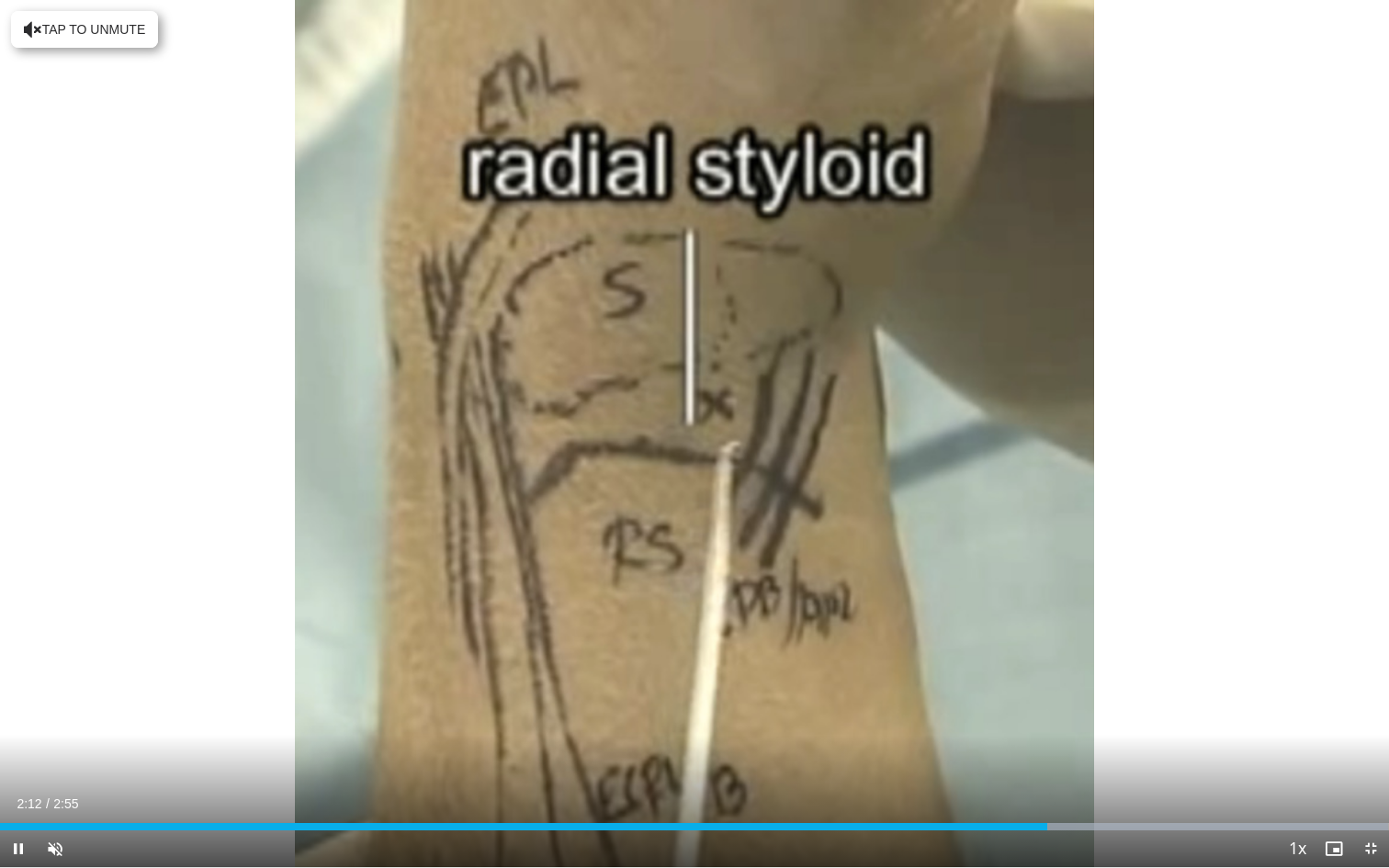
click at [15, 681] on span "Video Player" at bounding box center [18, 848] width 37 height 36
click at [12, 681] on span "Video Player" at bounding box center [18, 848] width 37 height 36
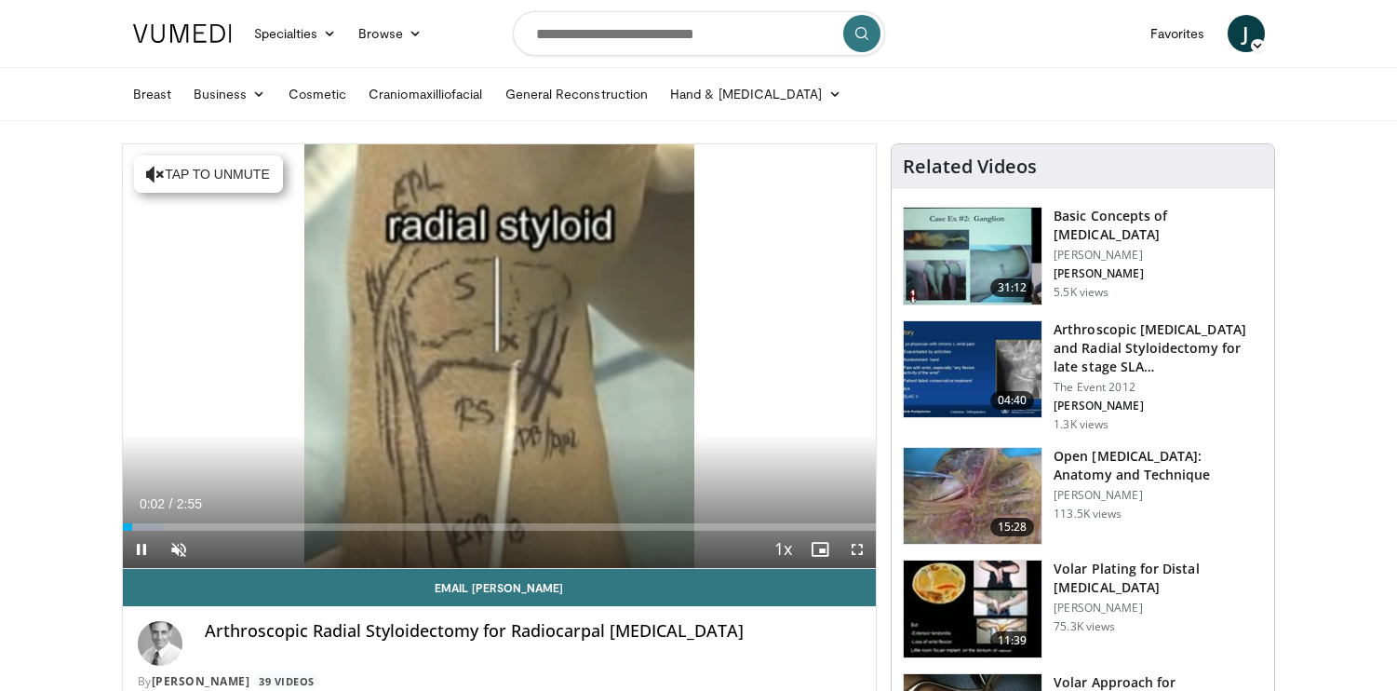
click at [852, 542] on span "Video Player" at bounding box center [857, 549] width 37 height 37
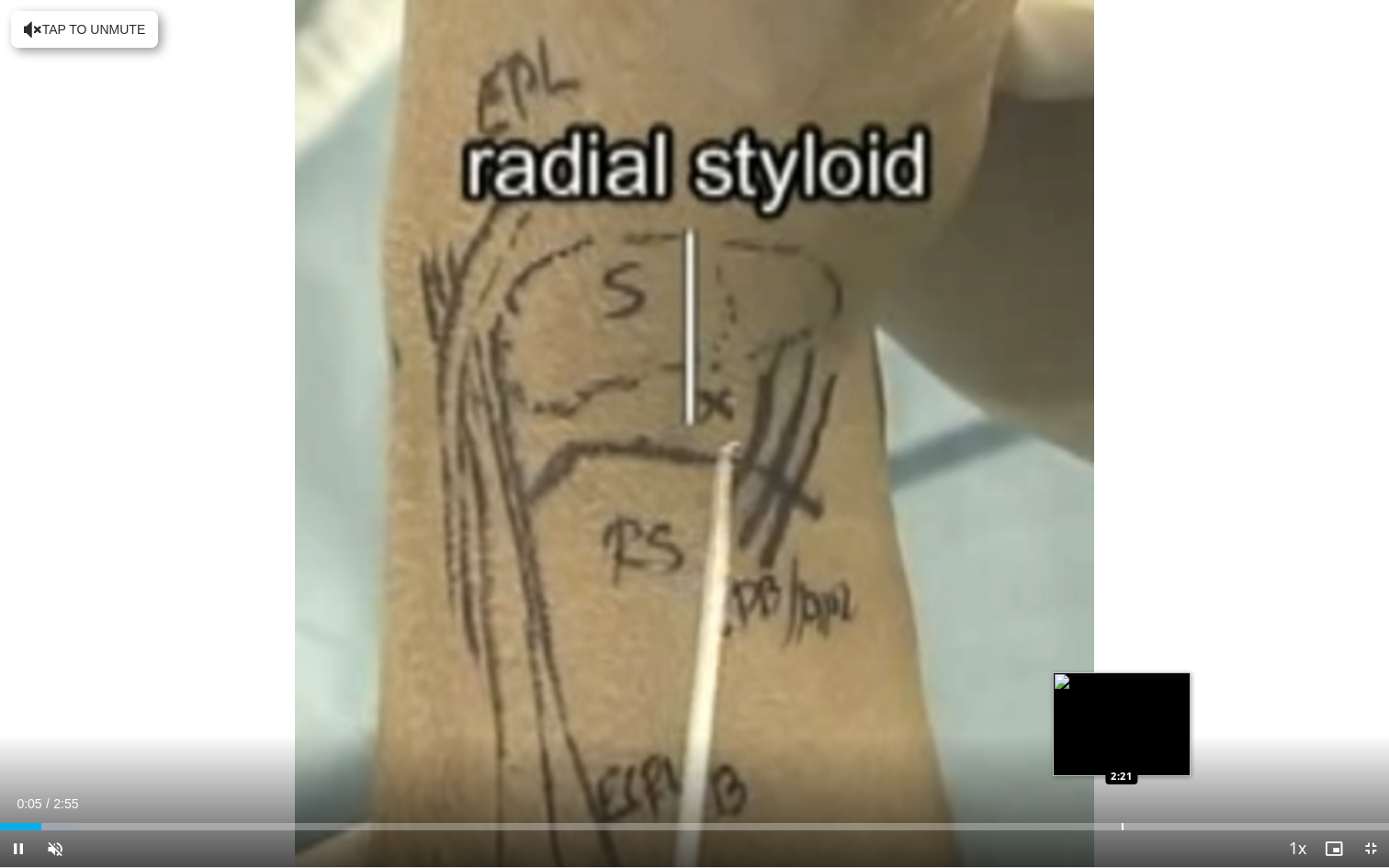
click at [1125, 681] on div "Loaded : 5.67% 0:05 2:21" at bounding box center [694, 822] width 1389 height 18
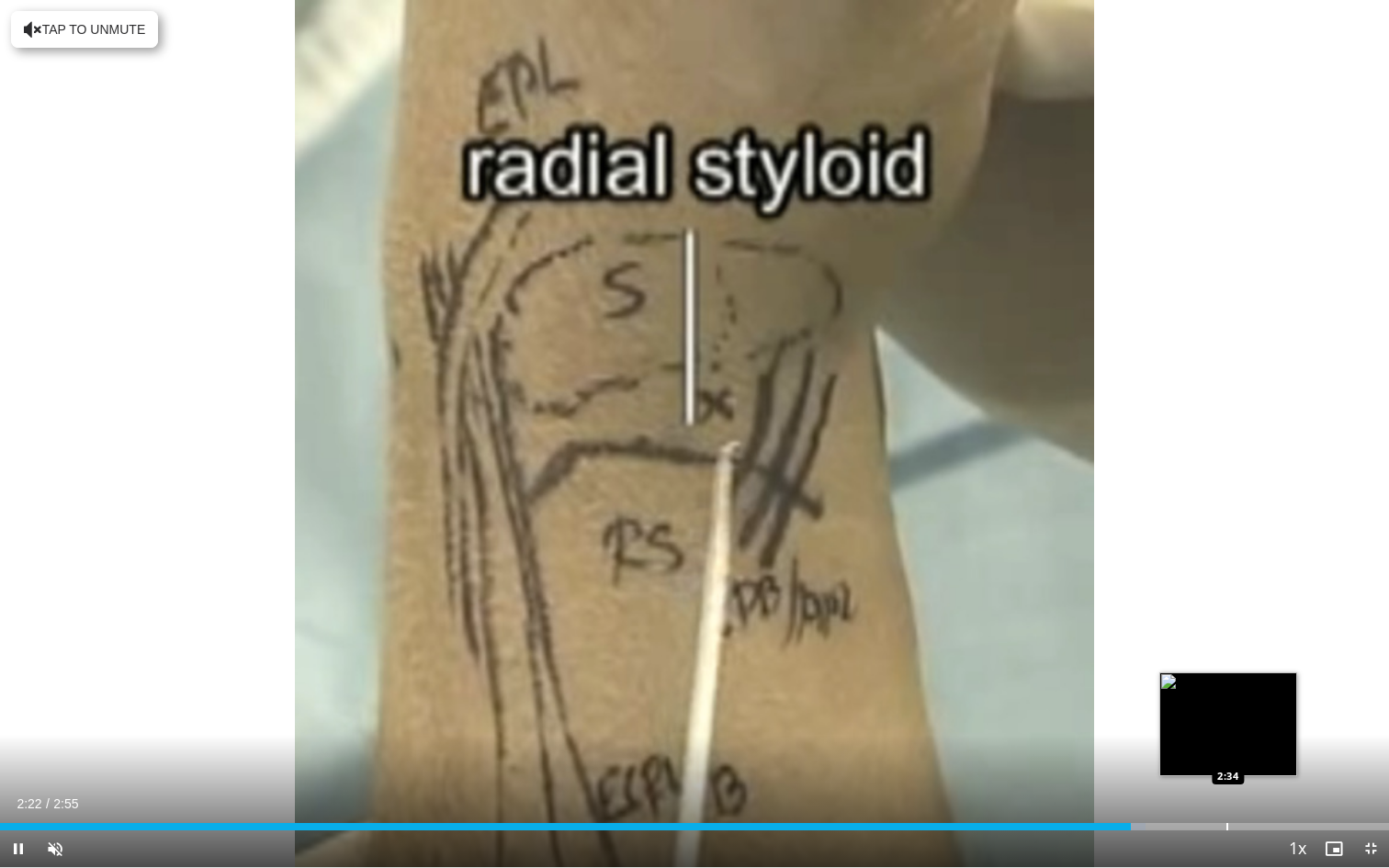
click at [1228, 681] on div "Progress Bar" at bounding box center [1227, 826] width 2 height 7
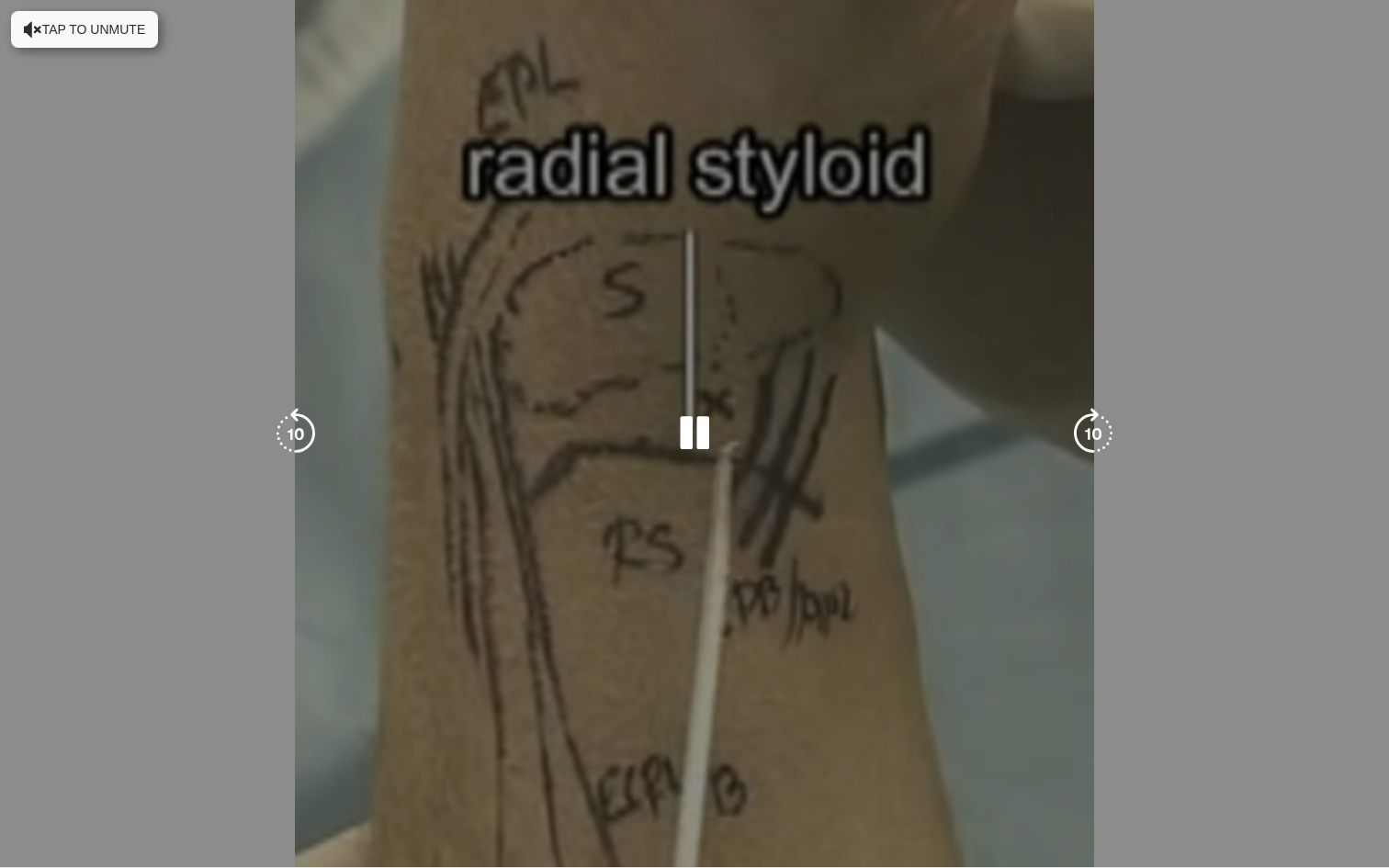
click at [1278, 681] on video-js "**********" at bounding box center [694, 434] width 1389 height 868
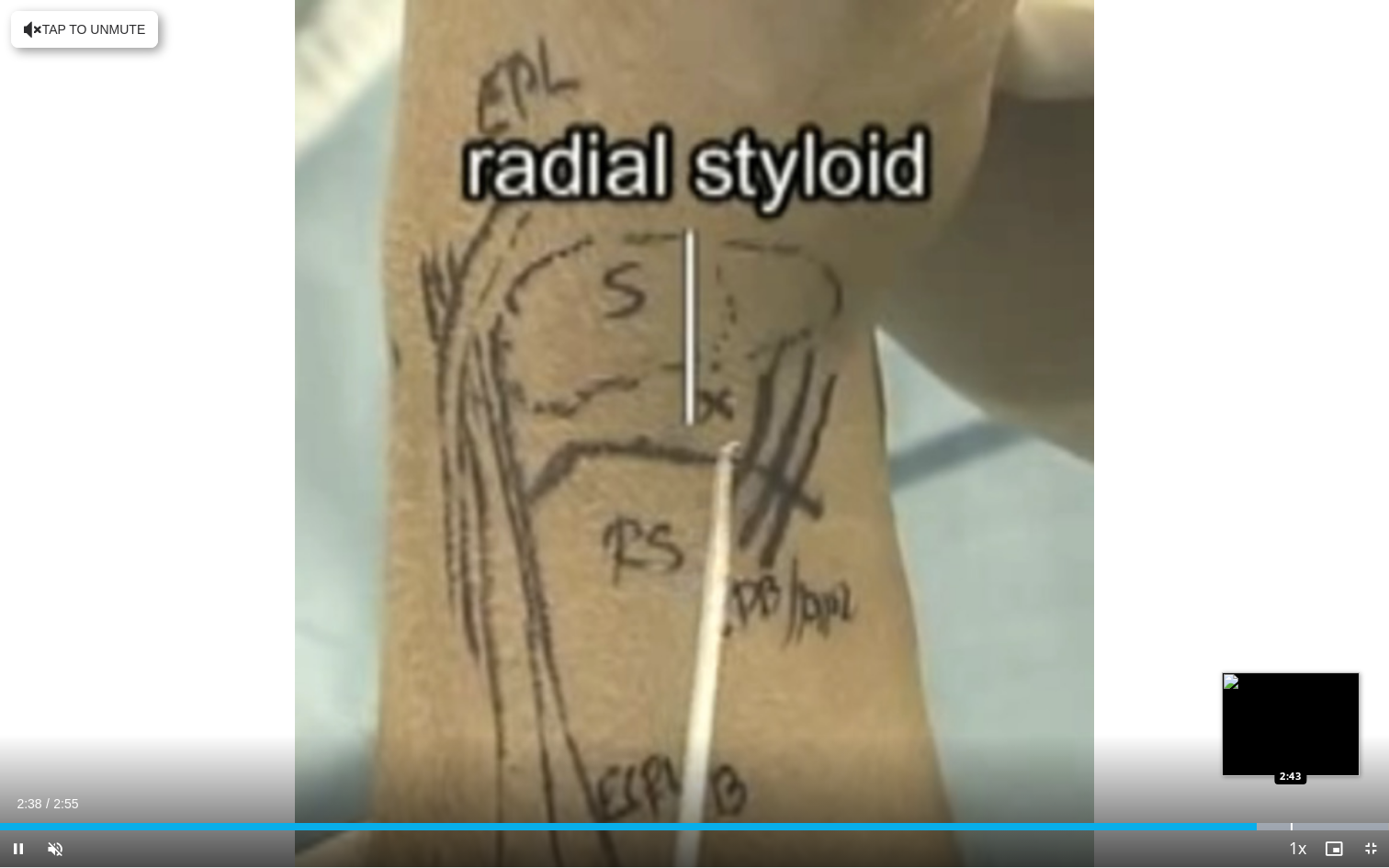
click at [1291, 681] on div "Progress Bar" at bounding box center [1291, 826] width 2 height 7
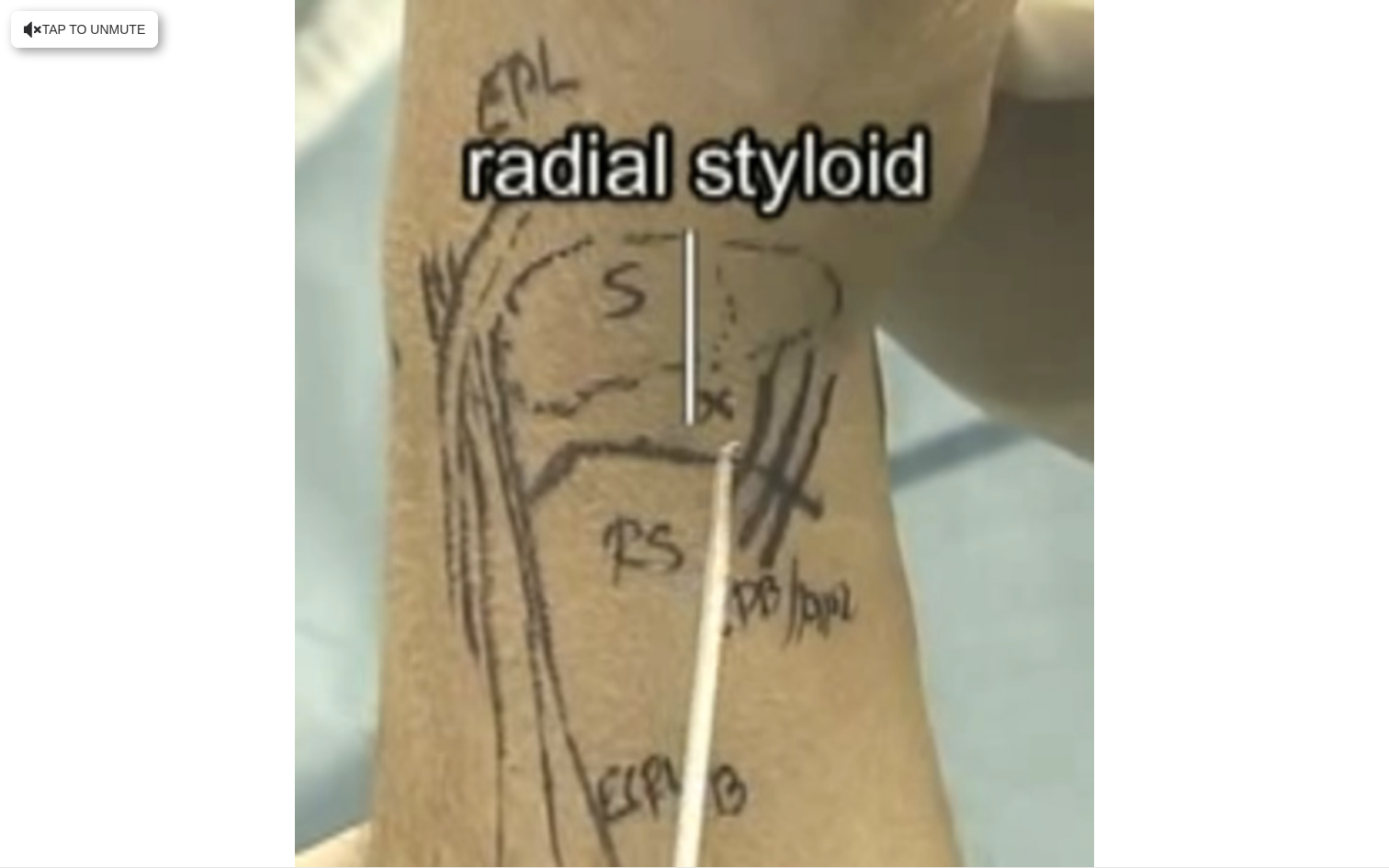
click at [1325, 681] on video-js "**********" at bounding box center [694, 434] width 1389 height 868
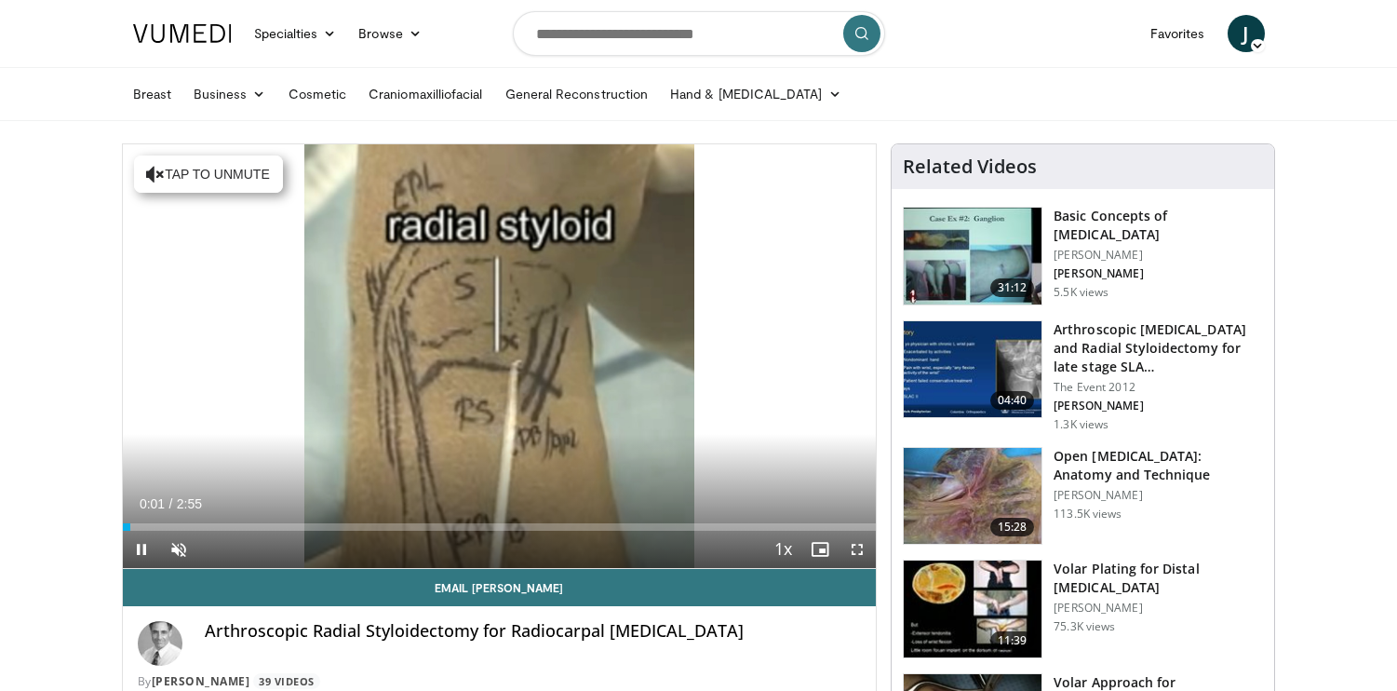
click at [841, 531] on span "Video Player" at bounding box center [857, 549] width 37 height 37
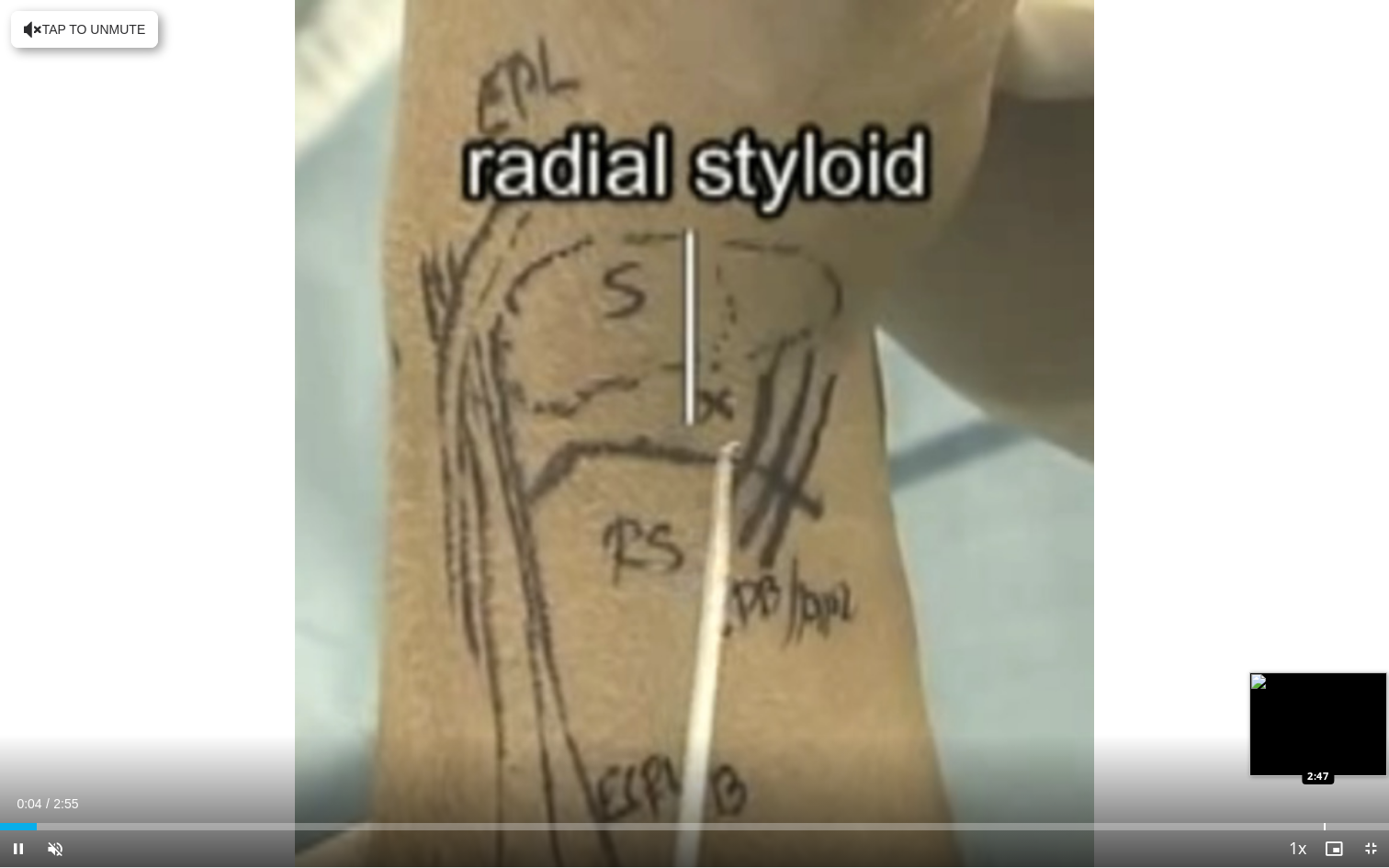
click at [1324, 681] on div "Progress Bar" at bounding box center [1325, 826] width 2 height 7
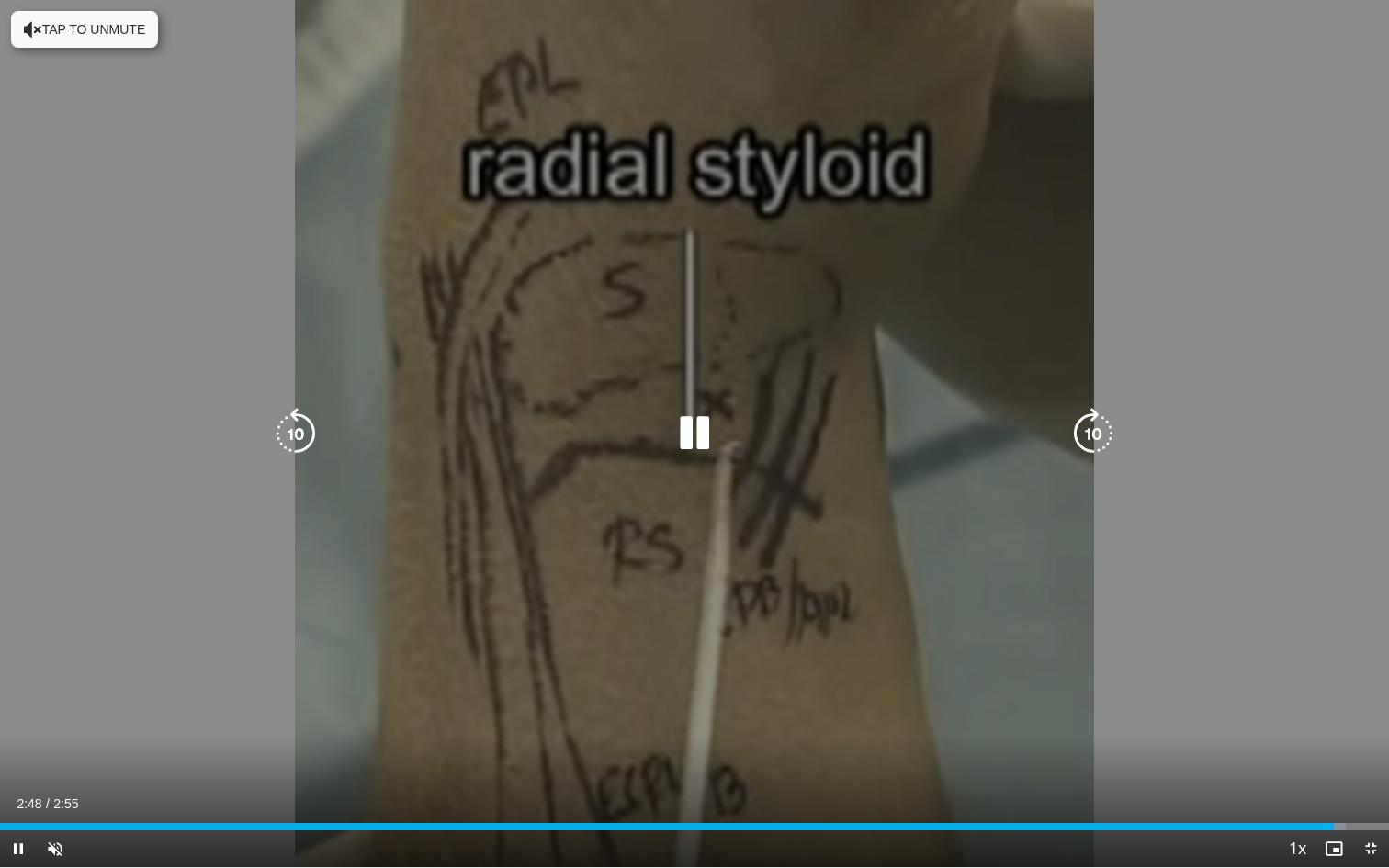
click at [1017, 601] on div "10 seconds Tap to unmute" at bounding box center [694, 433] width 1389 height 867
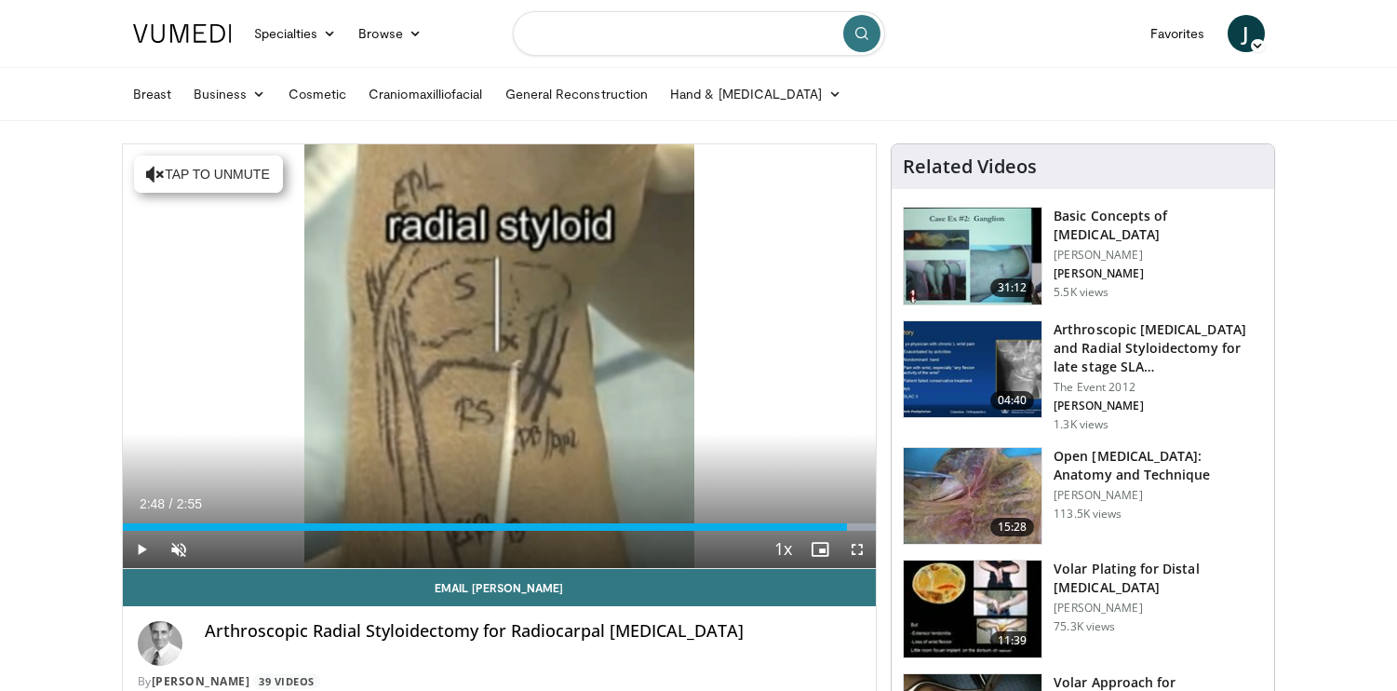
click at [599, 52] on input "Search topics, interventions" at bounding box center [699, 33] width 372 height 45
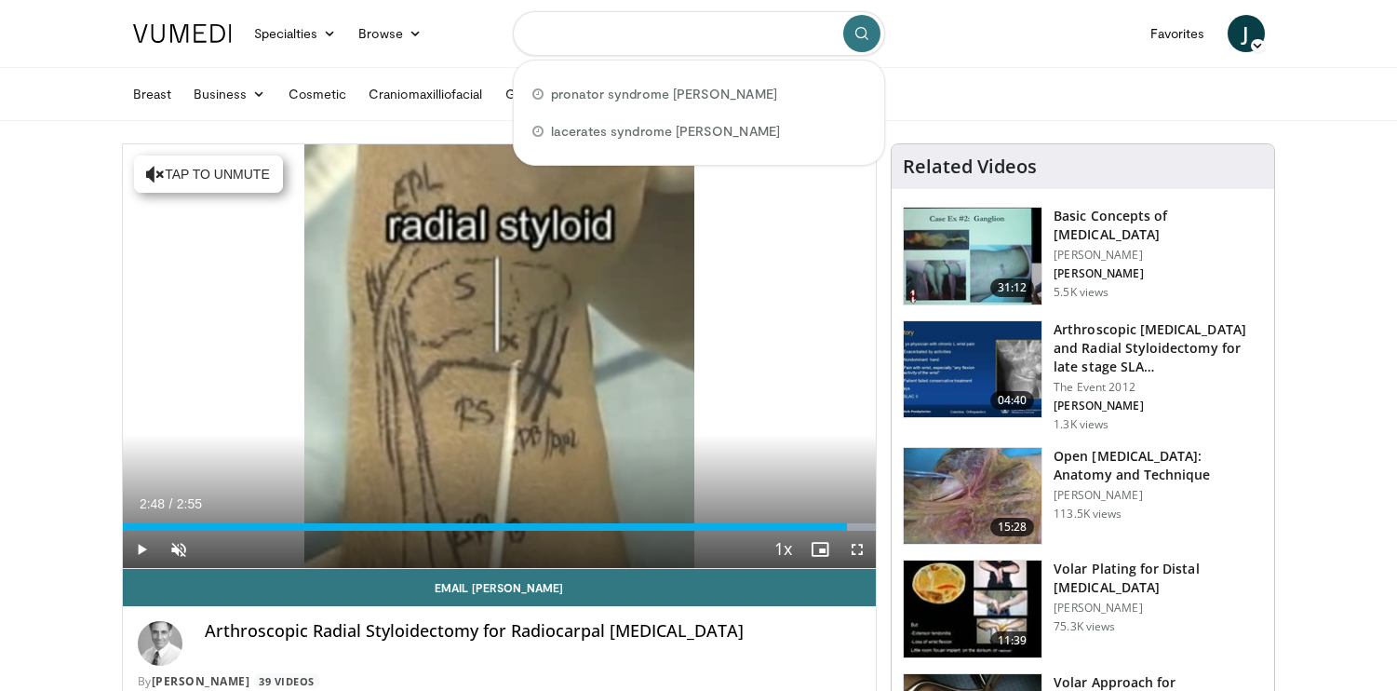
click at [595, 46] on input "Search topics, interventions" at bounding box center [699, 33] width 372 height 45
click at [588, 40] on input "Search topics, interventions" at bounding box center [699, 33] width 372 height 45
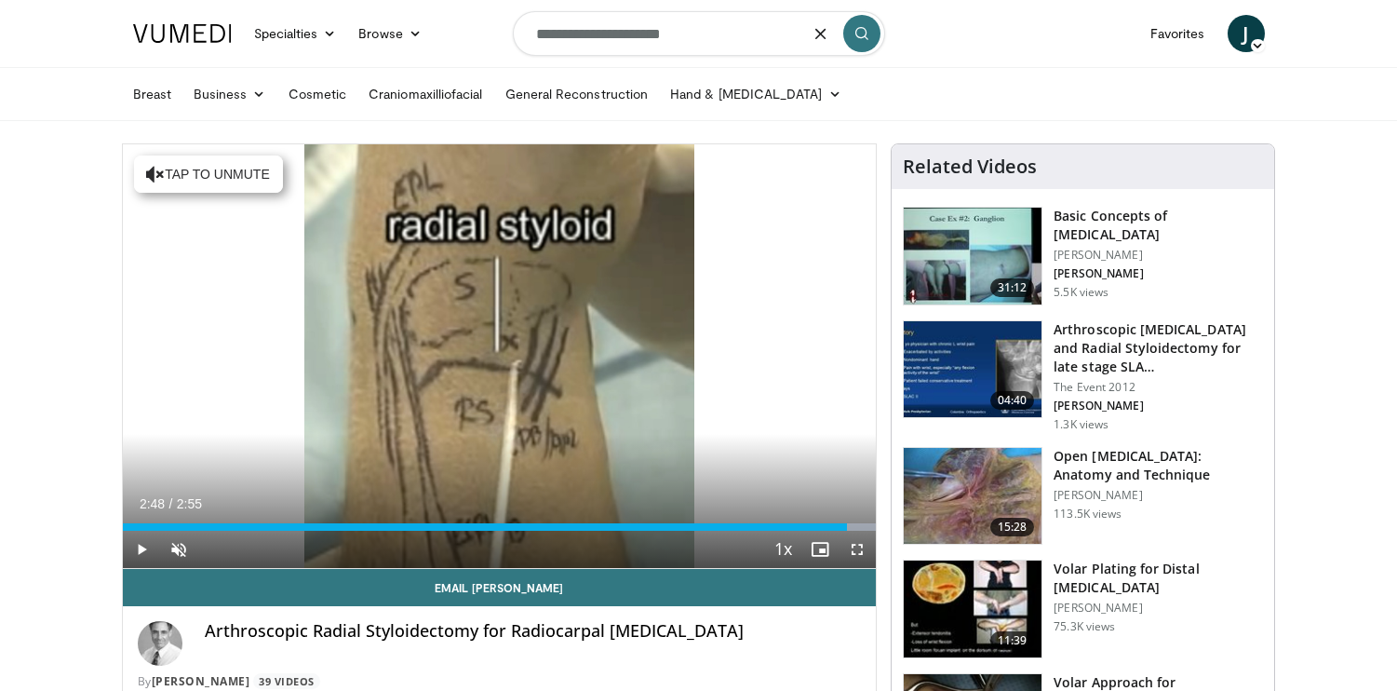
type input "**********"
